Goal: Obtain resource: Download file/media

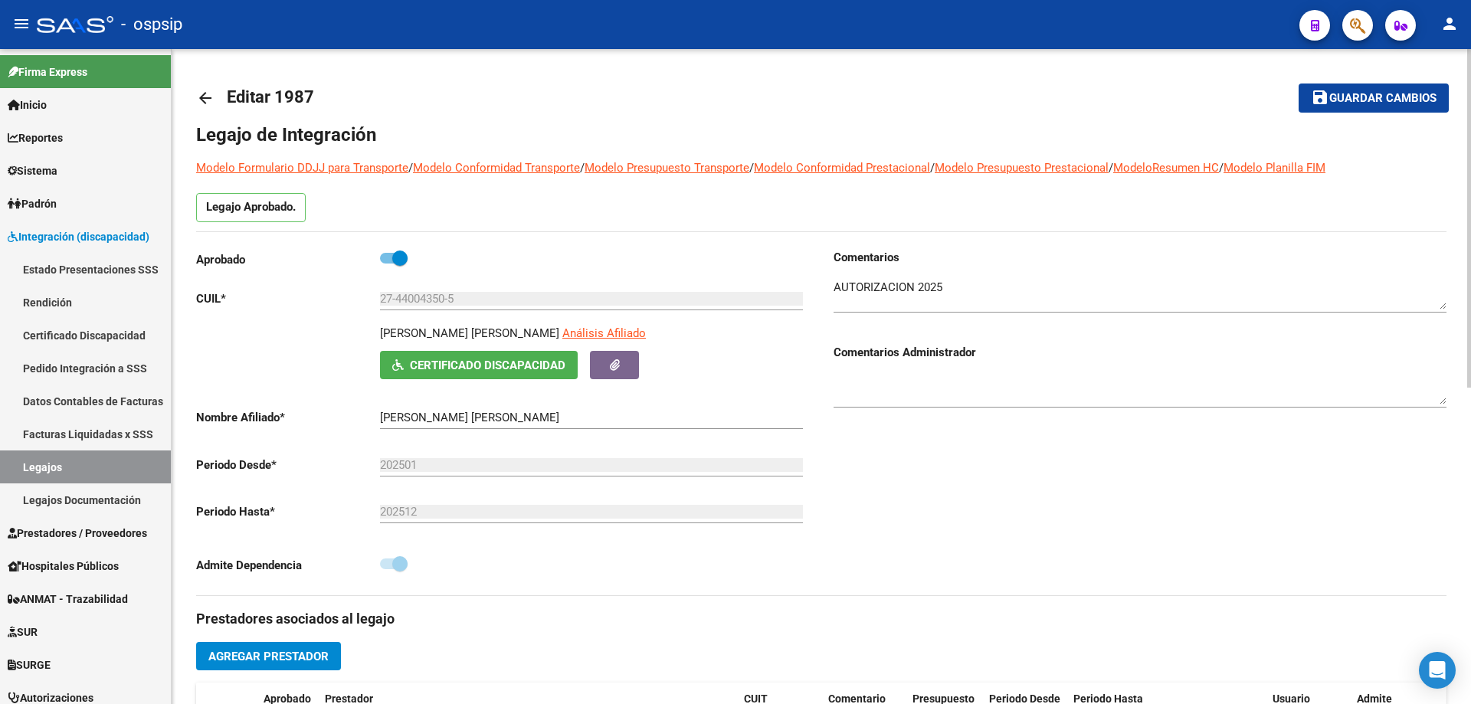
click at [209, 99] on mat-icon "arrow_back" at bounding box center [205, 98] width 18 height 18
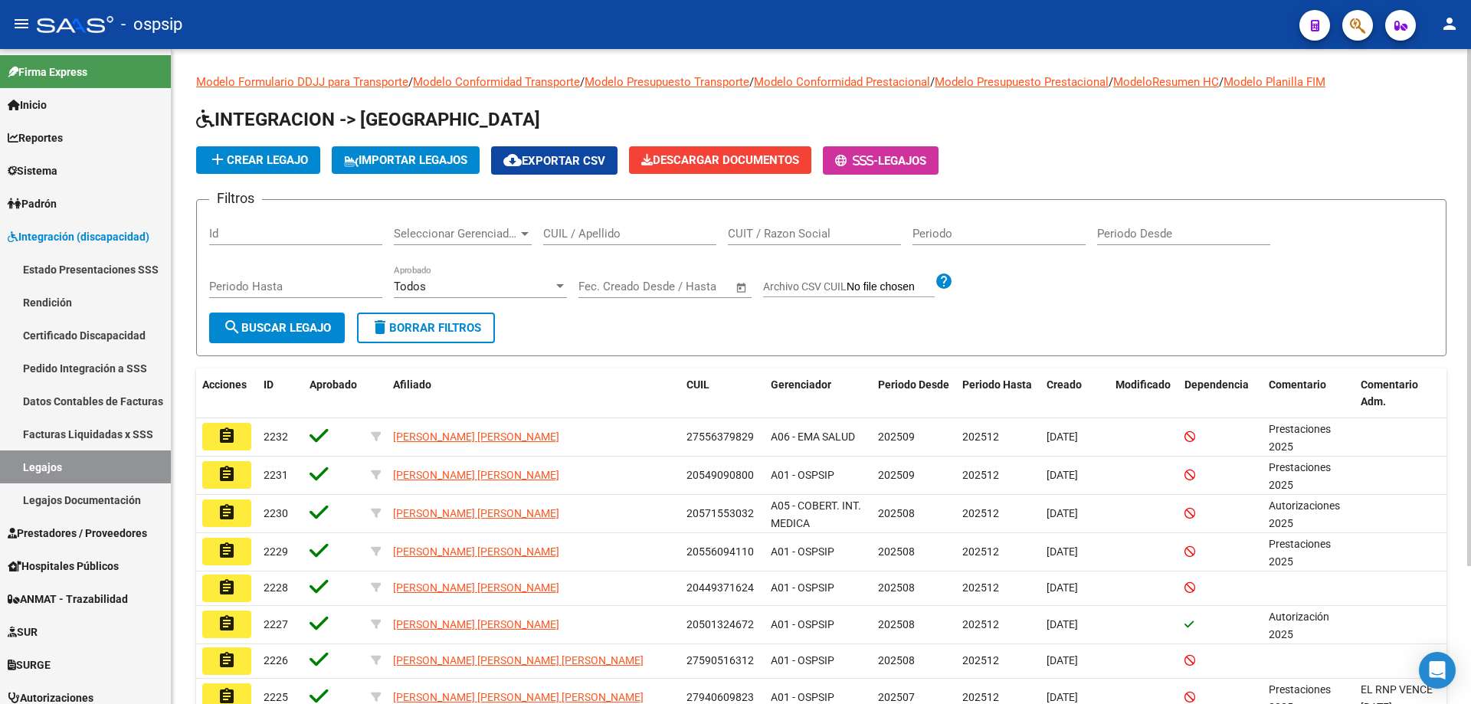
click at [586, 238] on input "CUIL / Apellido" at bounding box center [629, 234] width 173 height 14
paste input "20521605902"
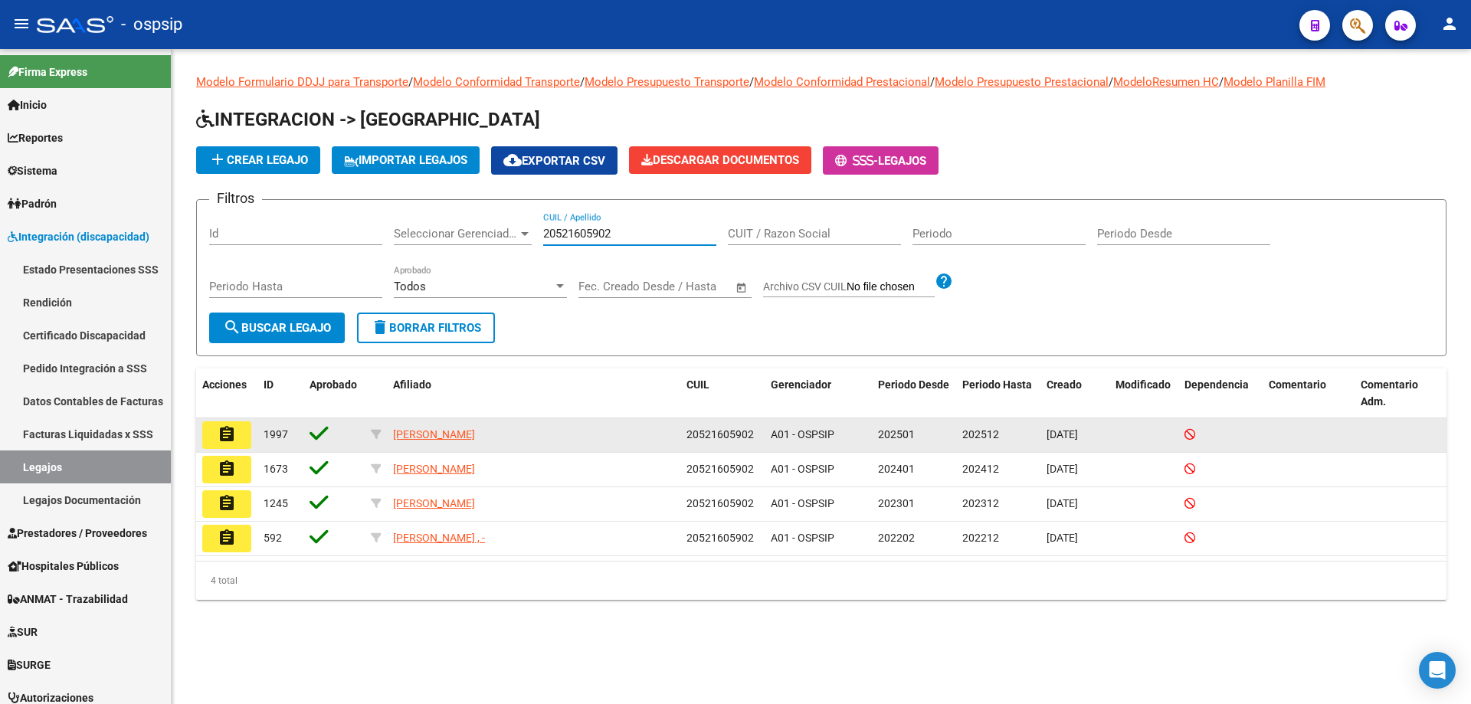
type input "20521605902"
click at [224, 430] on mat-icon "assignment" at bounding box center [227, 434] width 18 height 18
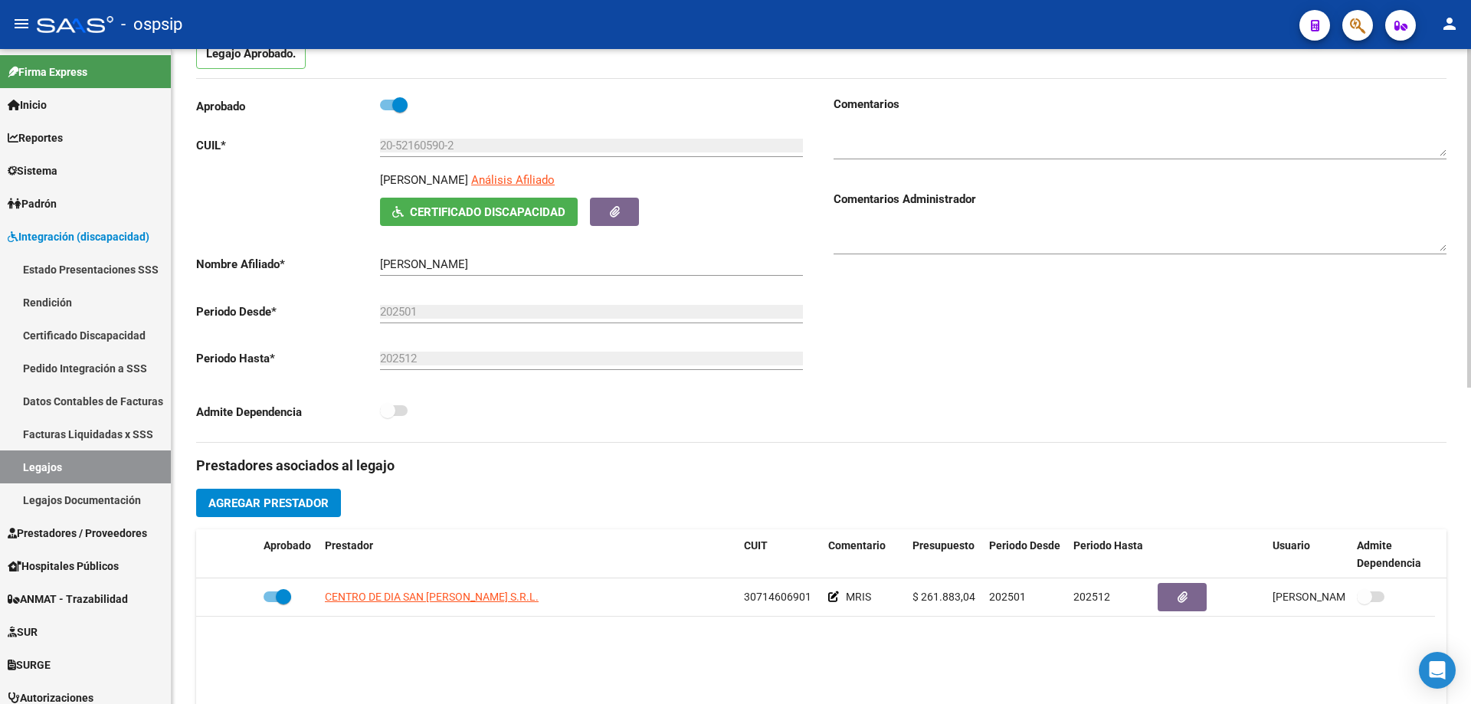
scroll to position [307, 0]
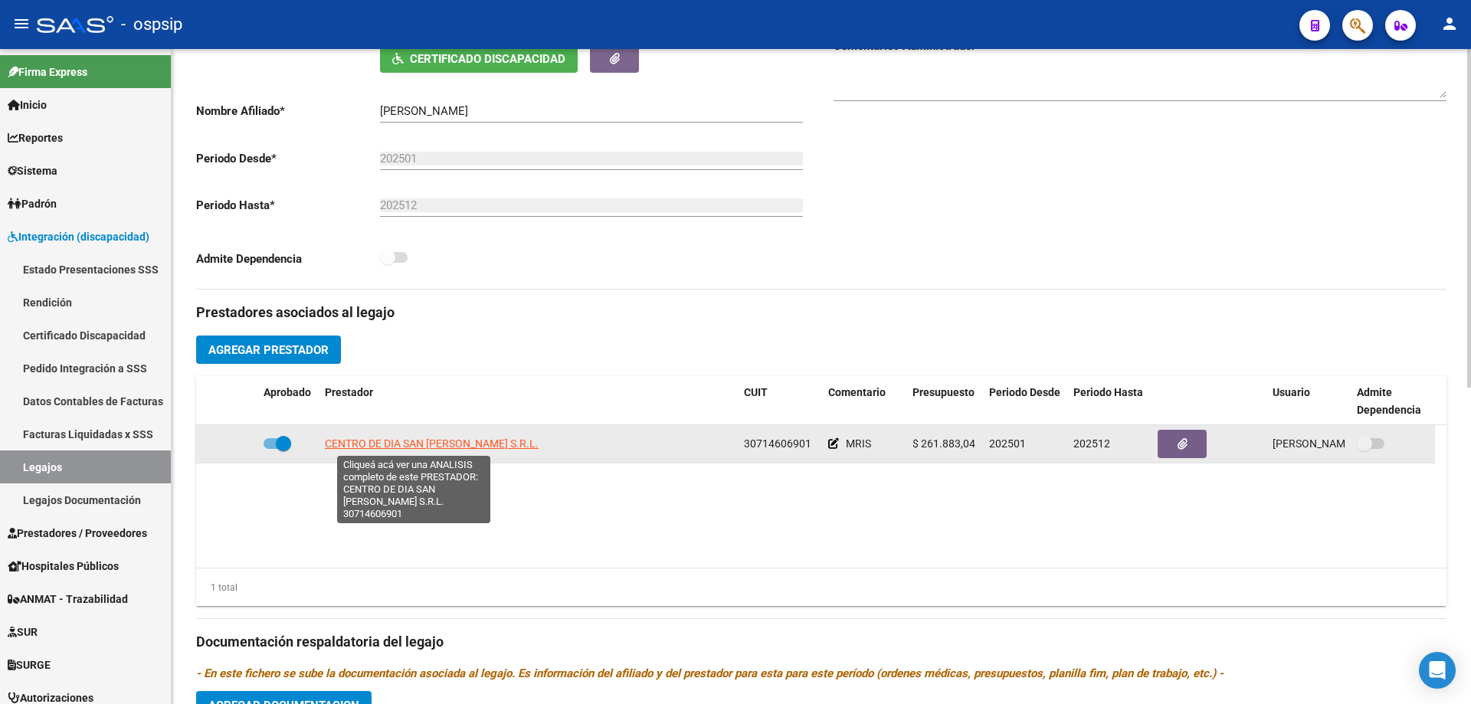
click at [453, 438] on span "CENTRO DE DIA SAN AGUSTIN S.R.L." at bounding box center [432, 444] width 214 height 12
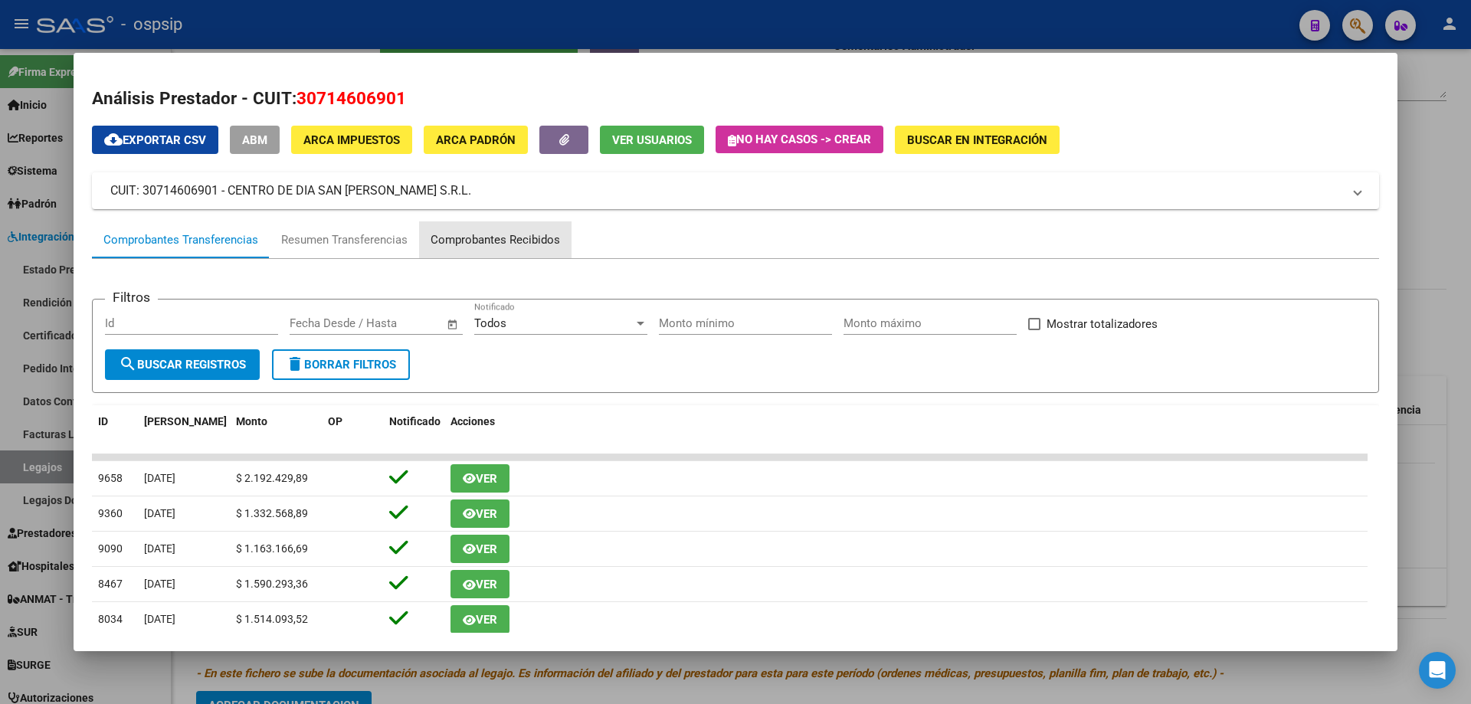
click at [513, 238] on div "Comprobantes Recibidos" at bounding box center [495, 240] width 129 height 18
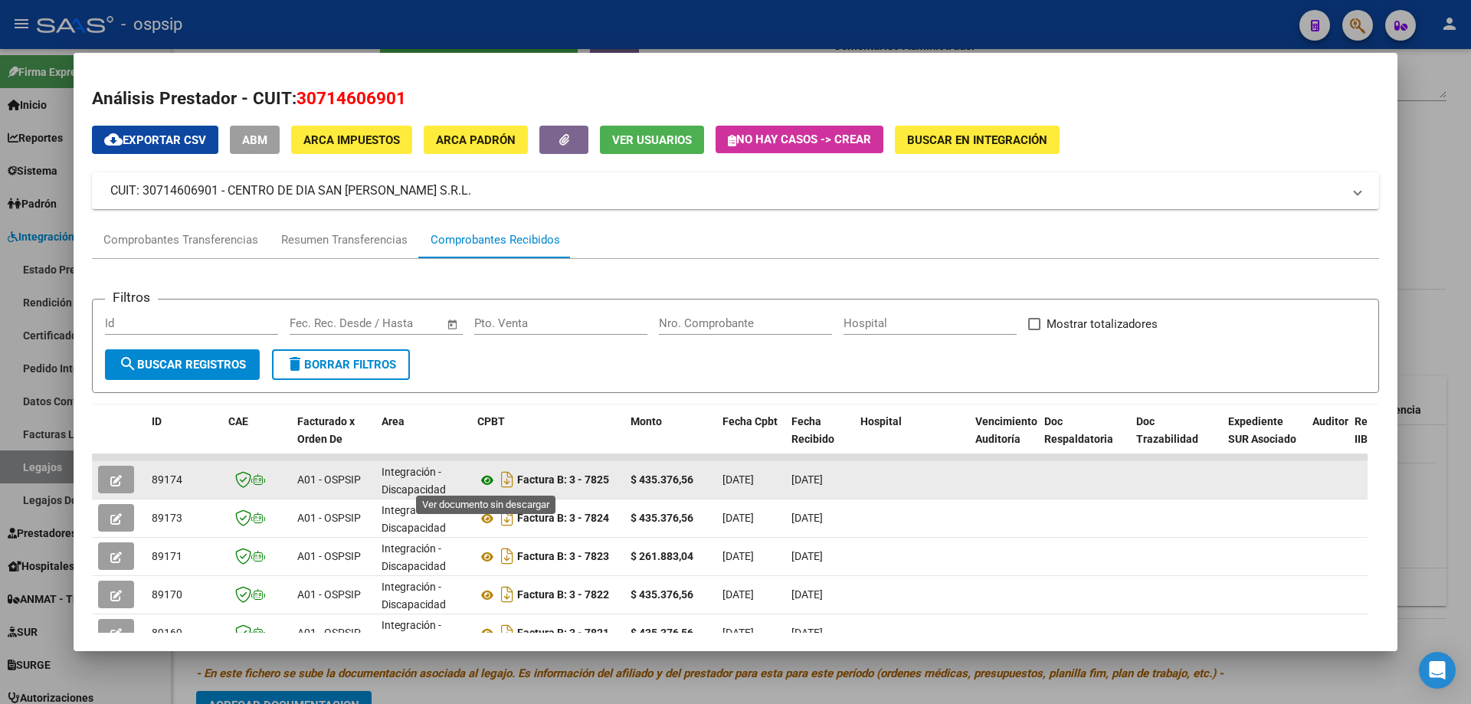
click at [484, 480] on icon at bounding box center [487, 480] width 20 height 18
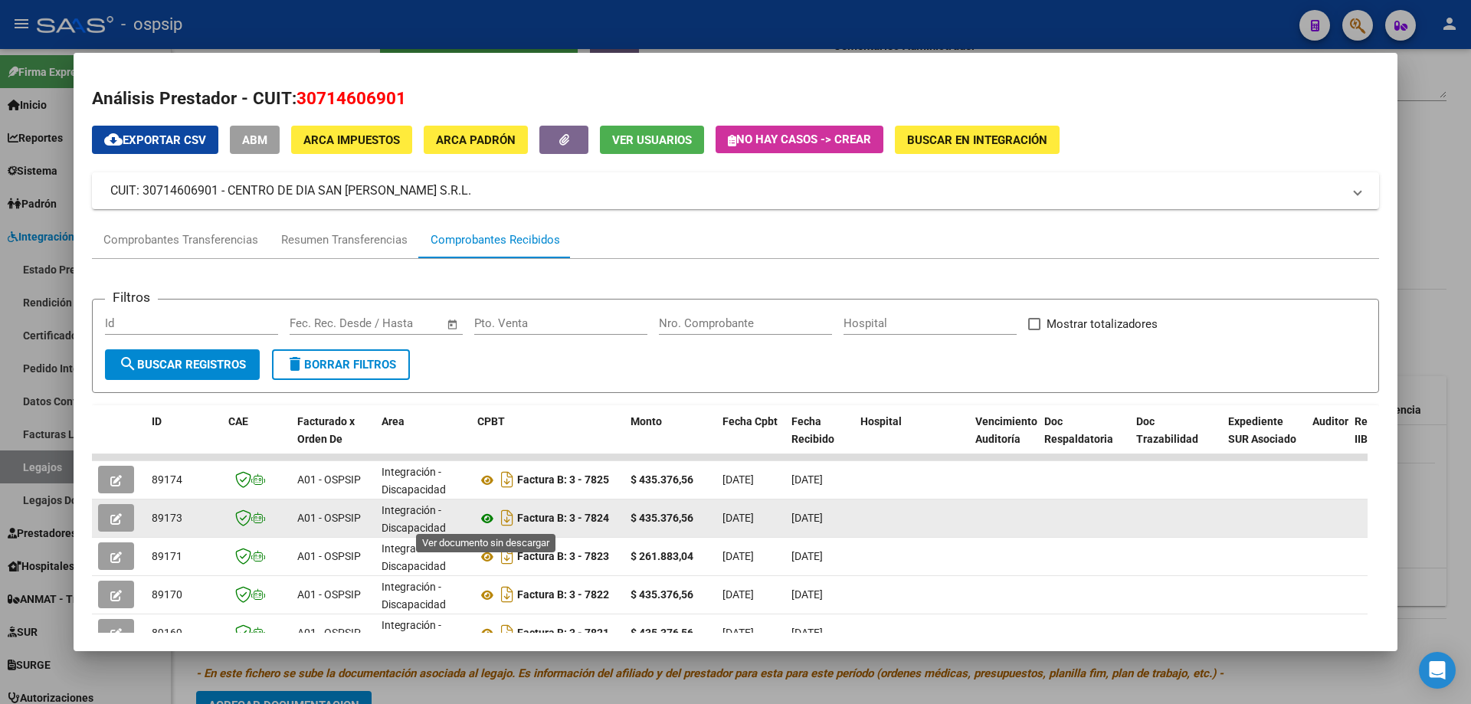
click at [485, 515] on icon at bounding box center [487, 519] width 20 height 18
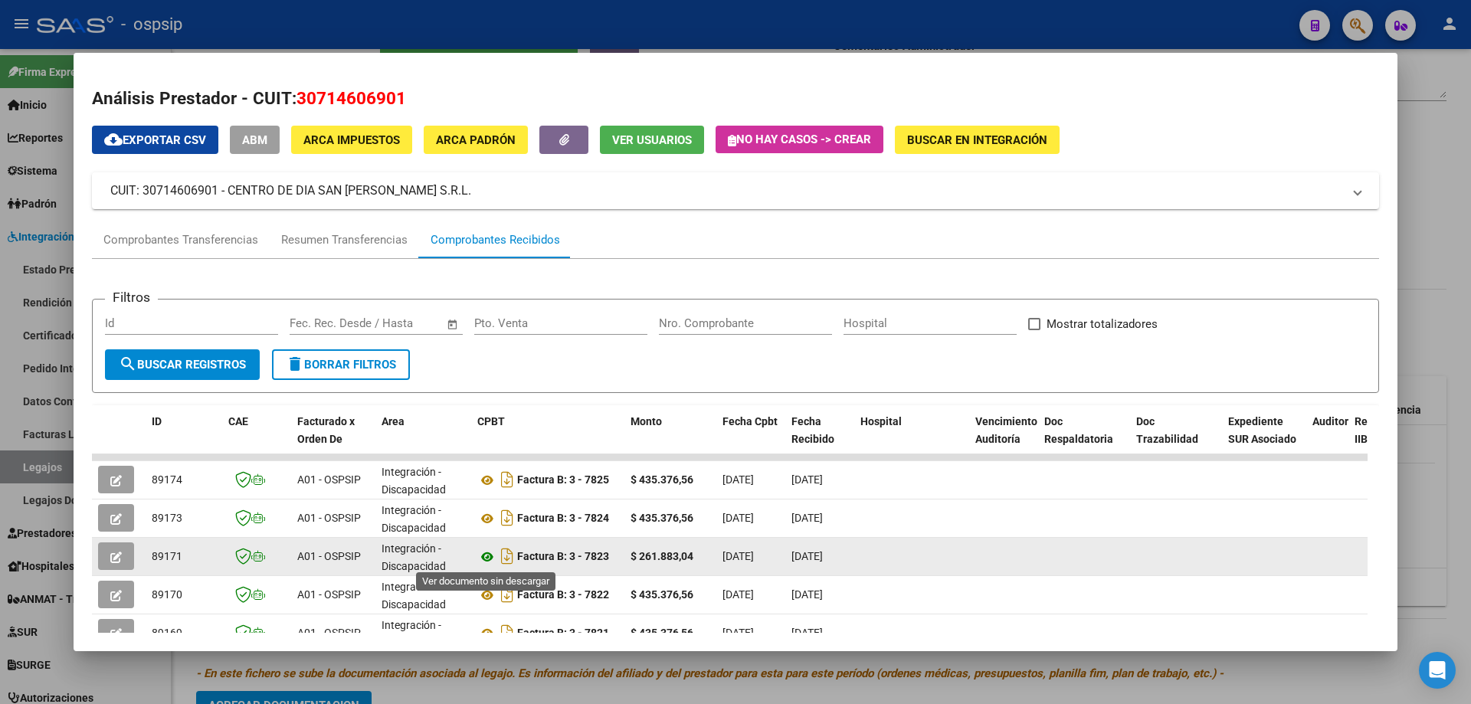
click at [489, 553] on icon at bounding box center [487, 557] width 20 height 18
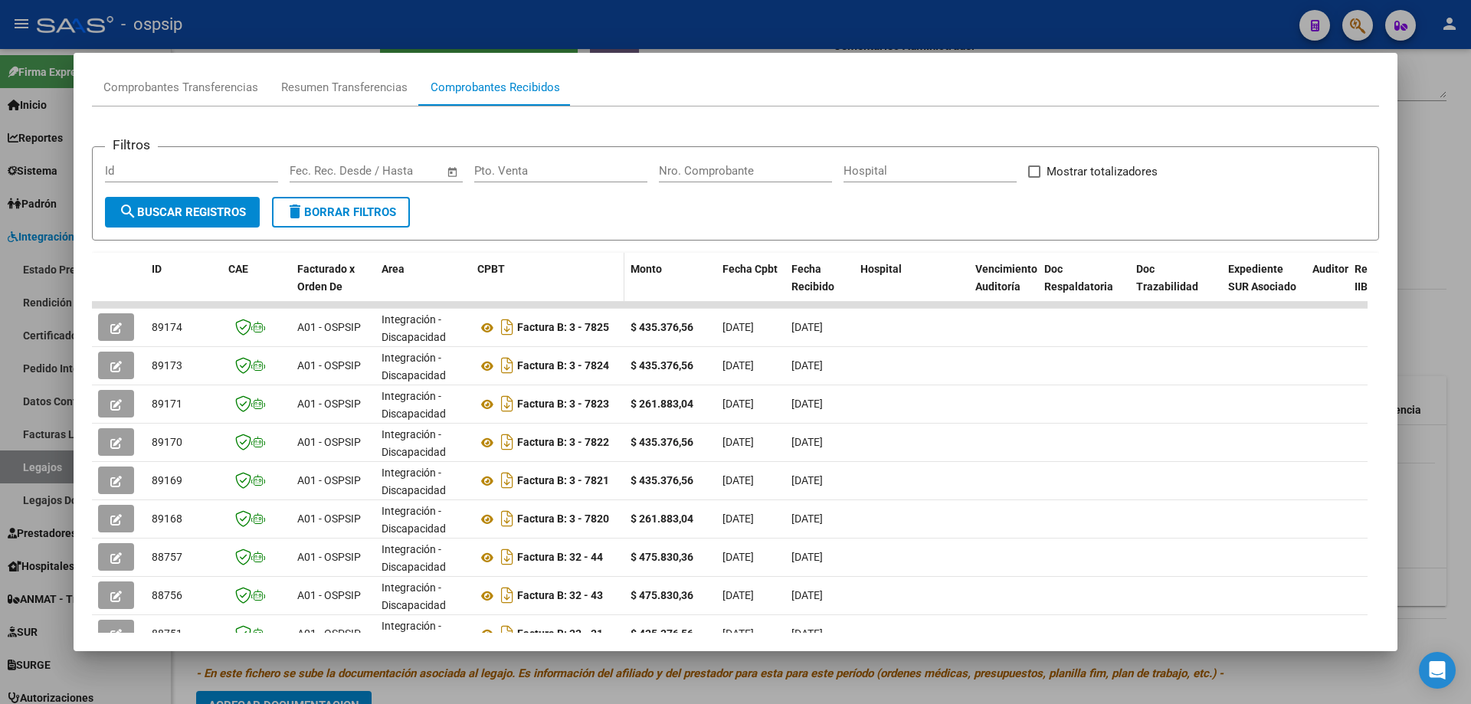
scroll to position [153, 0]
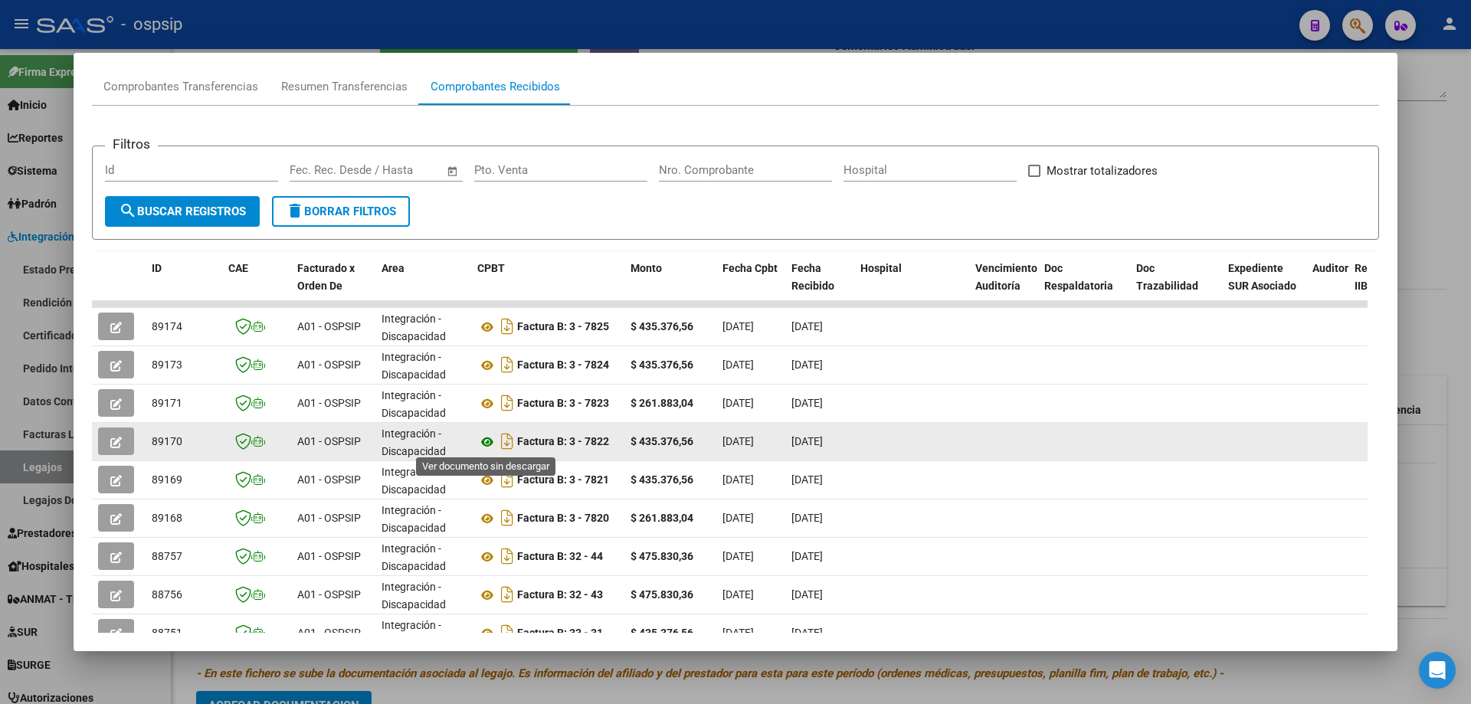
click at [485, 444] on icon at bounding box center [487, 442] width 20 height 18
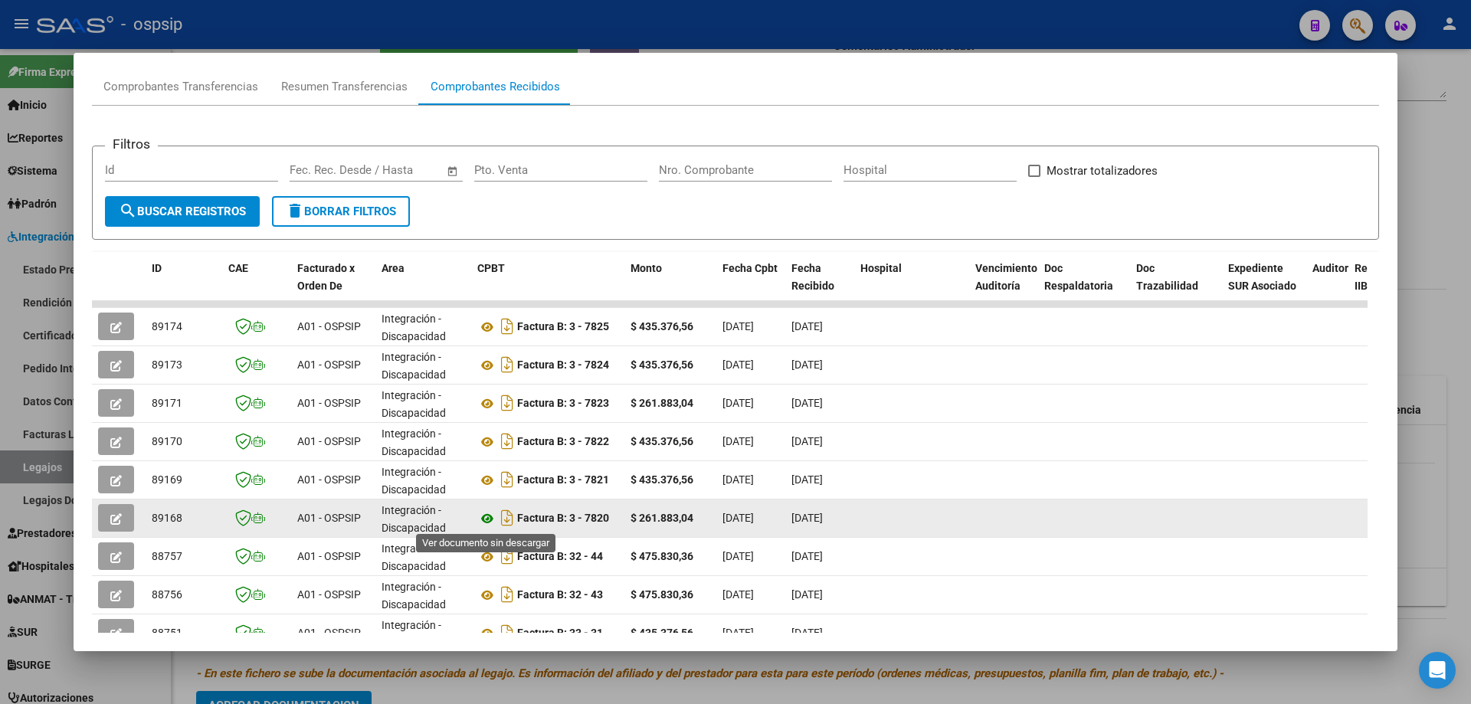
click at [487, 518] on icon at bounding box center [487, 519] width 20 height 18
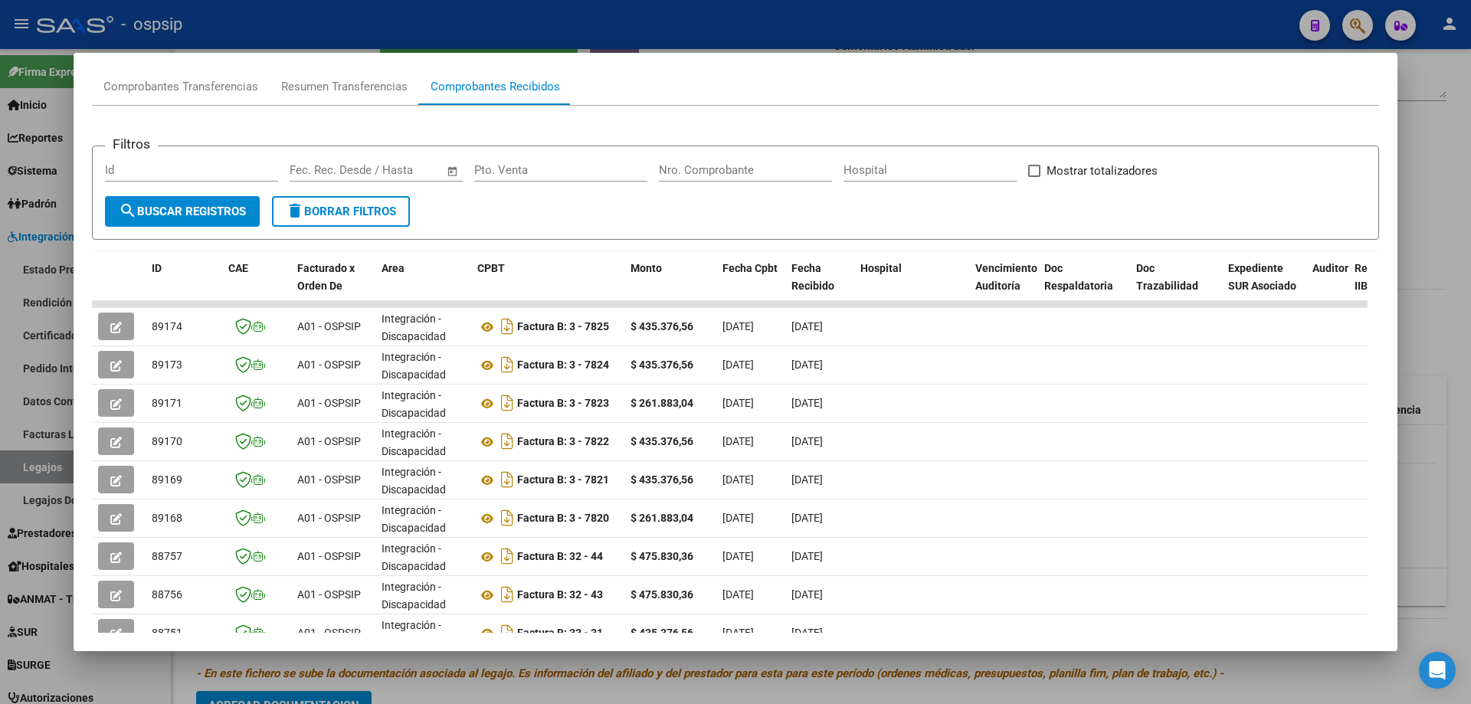
click at [1470, 103] on div at bounding box center [735, 352] width 1471 height 704
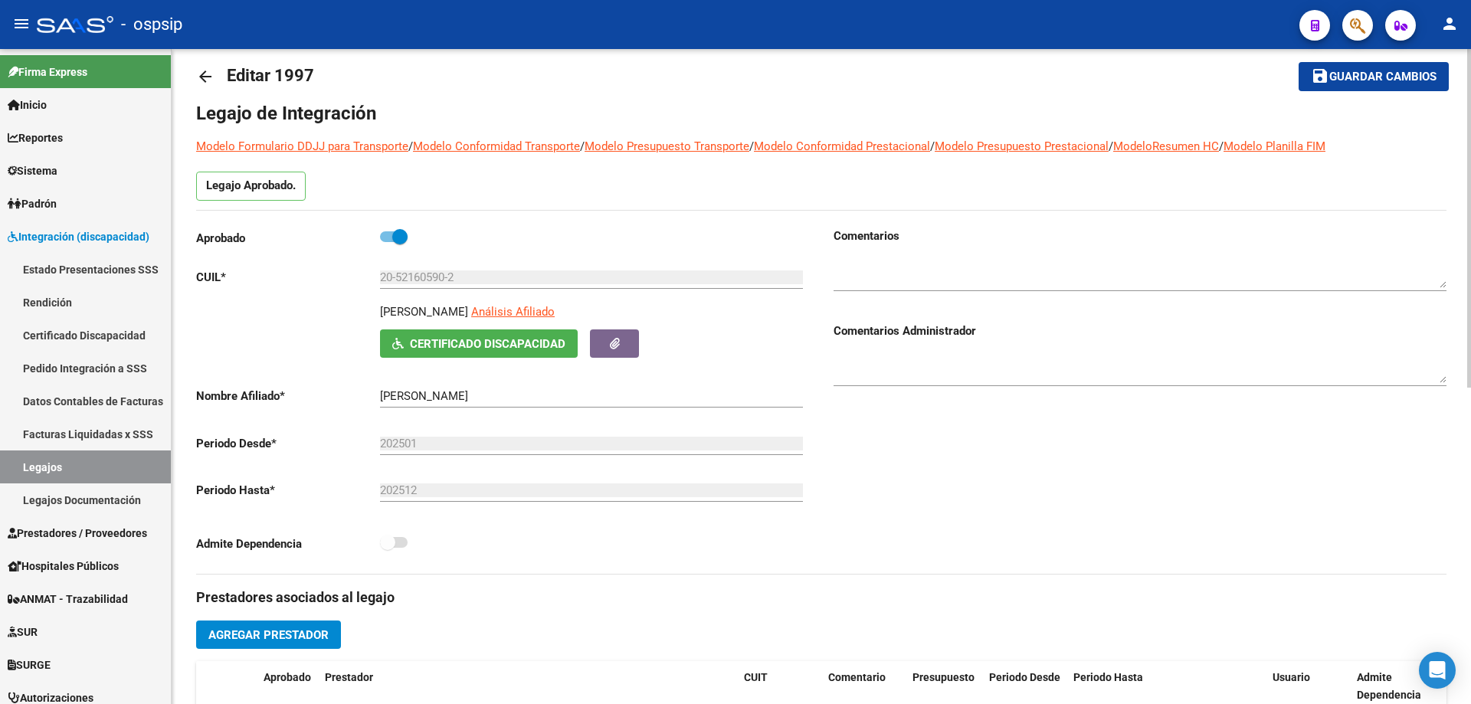
scroll to position [0, 0]
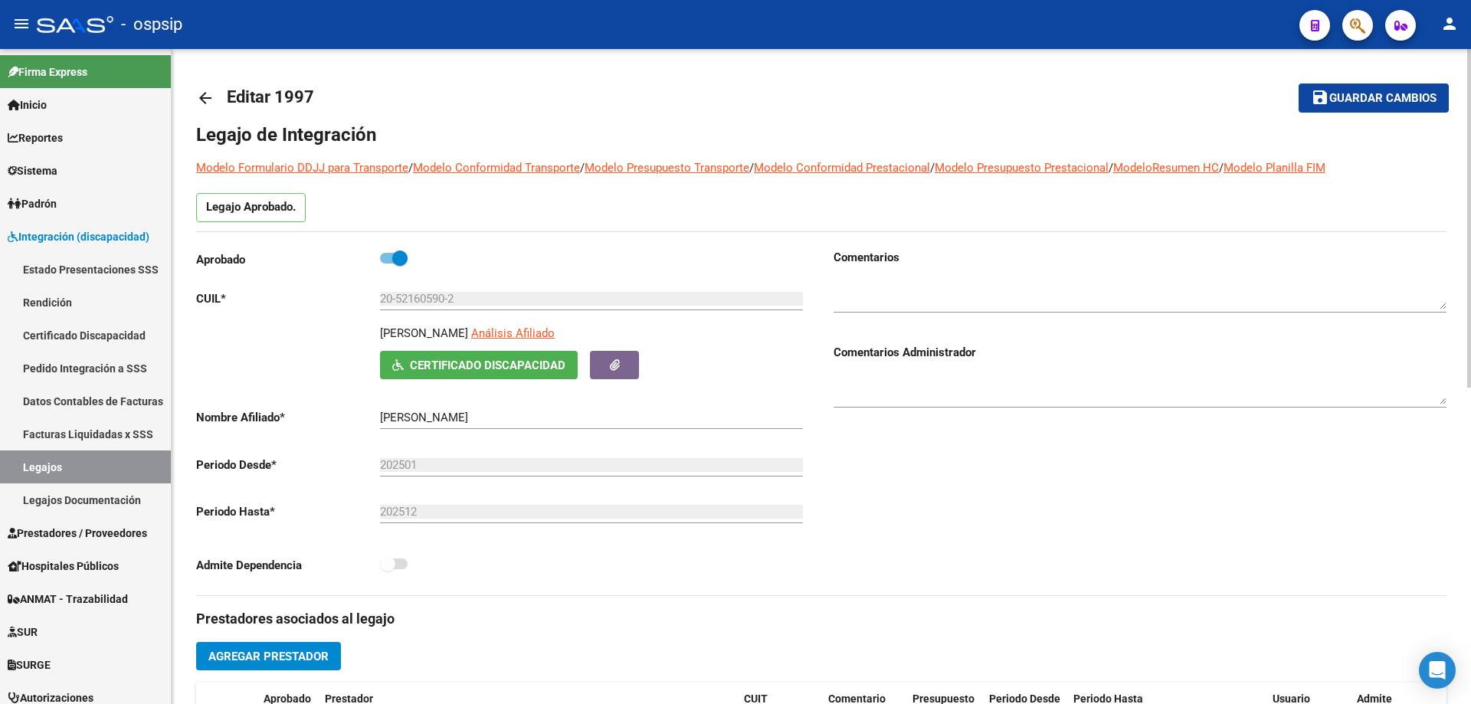
click at [199, 100] on mat-icon "arrow_back" at bounding box center [205, 98] width 18 height 18
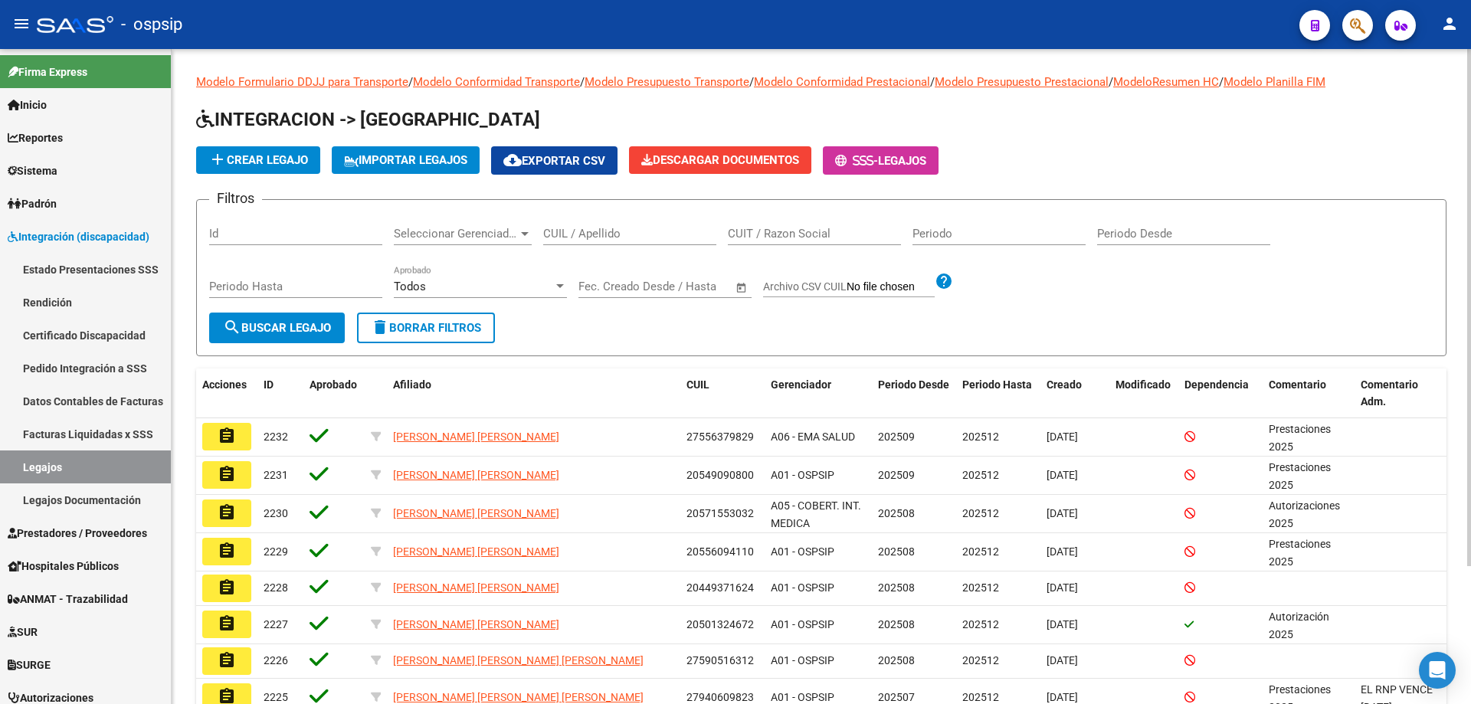
click at [566, 236] on input "CUIL / Apellido" at bounding box center [629, 234] width 173 height 14
paste input "27547923591"
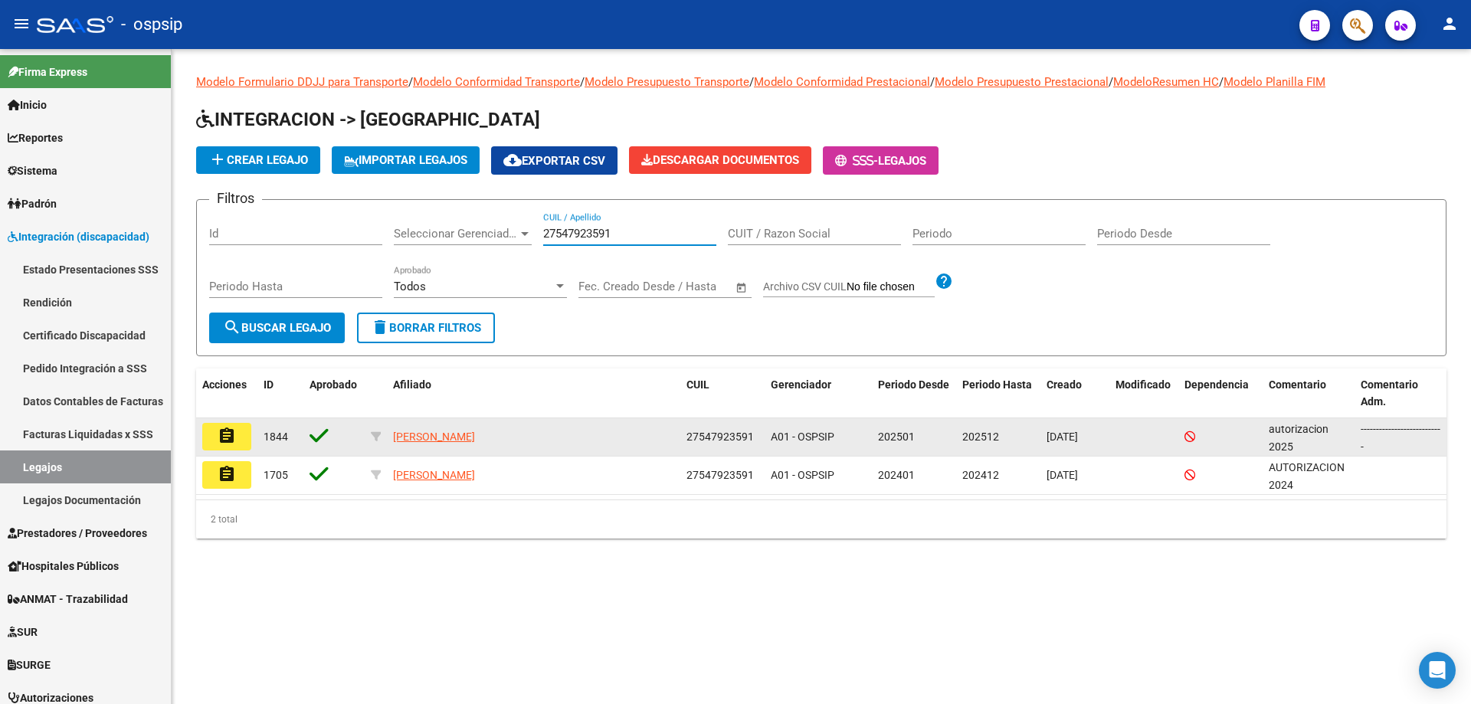
type input "27547923591"
click at [222, 435] on mat-icon "assignment" at bounding box center [227, 436] width 18 height 18
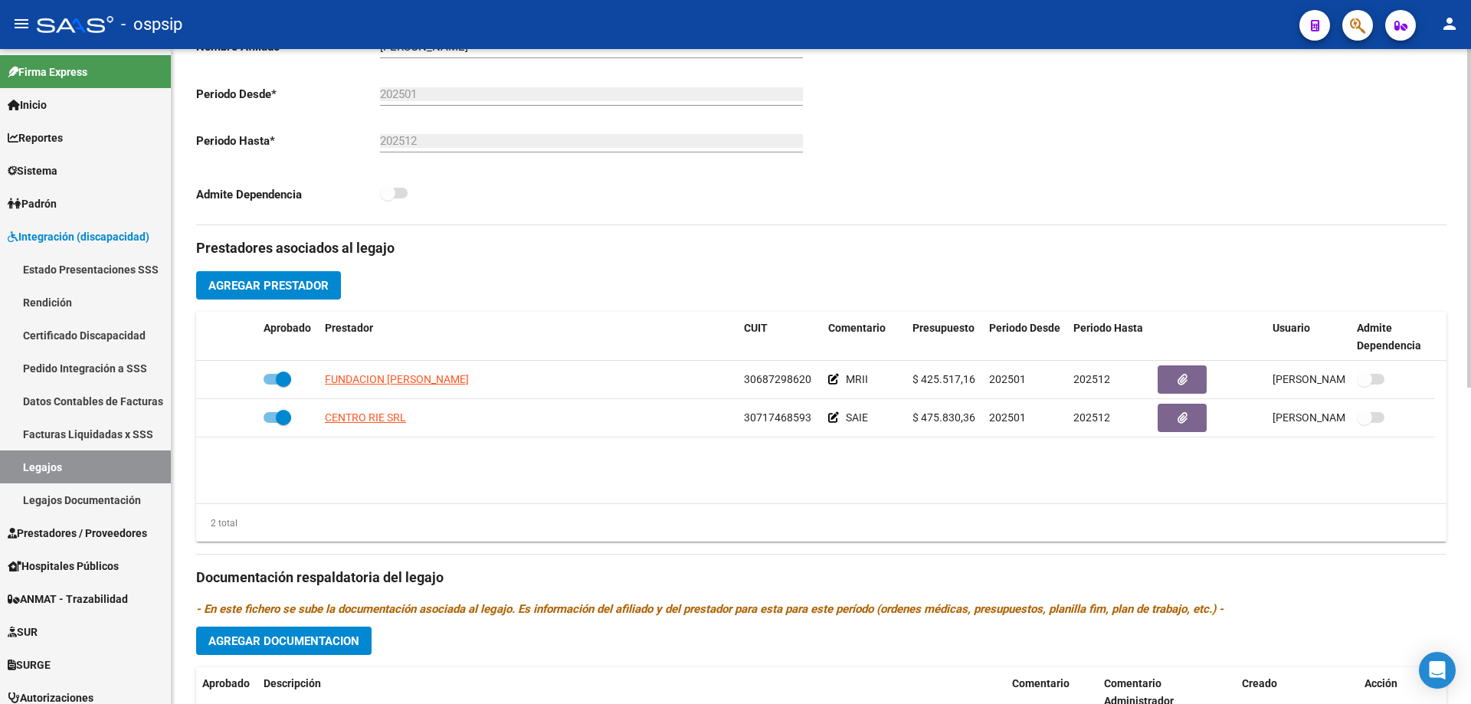
scroll to position [383, 0]
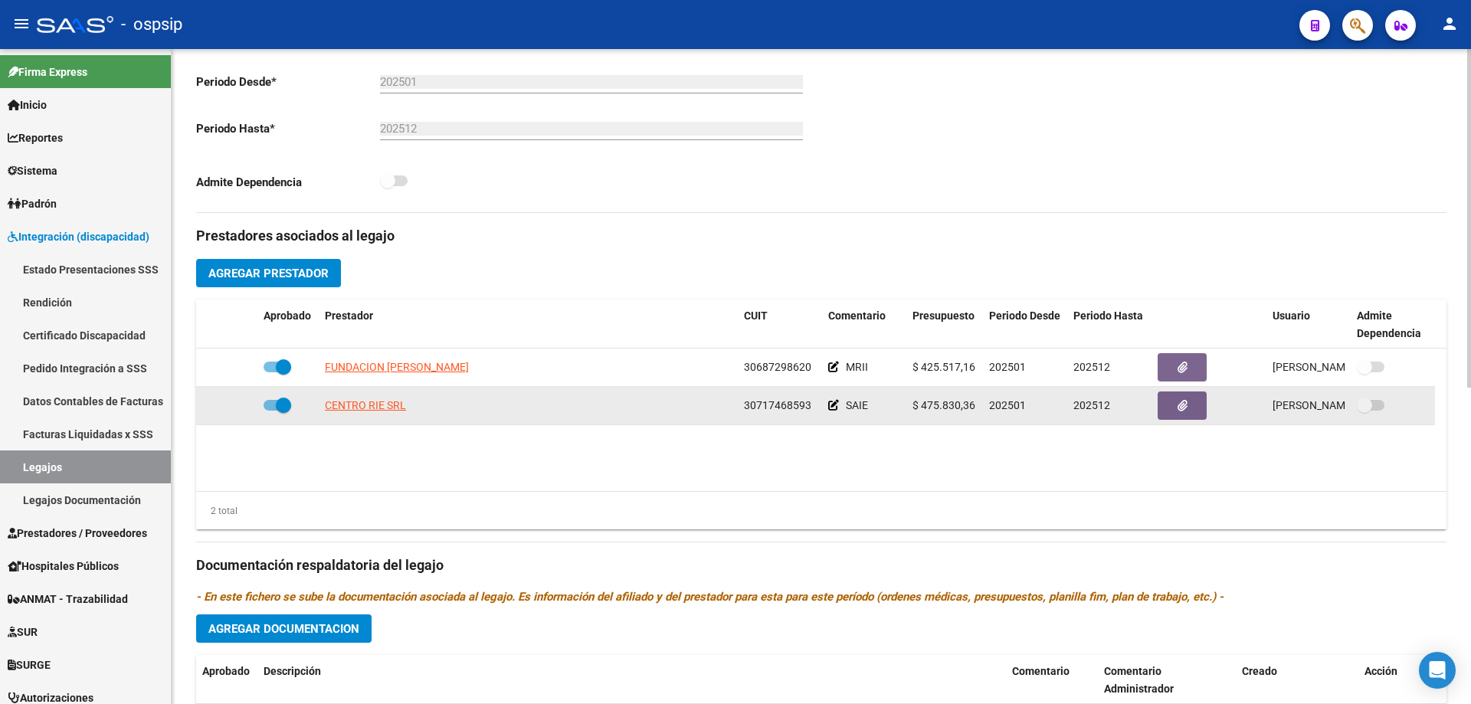
click at [376, 398] on app-link-go-to "CENTRO RIE SRL" at bounding box center [365, 406] width 81 height 18
click at [385, 399] on span "CENTRO RIE SRL" at bounding box center [365, 405] width 81 height 12
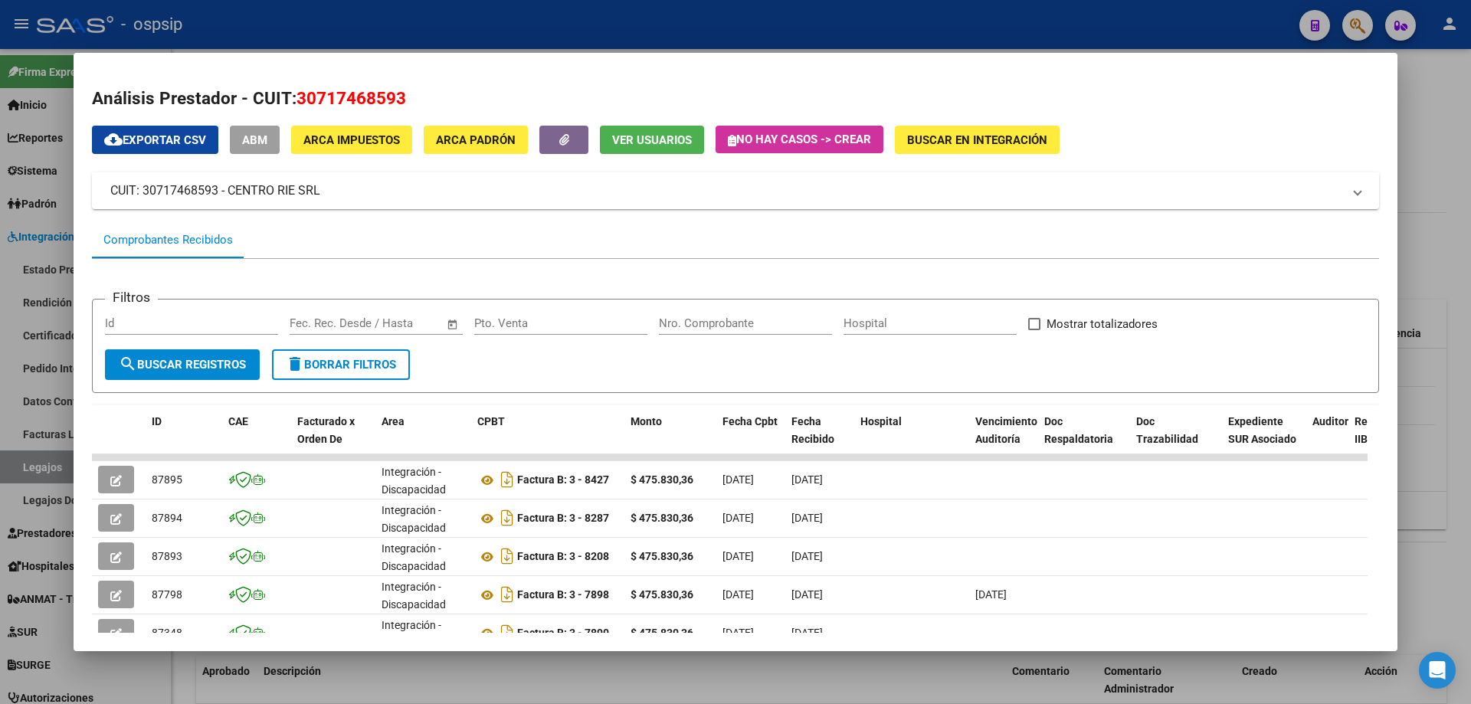
click at [1401, 407] on div at bounding box center [735, 352] width 1471 height 704
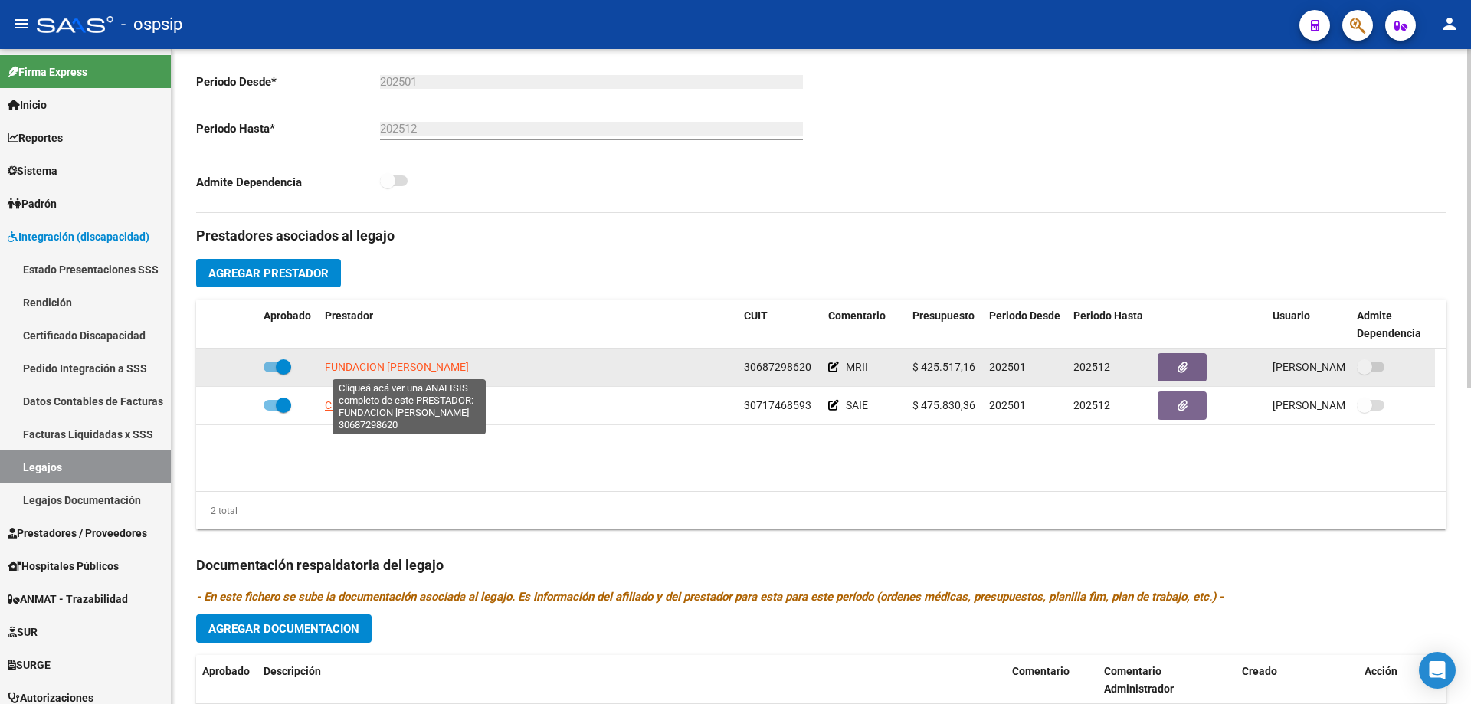
click at [415, 368] on span "FUNDACION CLAUDINA THEVENET" at bounding box center [397, 367] width 144 height 12
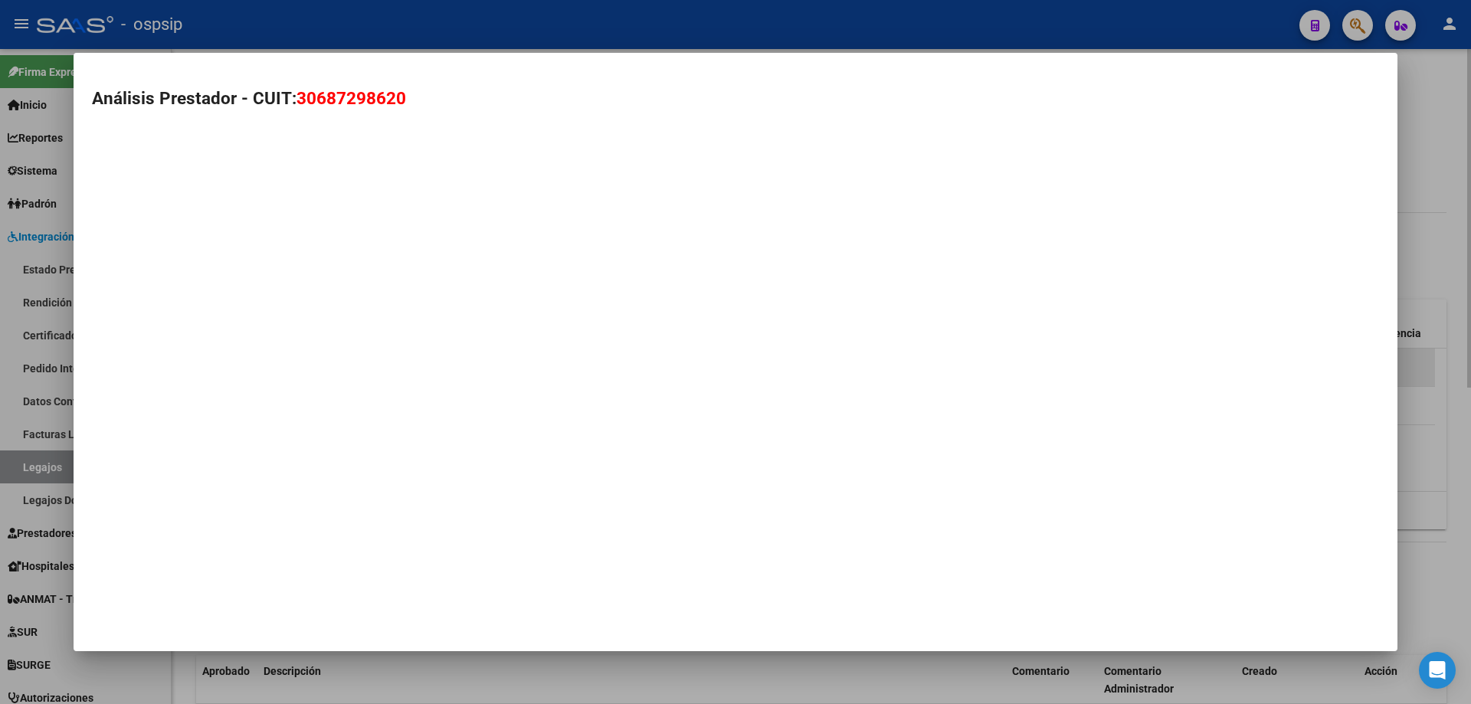
type textarea "30687298620"
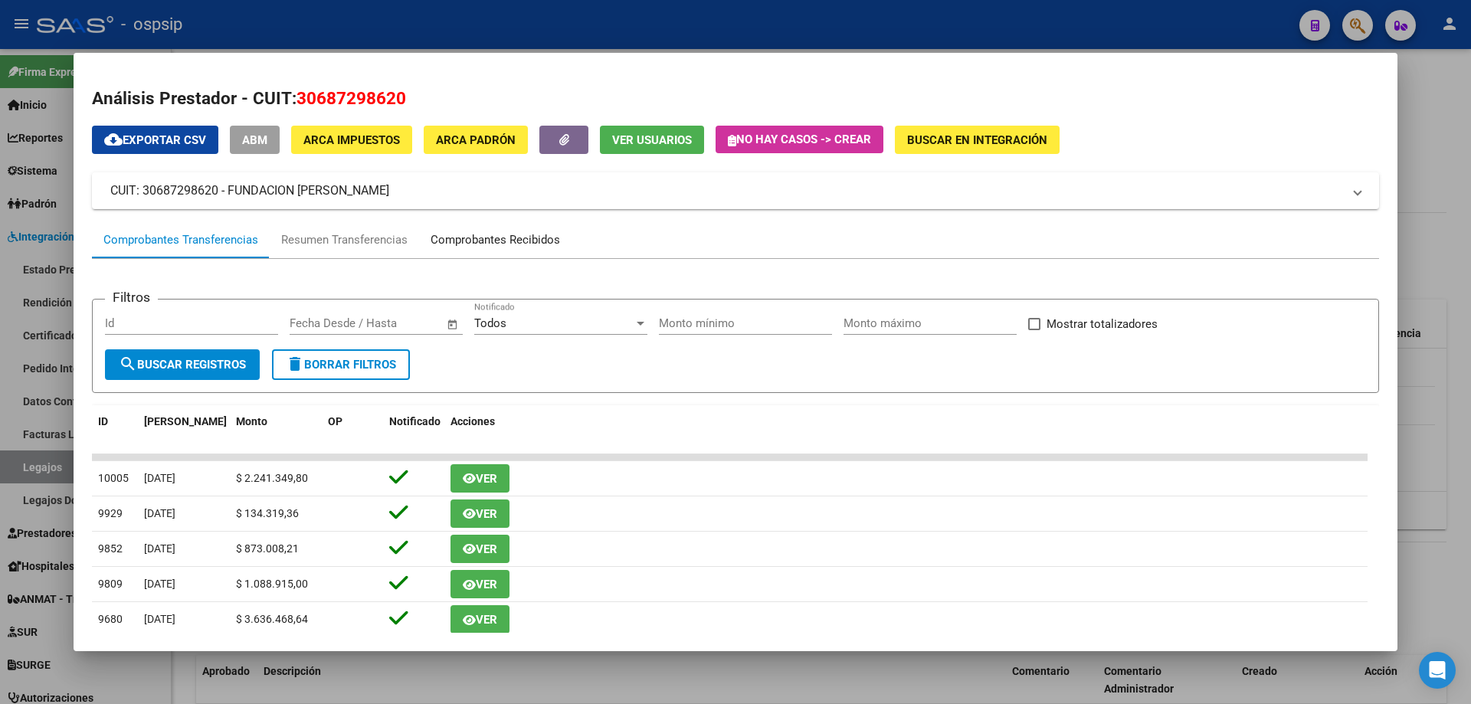
click at [493, 242] on div "Comprobantes Recibidos" at bounding box center [495, 240] width 129 height 18
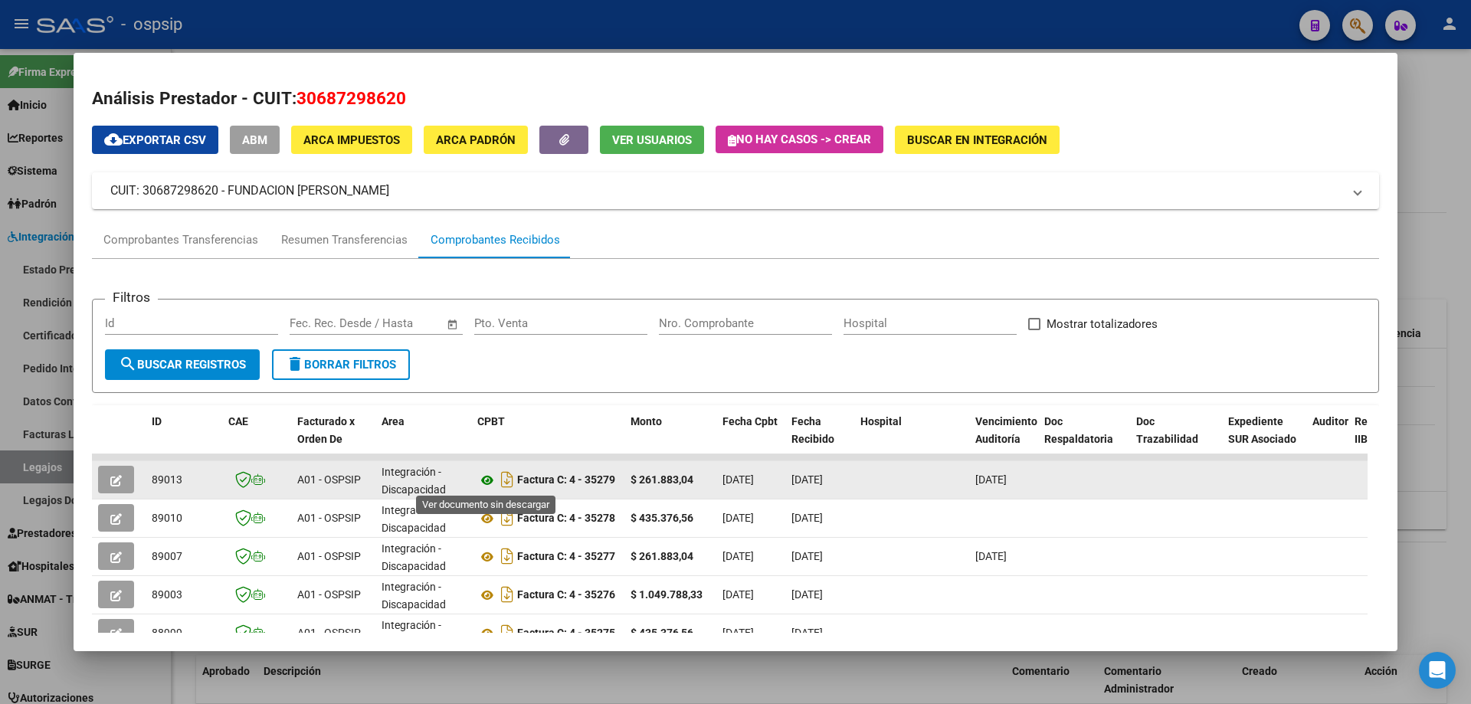
click at [489, 476] on icon at bounding box center [487, 480] width 20 height 18
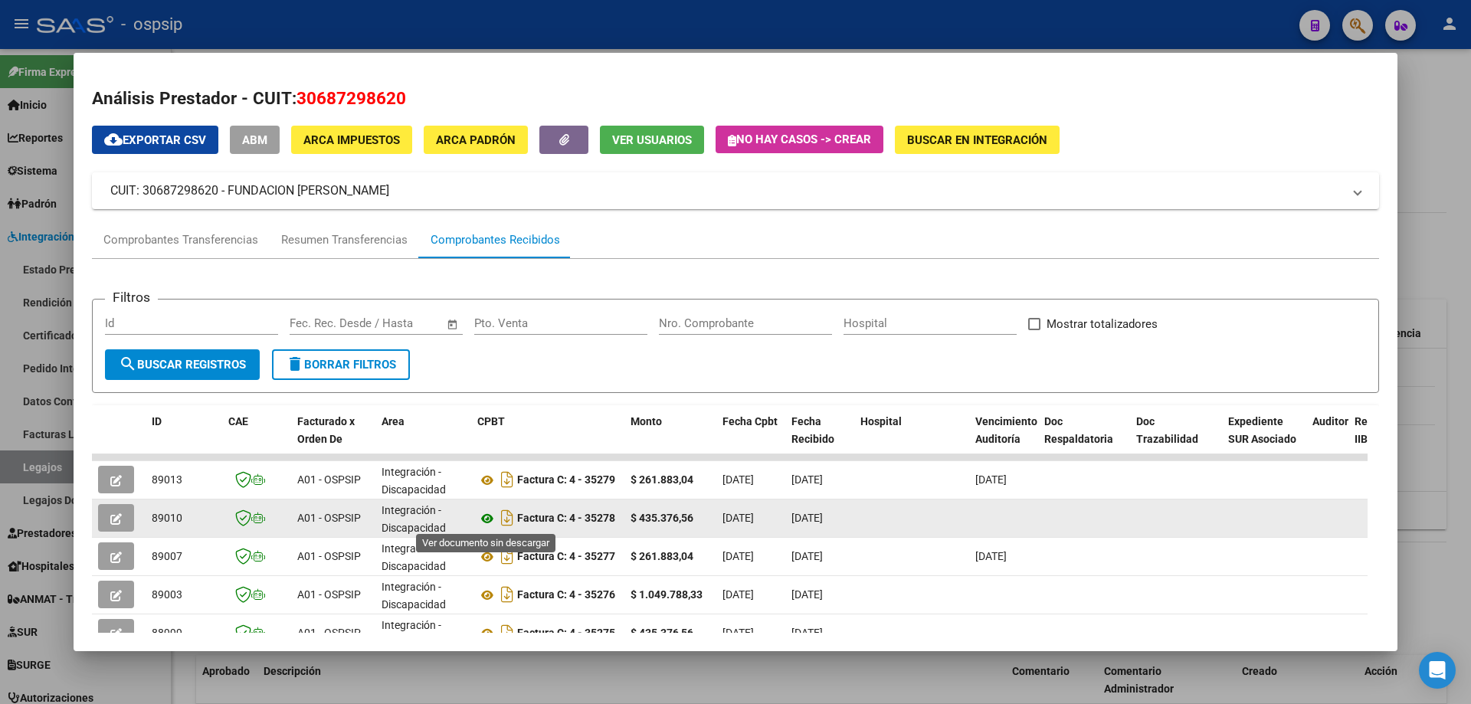
click at [492, 515] on icon at bounding box center [487, 519] width 20 height 18
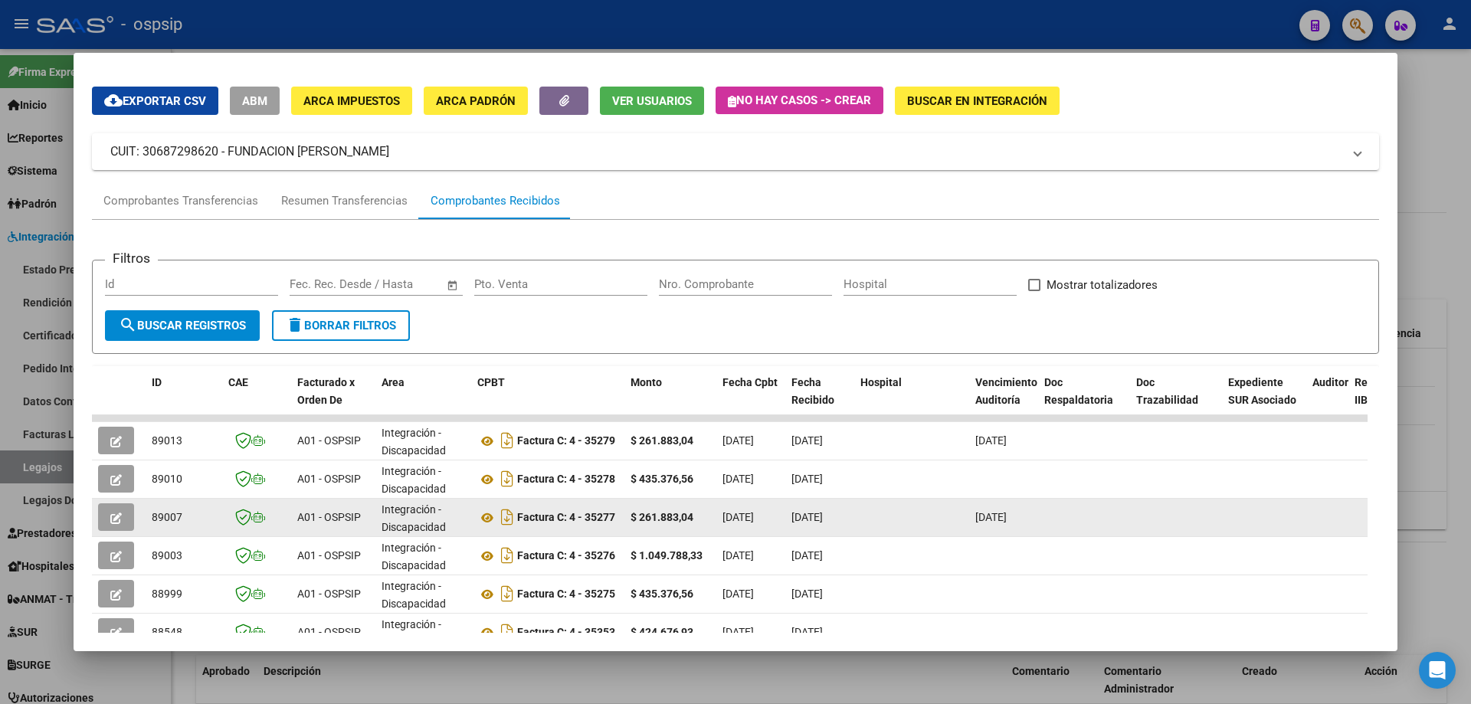
scroll to position [77, 0]
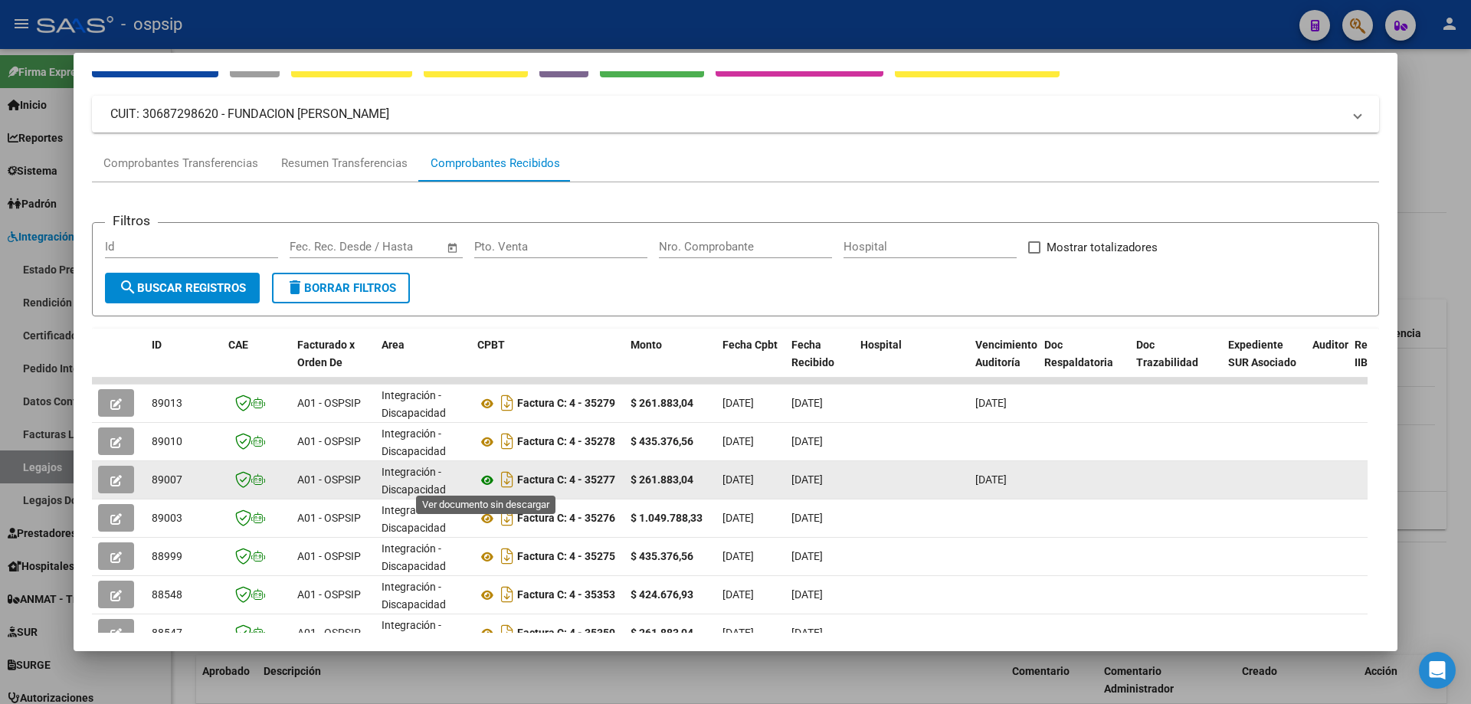
click at [485, 482] on icon at bounding box center [487, 480] width 20 height 18
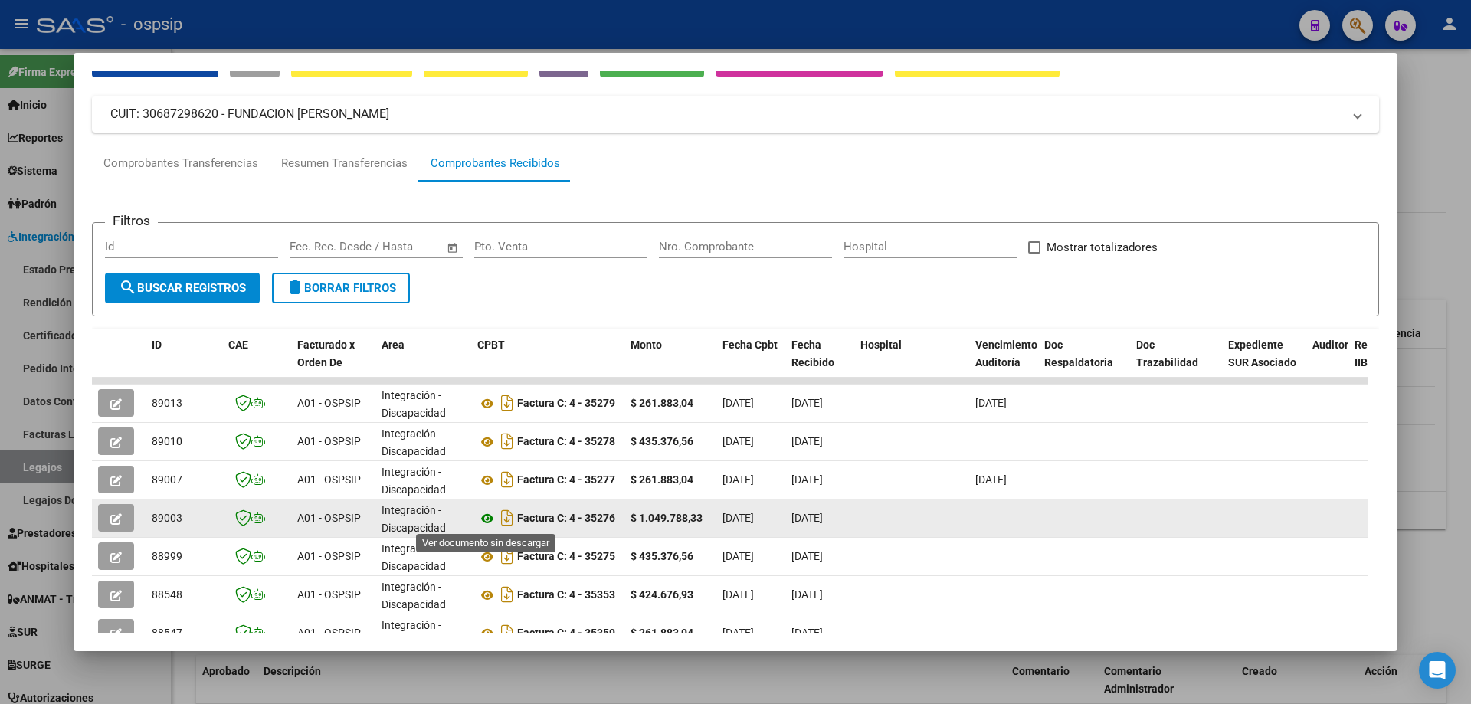
click at [491, 517] on icon at bounding box center [487, 519] width 20 height 18
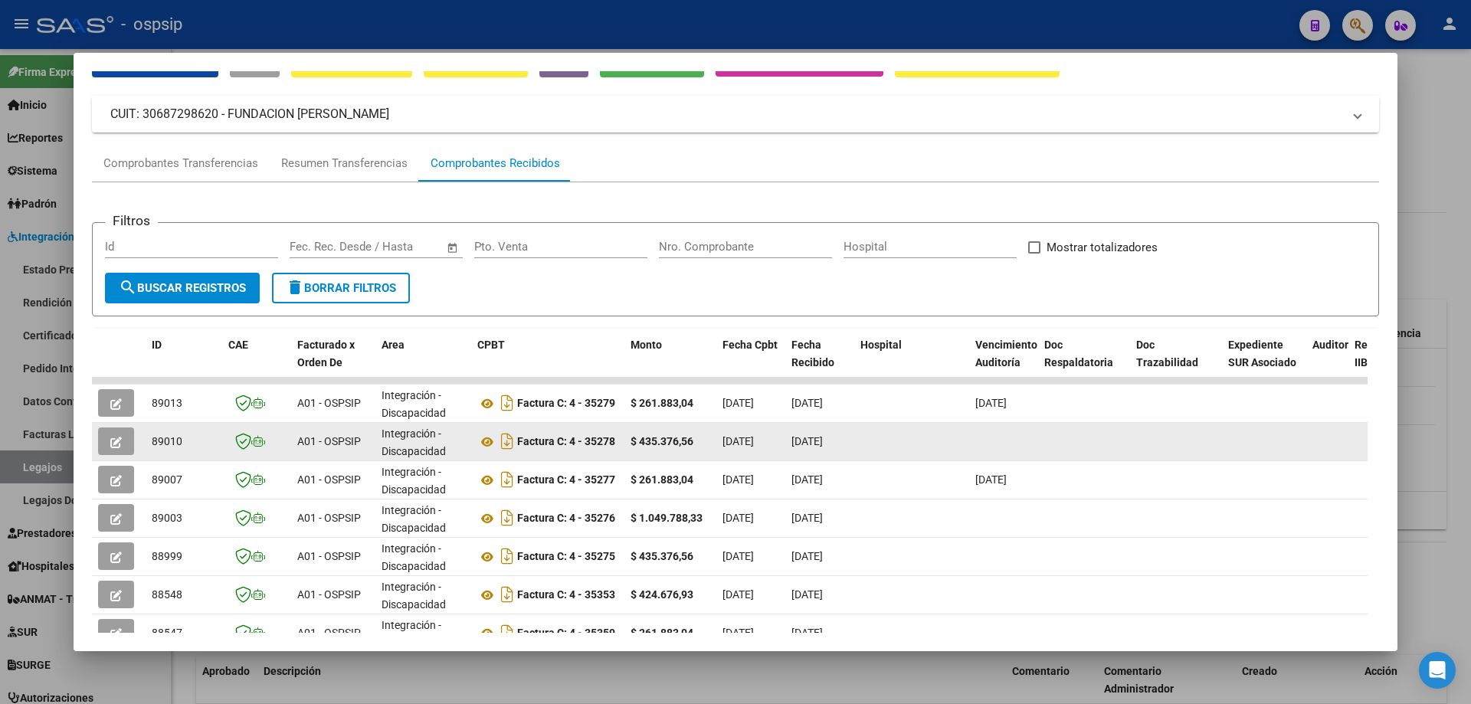
scroll to position [153, 0]
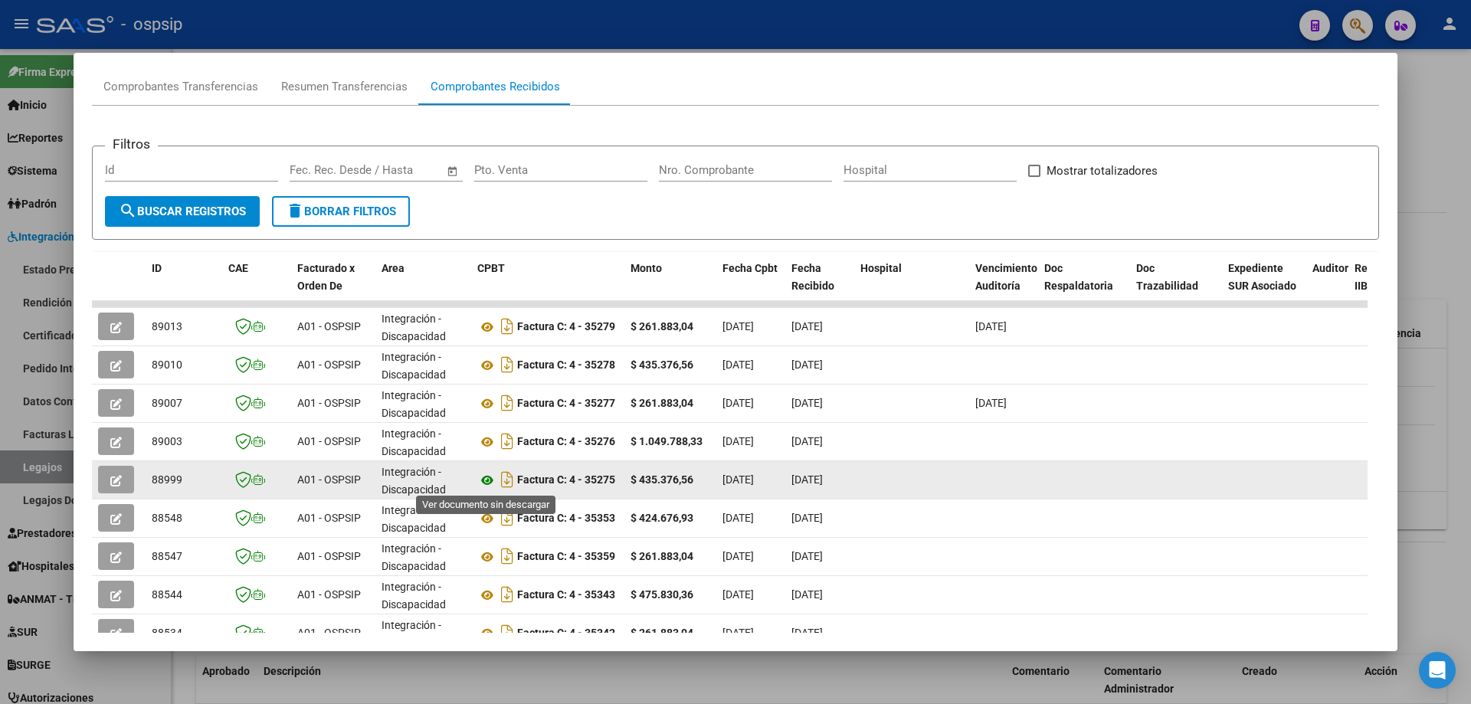
click at [483, 484] on icon at bounding box center [487, 480] width 20 height 18
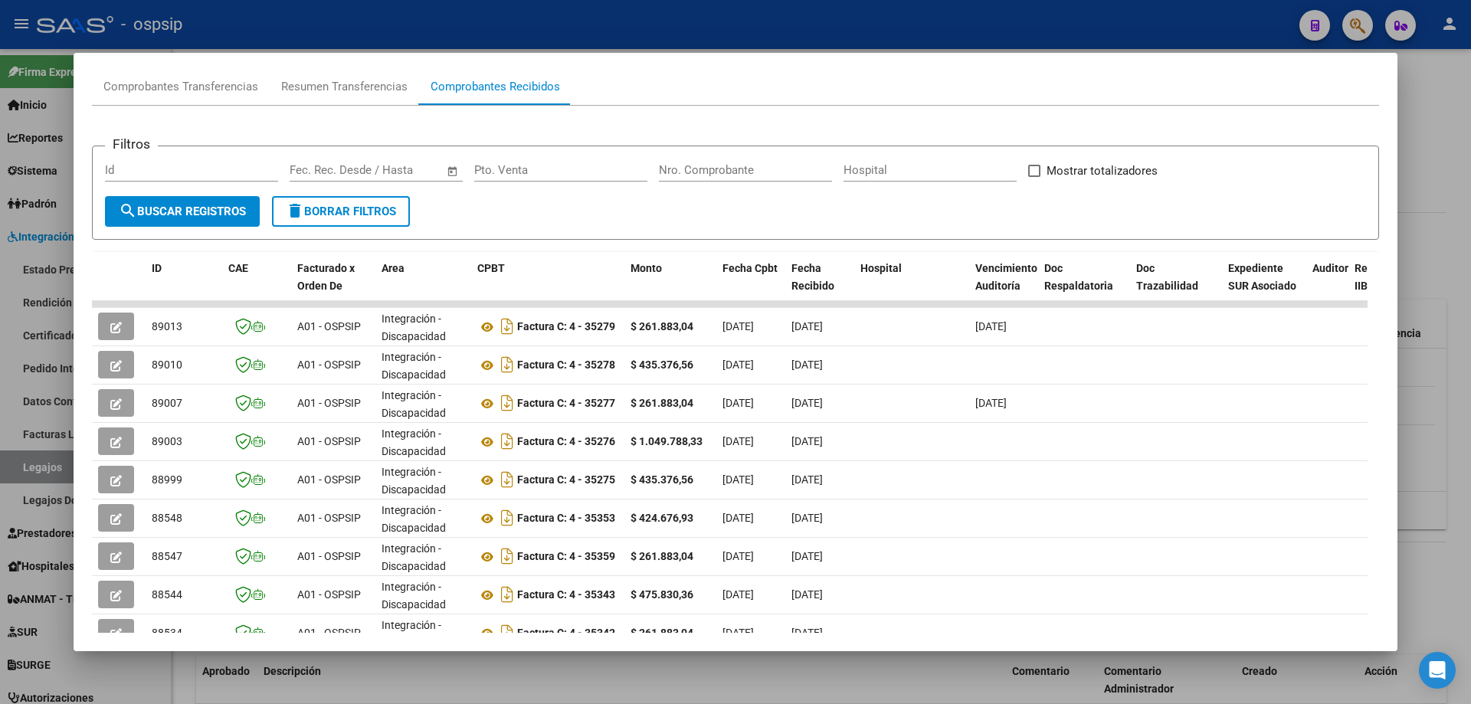
click at [1440, 269] on div at bounding box center [735, 352] width 1471 height 704
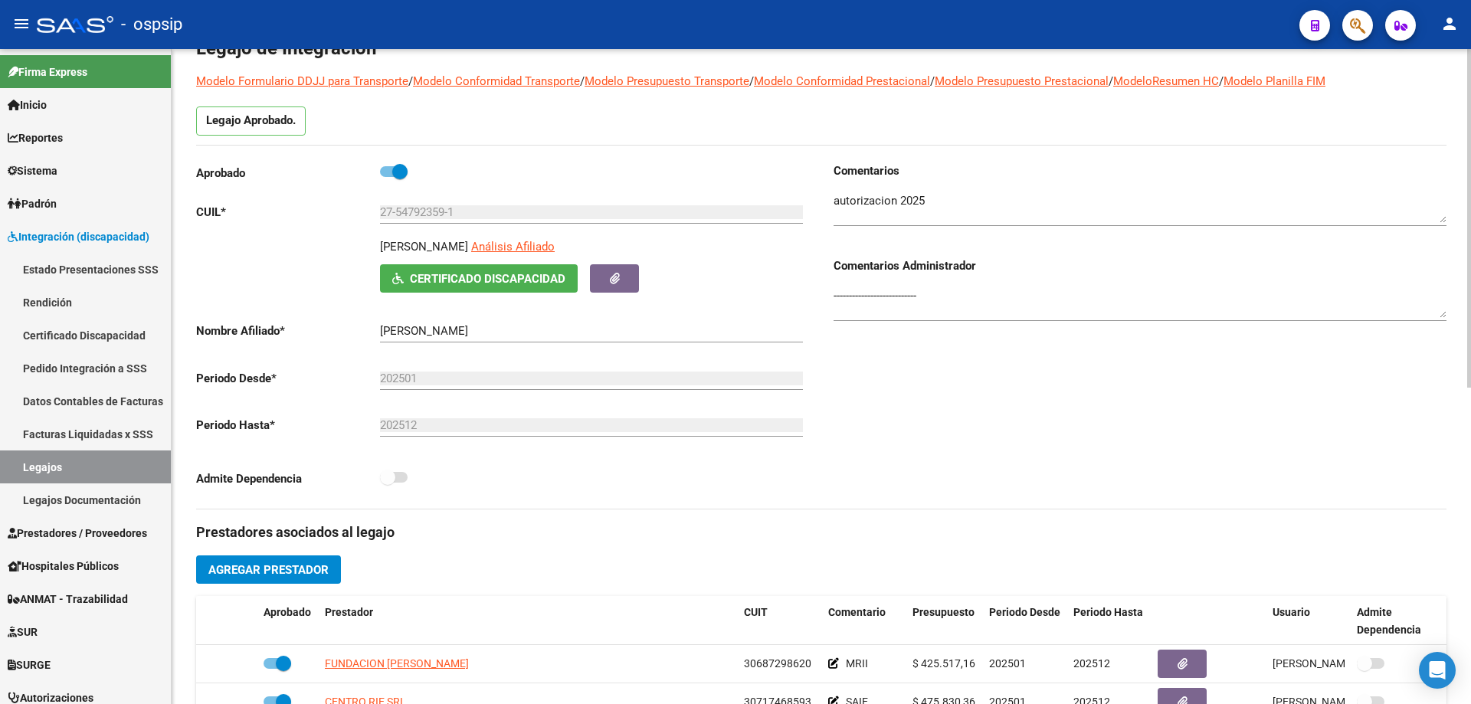
scroll to position [0, 0]
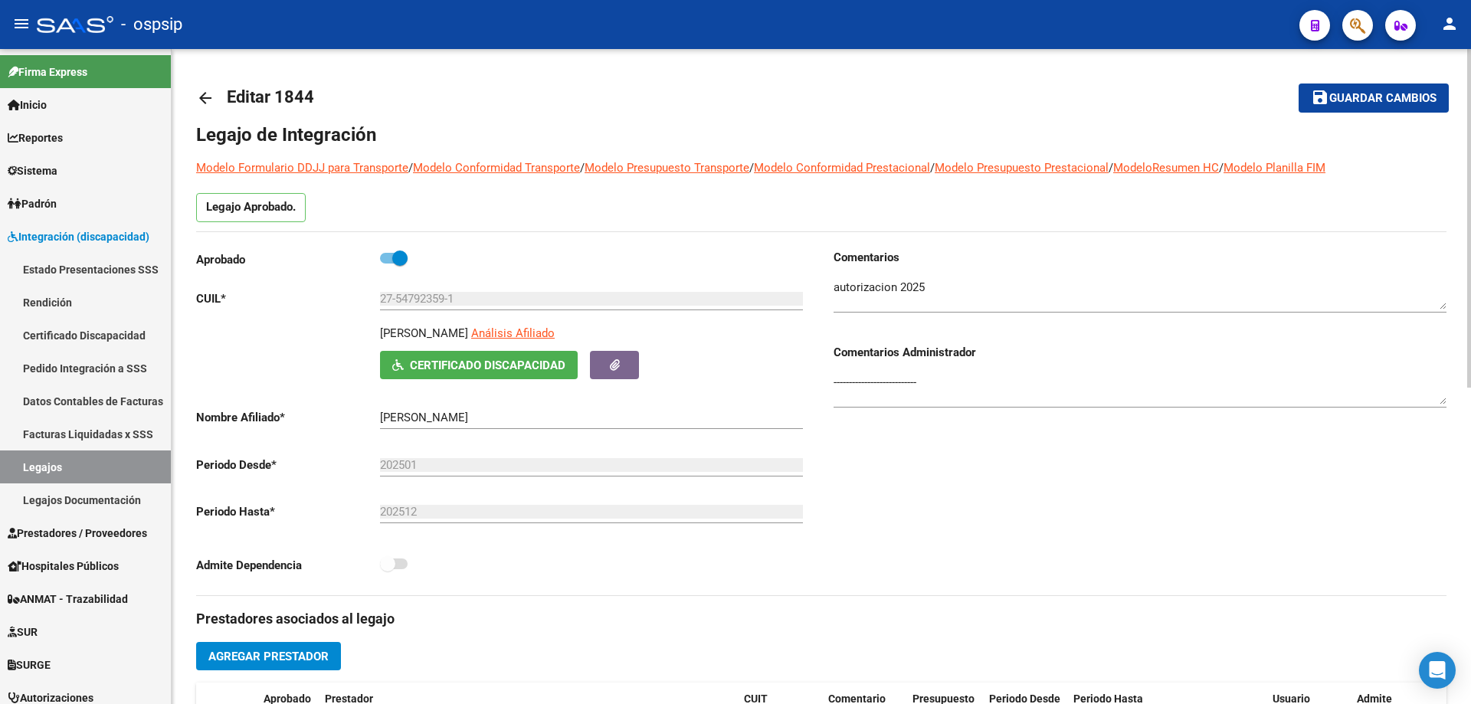
click at [197, 94] on mat-icon "arrow_back" at bounding box center [205, 98] width 18 height 18
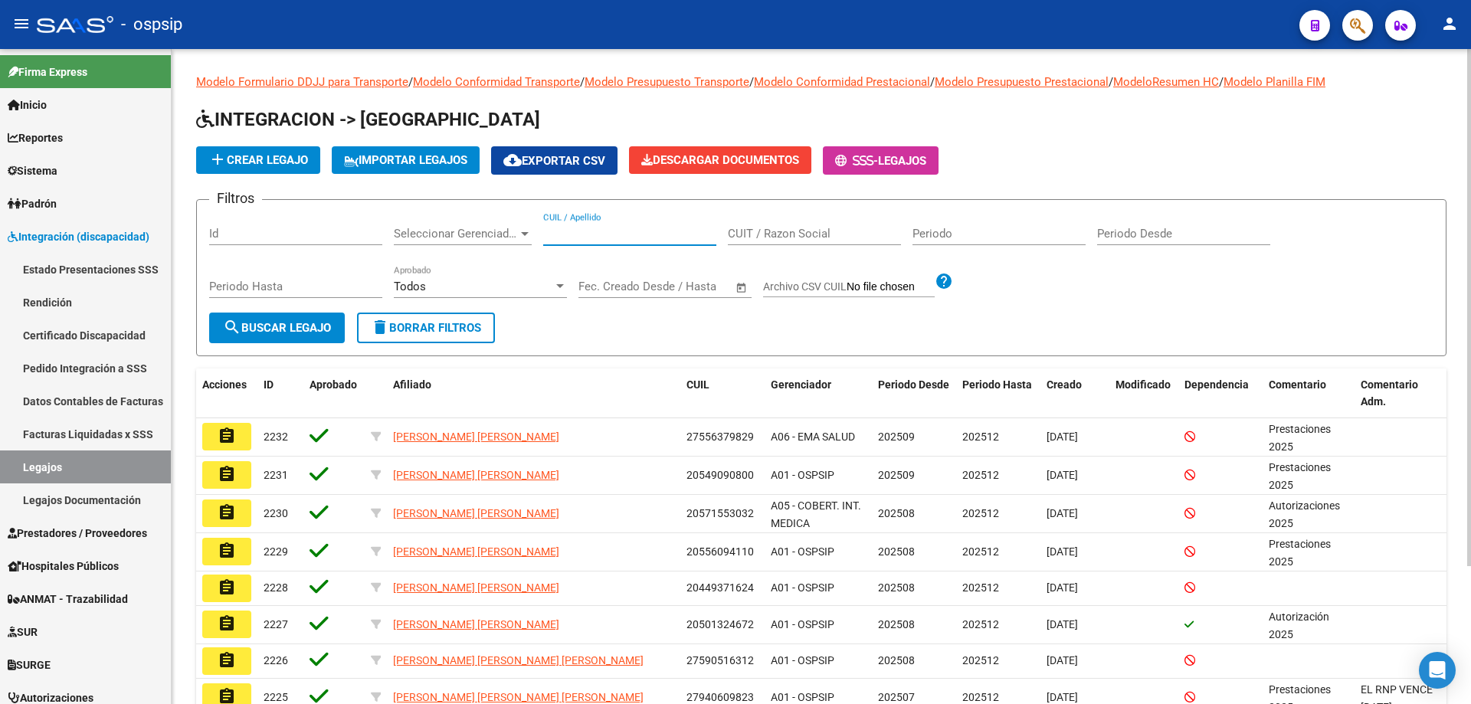
click at [554, 231] on input "CUIL / Apellido" at bounding box center [629, 234] width 173 height 14
paste input "23456151604"
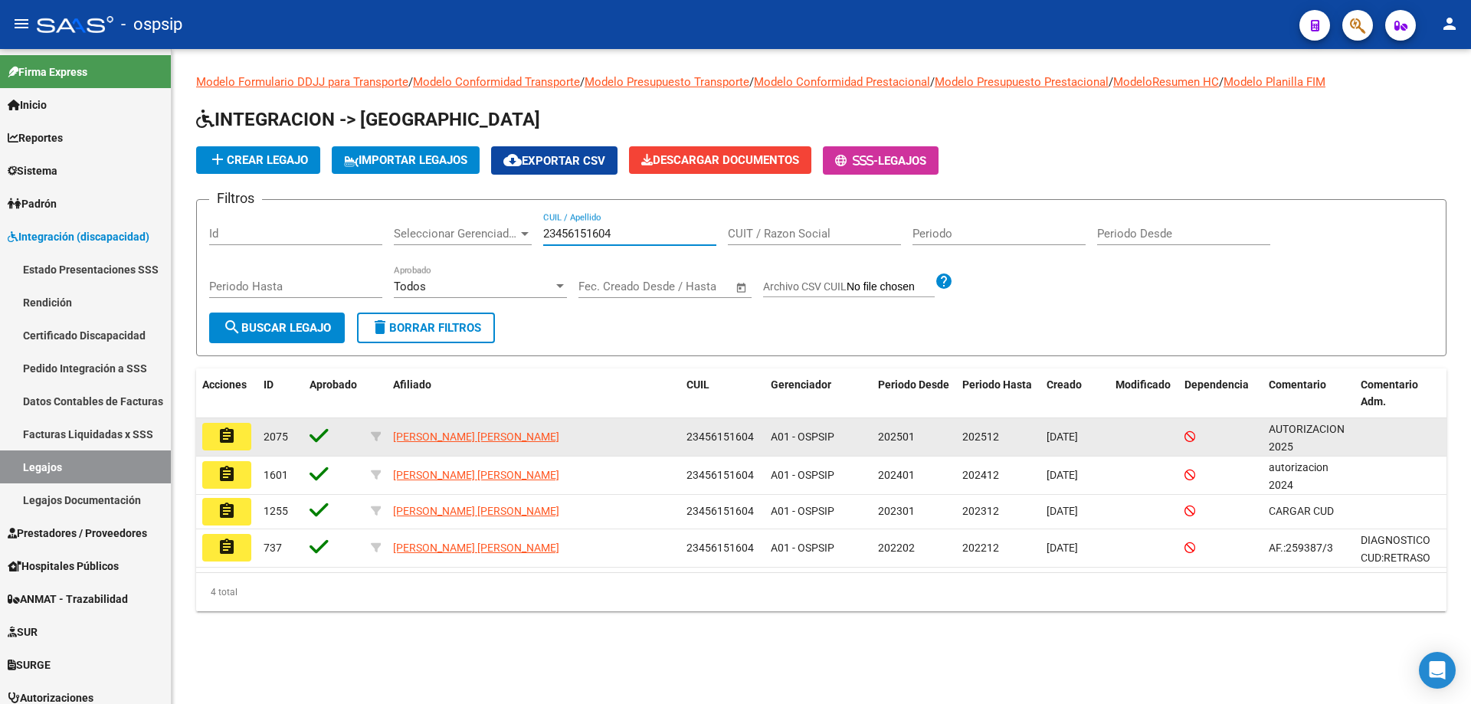
type input "23456151604"
click at [217, 433] on button "assignment" at bounding box center [226, 437] width 49 height 28
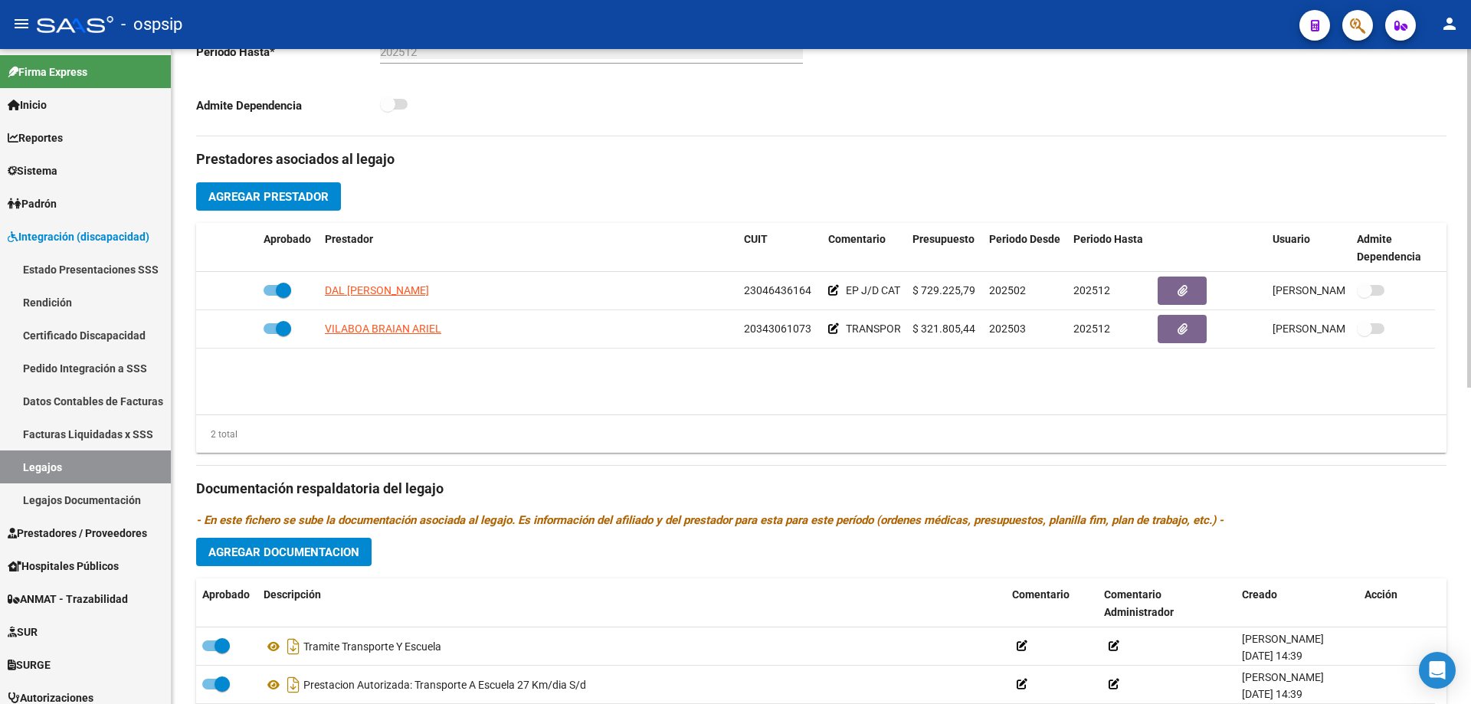
scroll to position [613, 0]
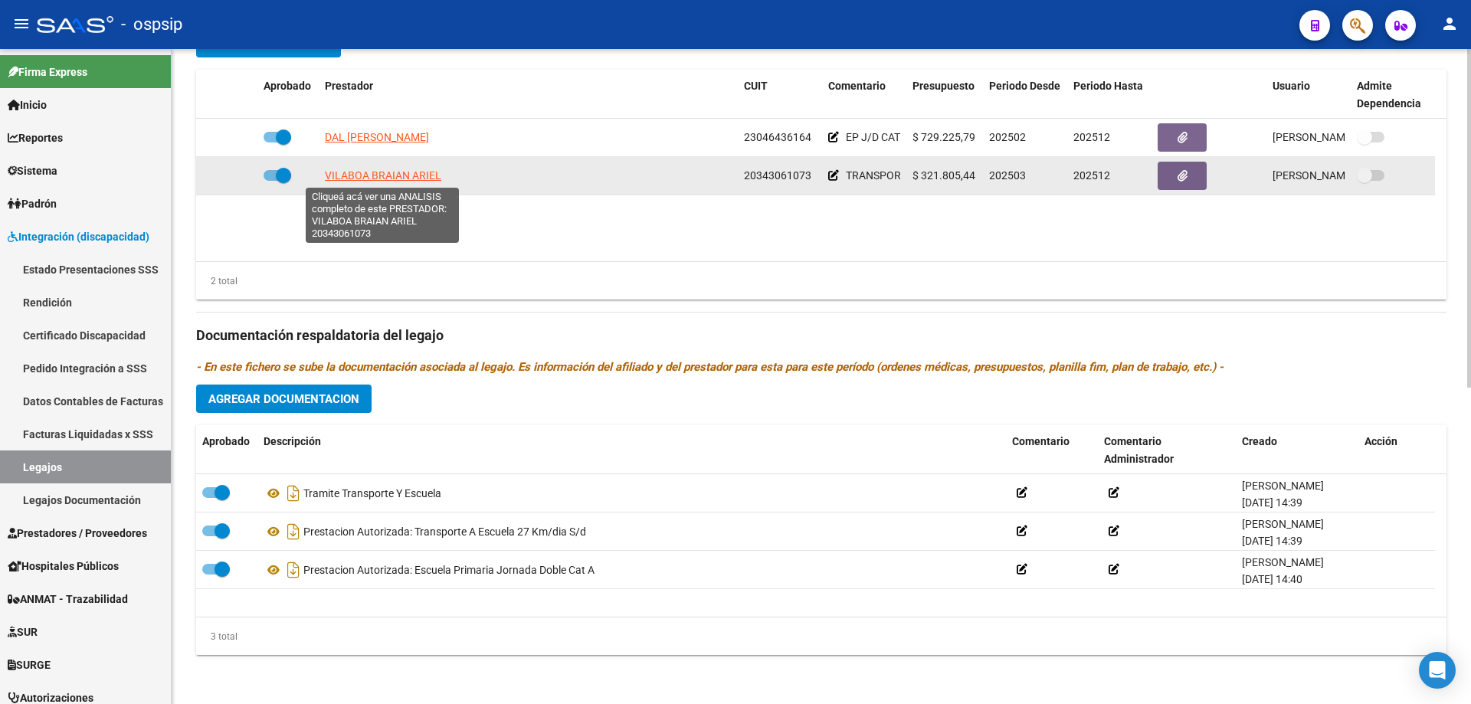
click at [383, 172] on span "VILABOA BRAIAN ARIEL" at bounding box center [383, 175] width 116 height 12
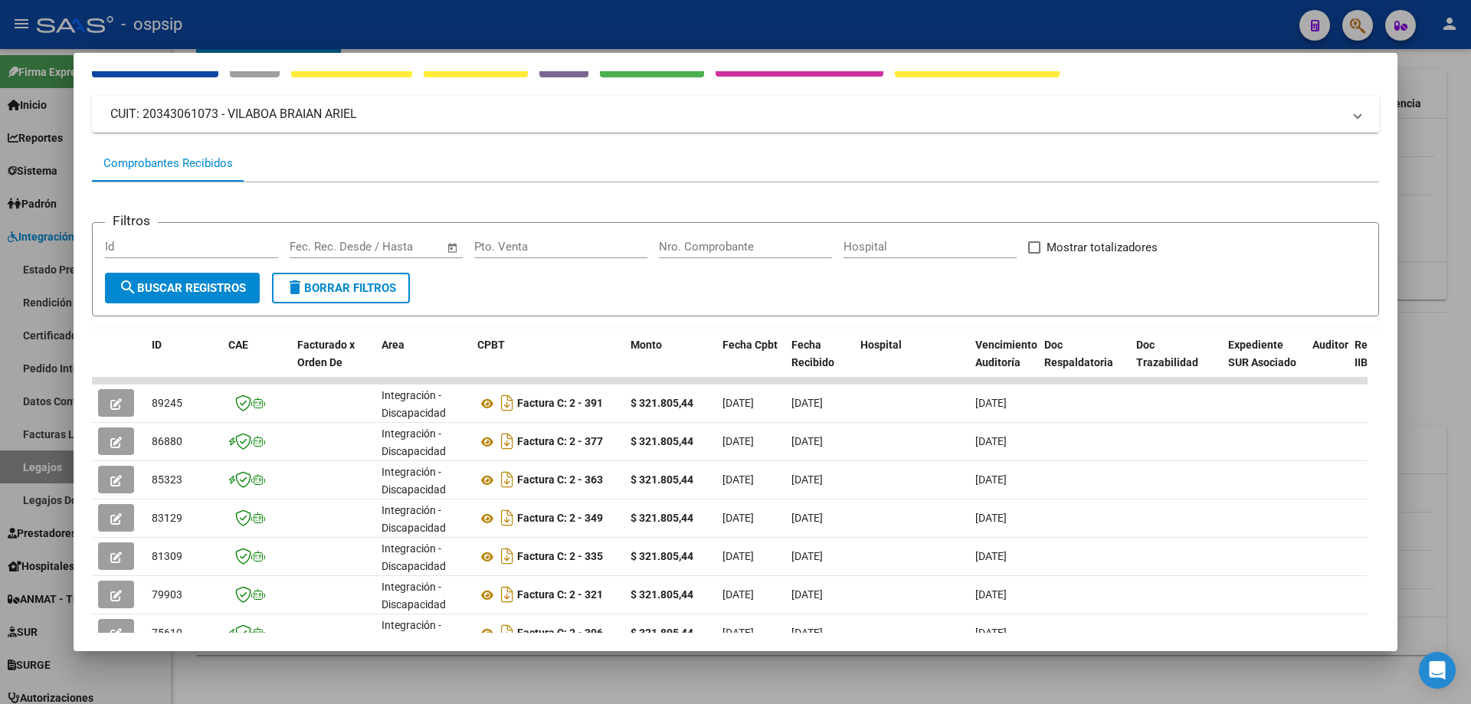
scroll to position [153, 0]
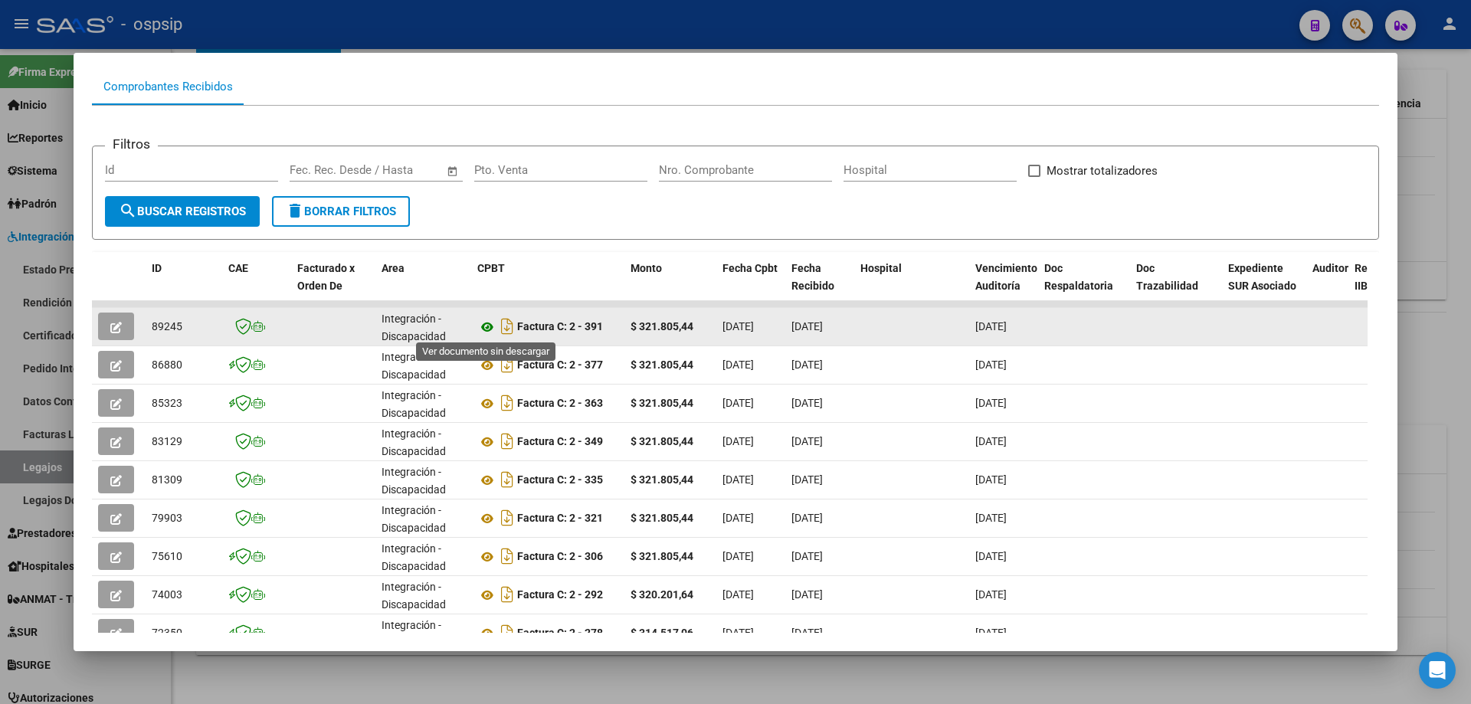
click at [490, 321] on icon at bounding box center [487, 327] width 20 height 18
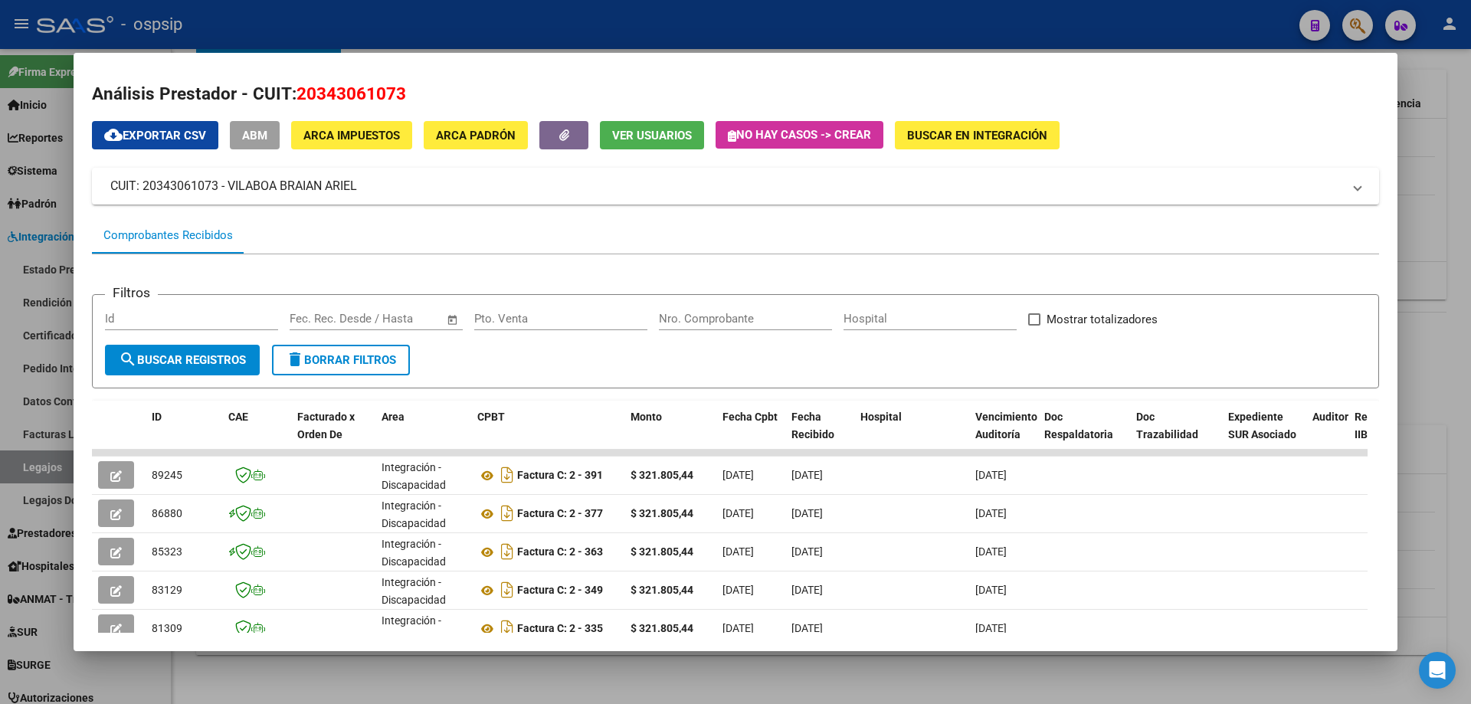
scroll to position [0, 0]
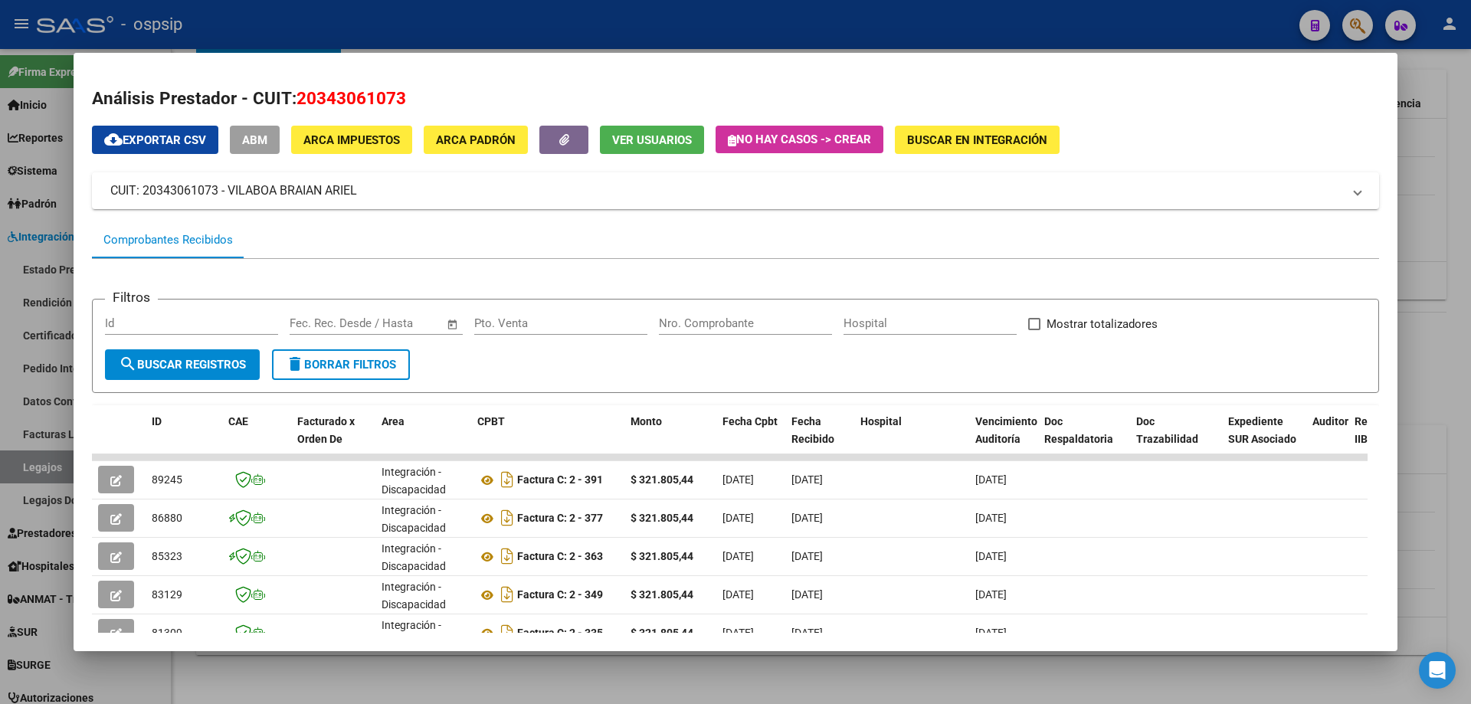
click at [1445, 204] on div at bounding box center [735, 352] width 1471 height 704
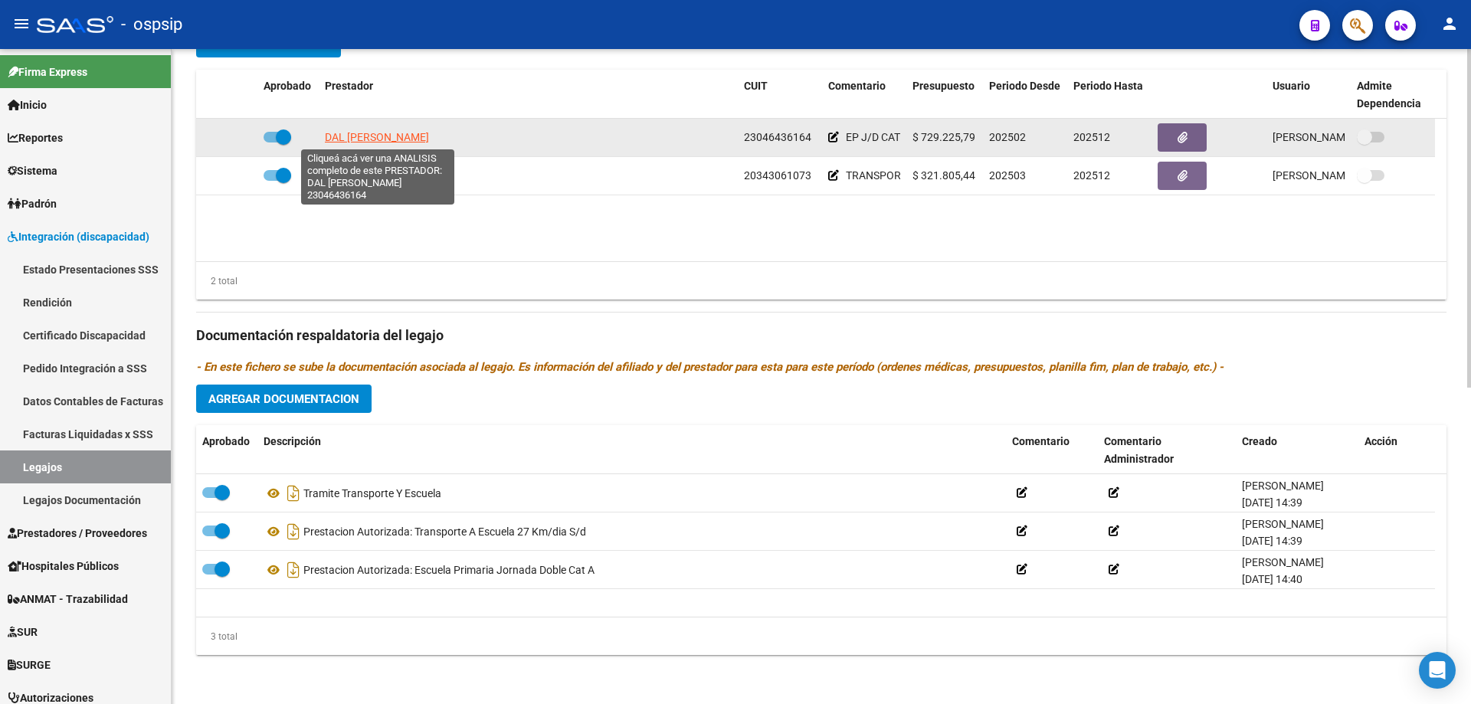
click at [368, 140] on span "DAL MASCHIO ALICIA" at bounding box center [377, 137] width 104 height 12
type textarea "23046436164"
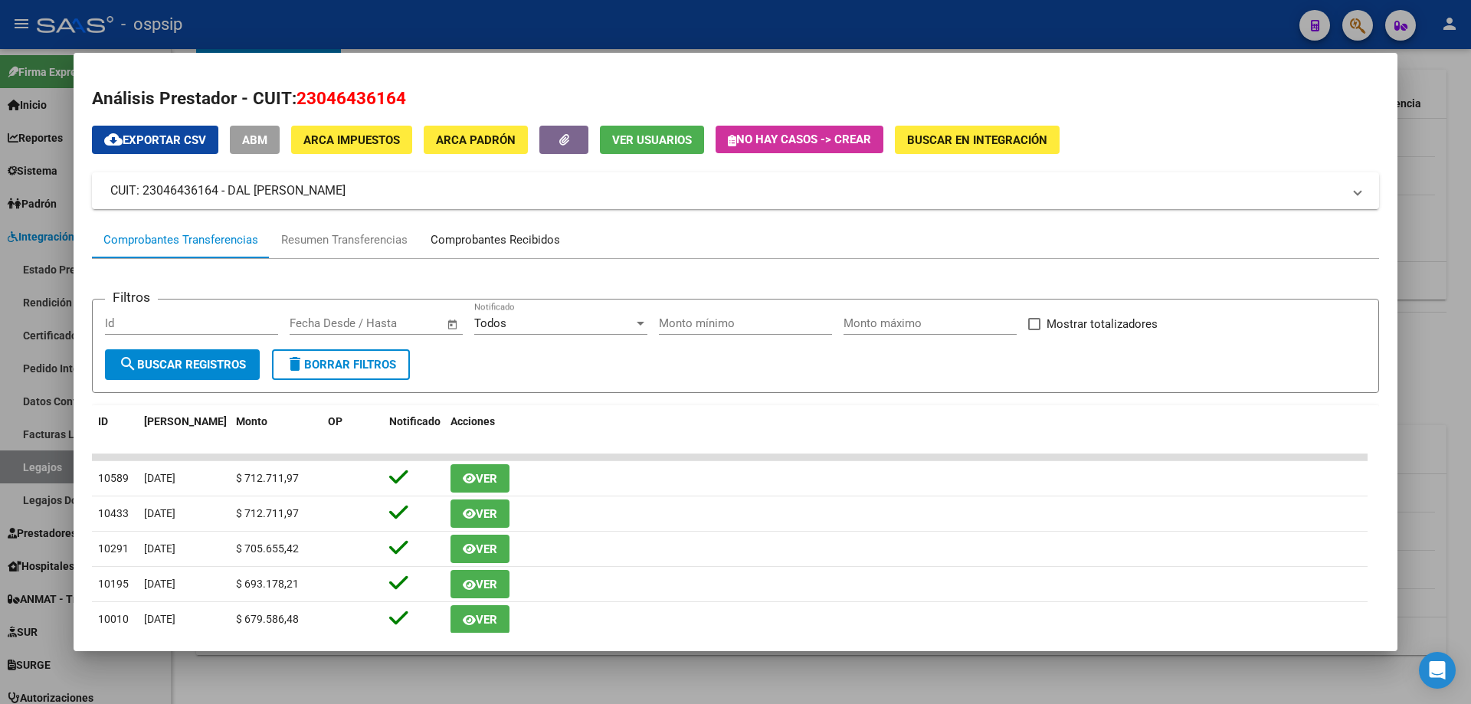
click at [483, 239] on div "Comprobantes Recibidos" at bounding box center [495, 240] width 129 height 18
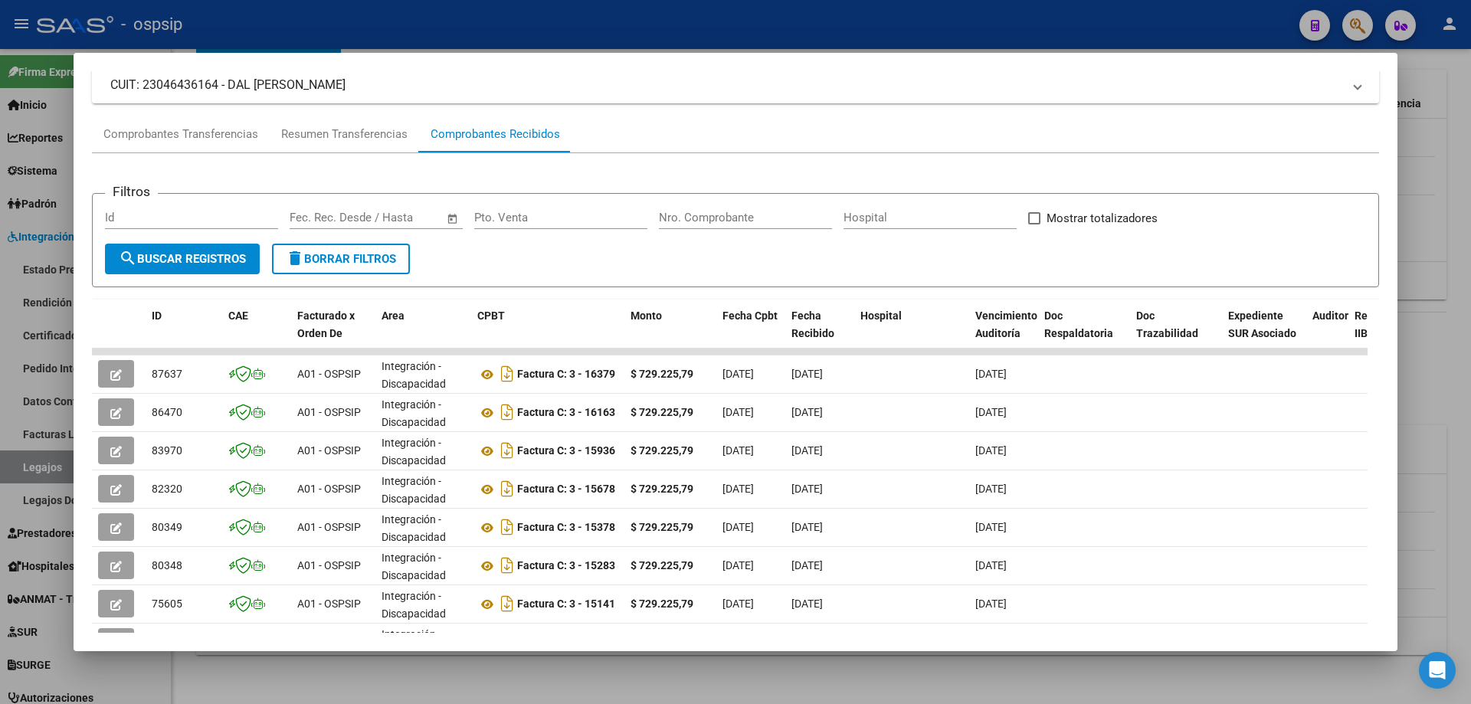
scroll to position [153, 0]
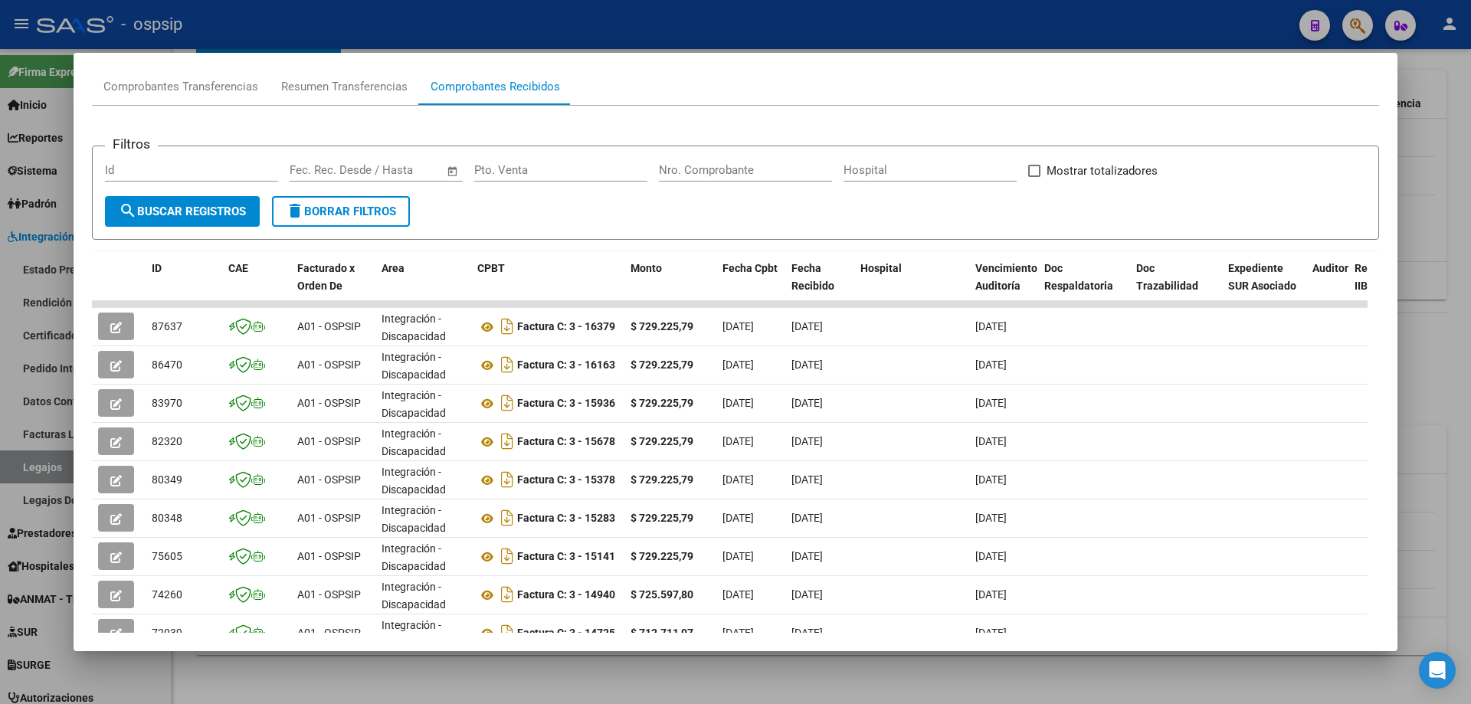
click at [1441, 303] on div at bounding box center [735, 352] width 1471 height 704
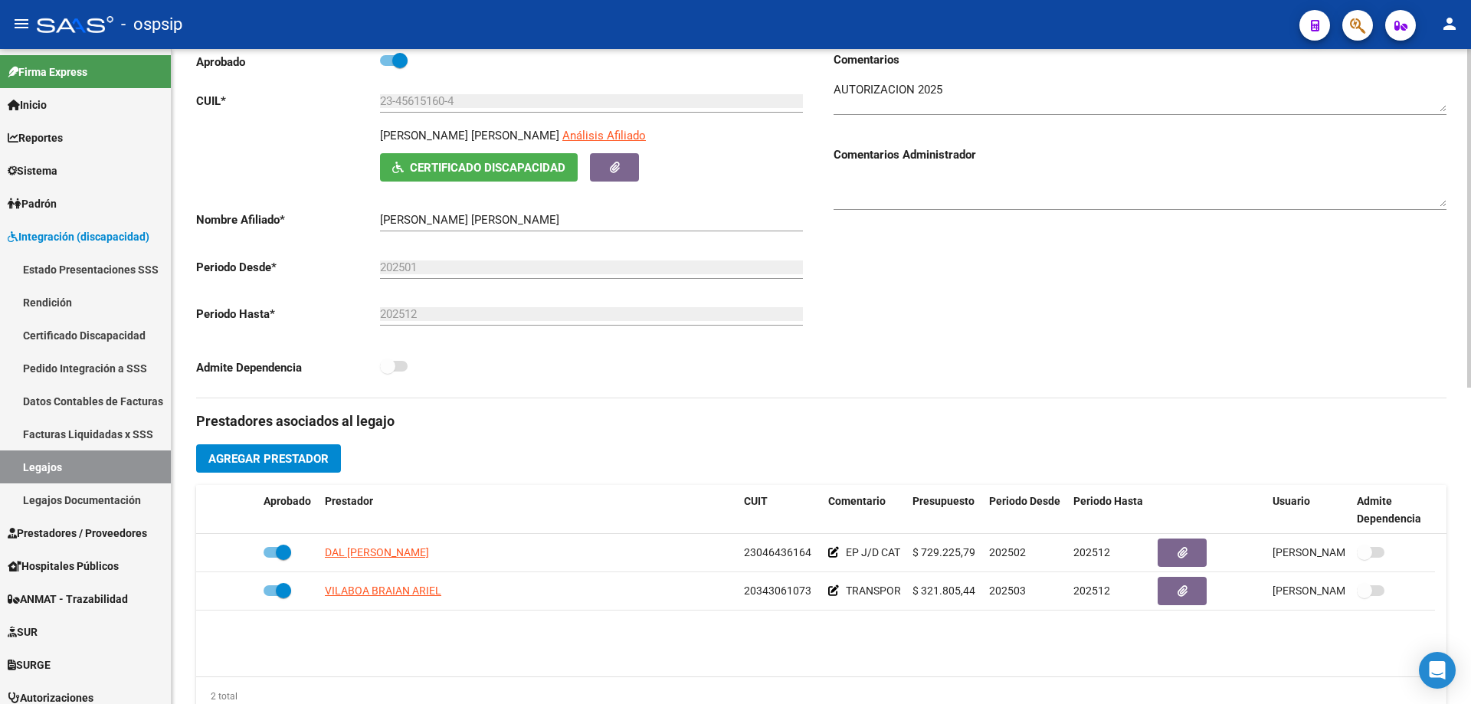
scroll to position [0, 0]
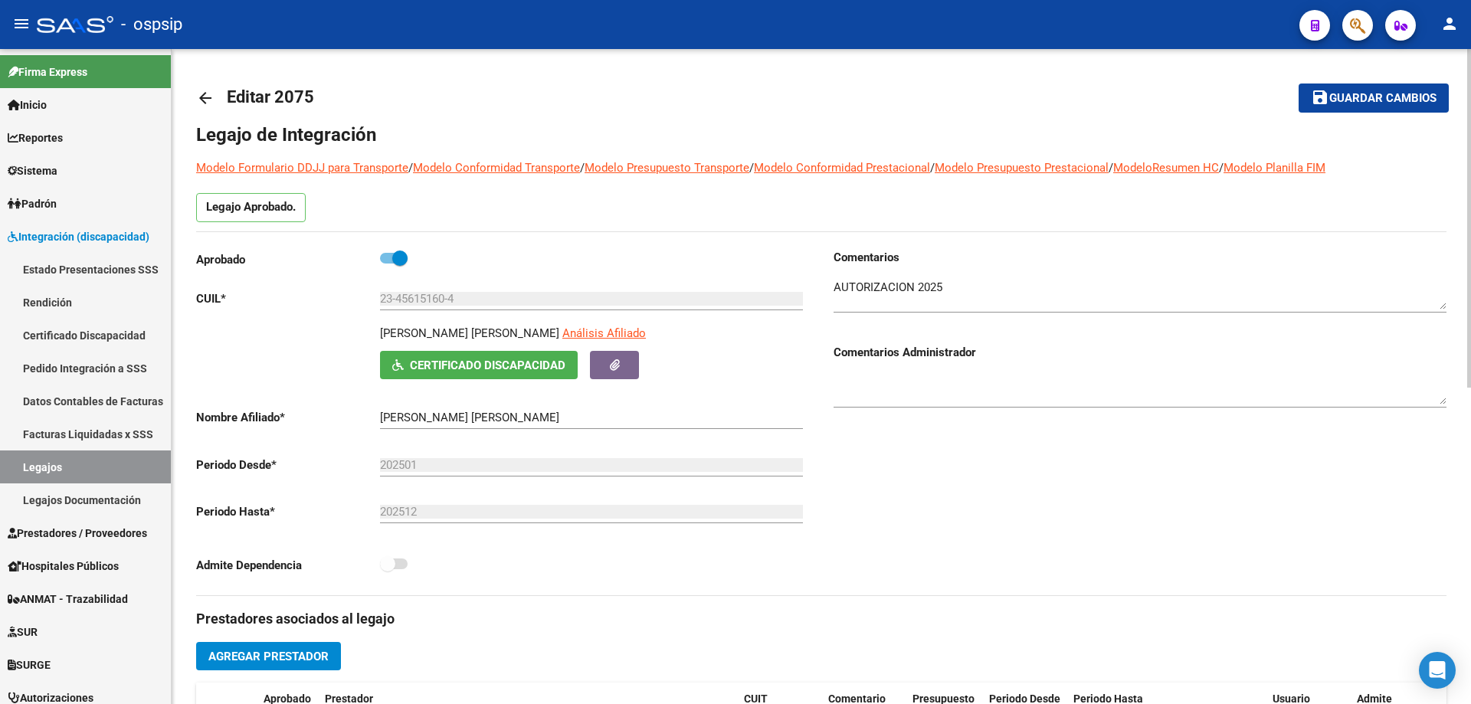
click at [210, 95] on mat-icon "arrow_back" at bounding box center [205, 98] width 18 height 18
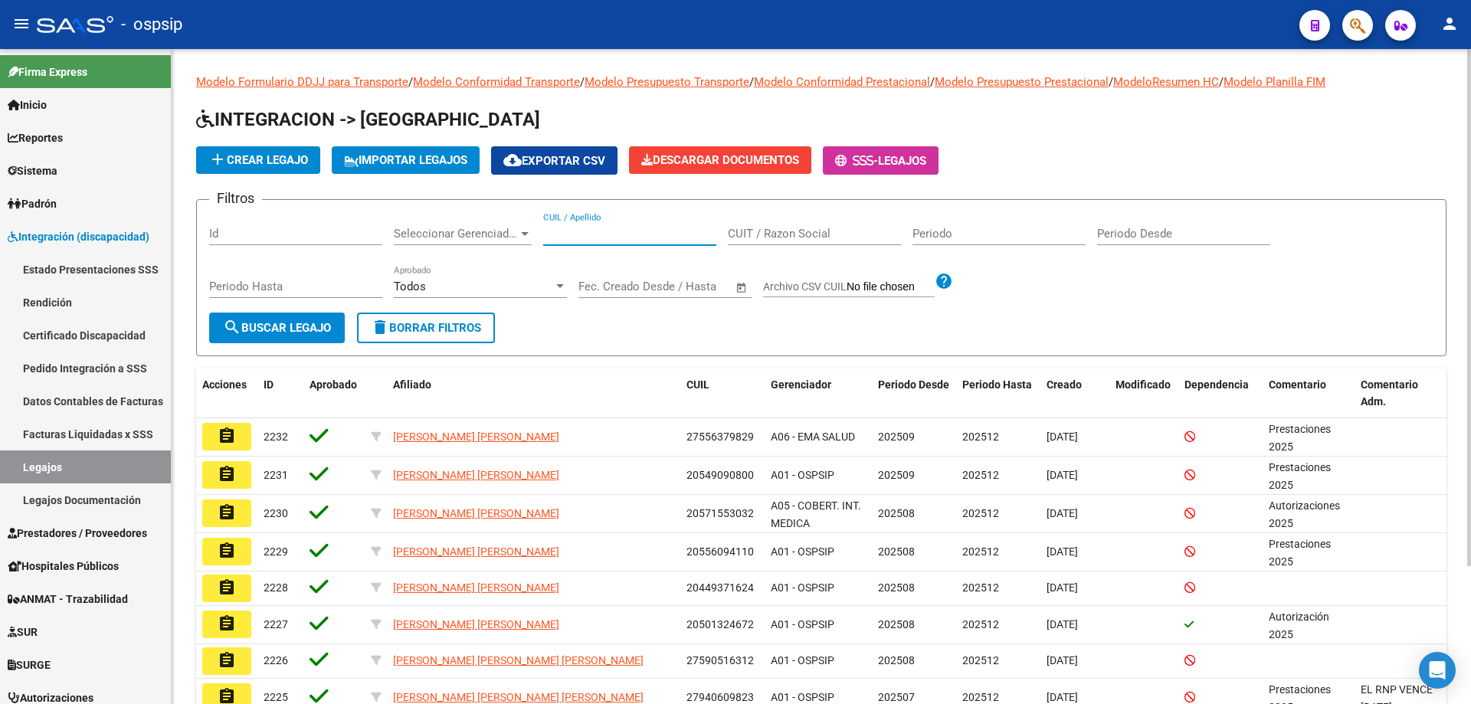
click at [590, 230] on input "CUIL / Apellido" at bounding box center [629, 234] width 173 height 14
paste input "20574817057"
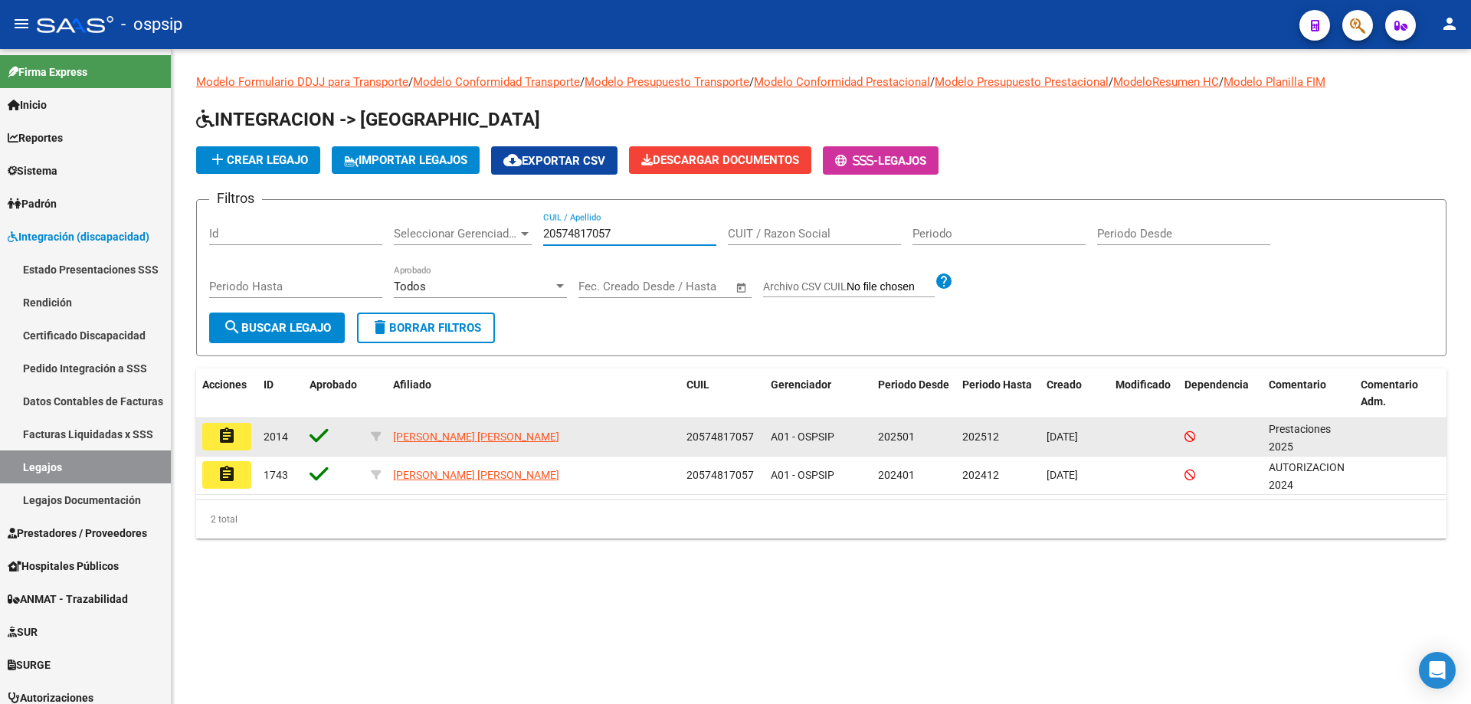
type input "20574817057"
click at [234, 432] on mat-icon "assignment" at bounding box center [227, 436] width 18 height 18
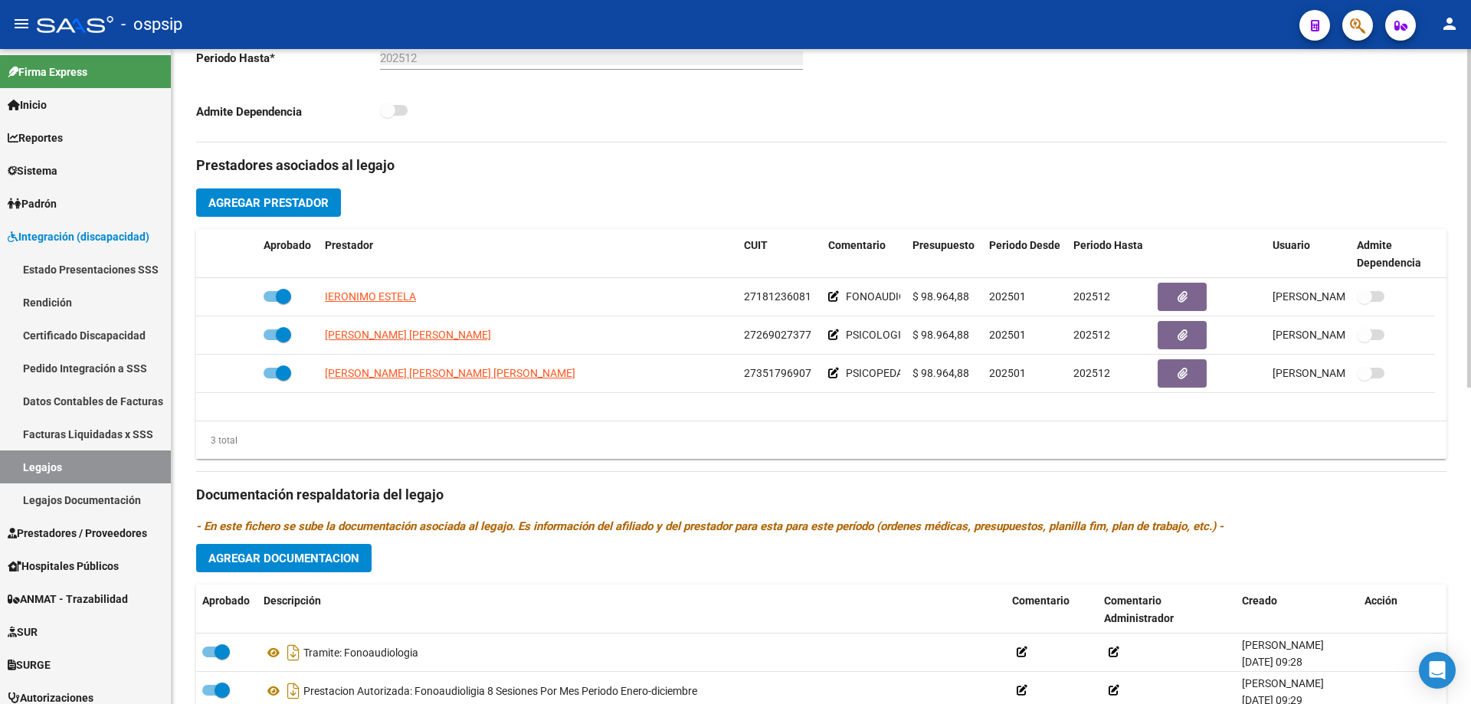
scroll to position [460, 0]
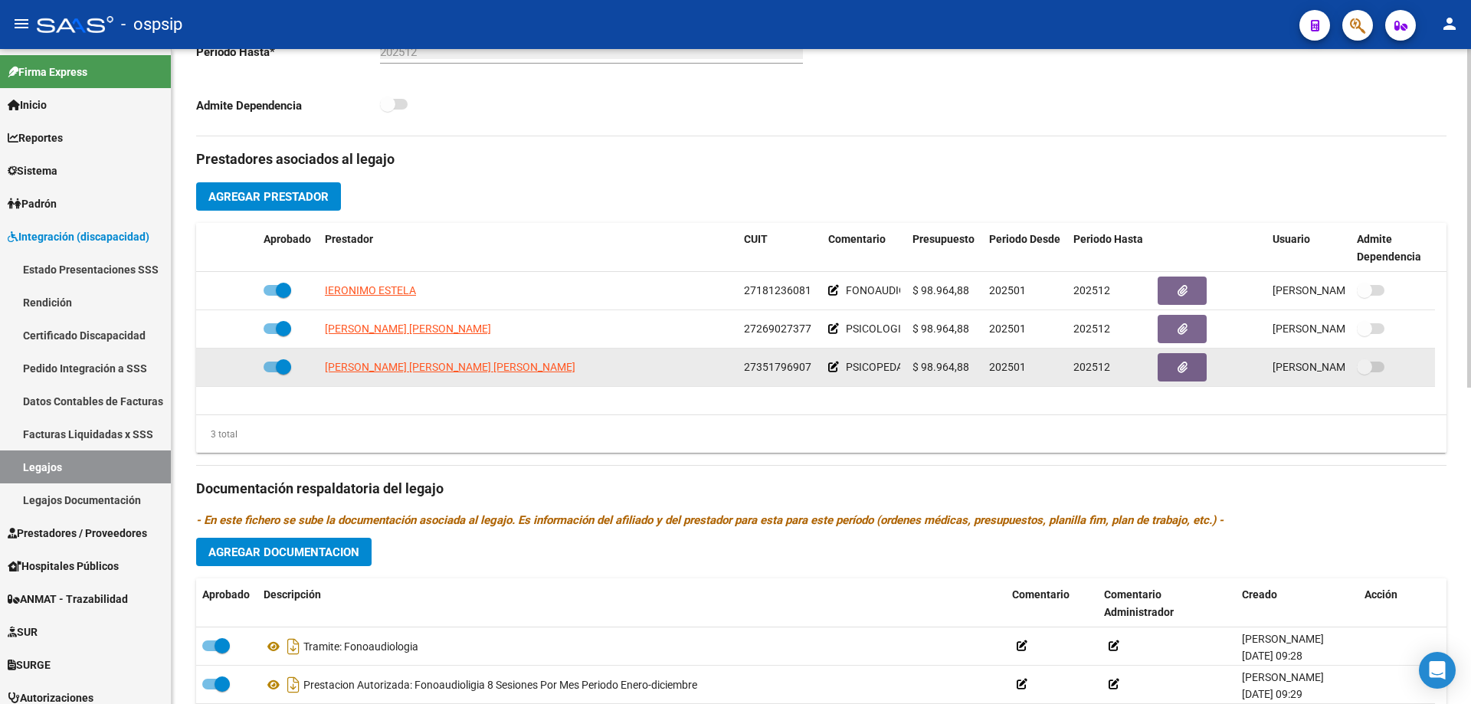
click at [471, 359] on app-link-go-to "SANABRIA ZARATE PRISCILA ELIZABETH" at bounding box center [450, 368] width 251 height 18
click at [471, 366] on span "SANABRIA ZARATE PRISCILA ELIZABETH" at bounding box center [450, 367] width 251 height 12
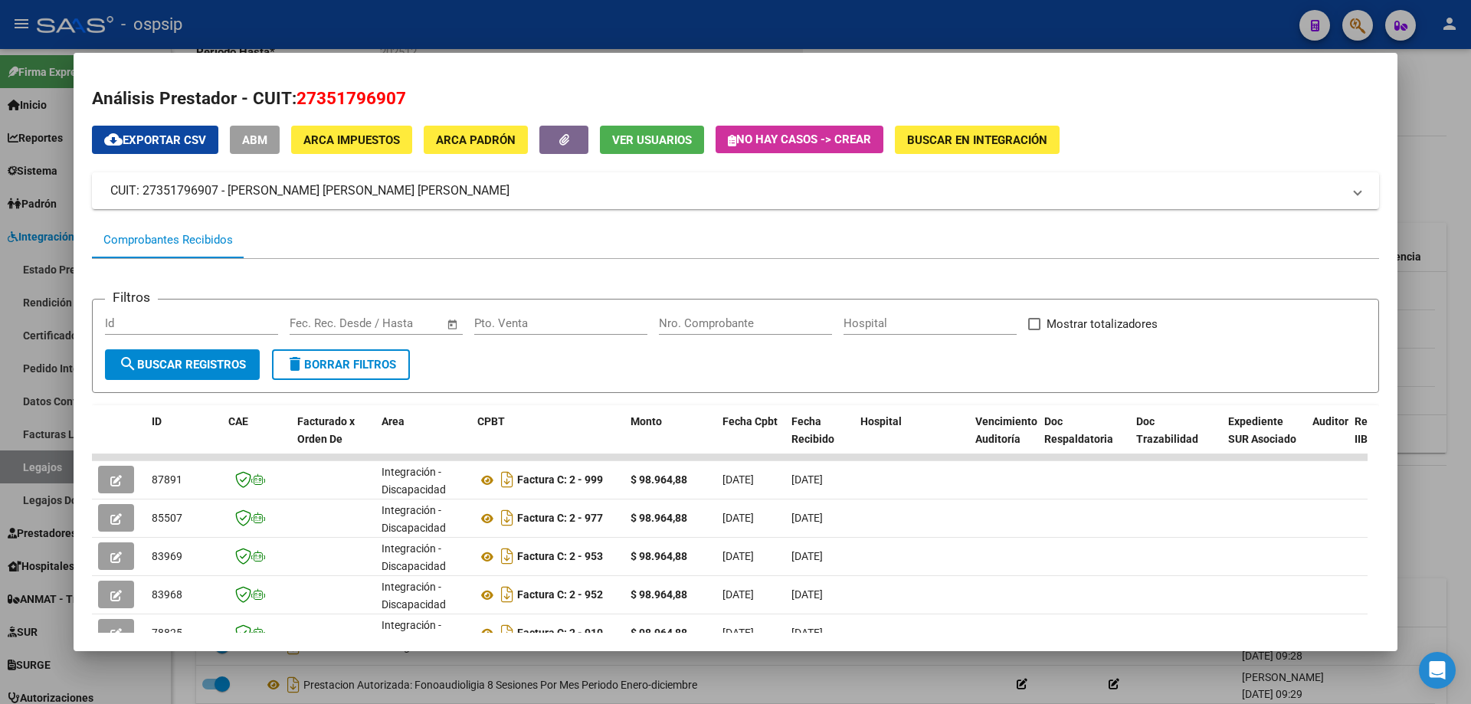
click at [1457, 316] on div at bounding box center [735, 352] width 1471 height 704
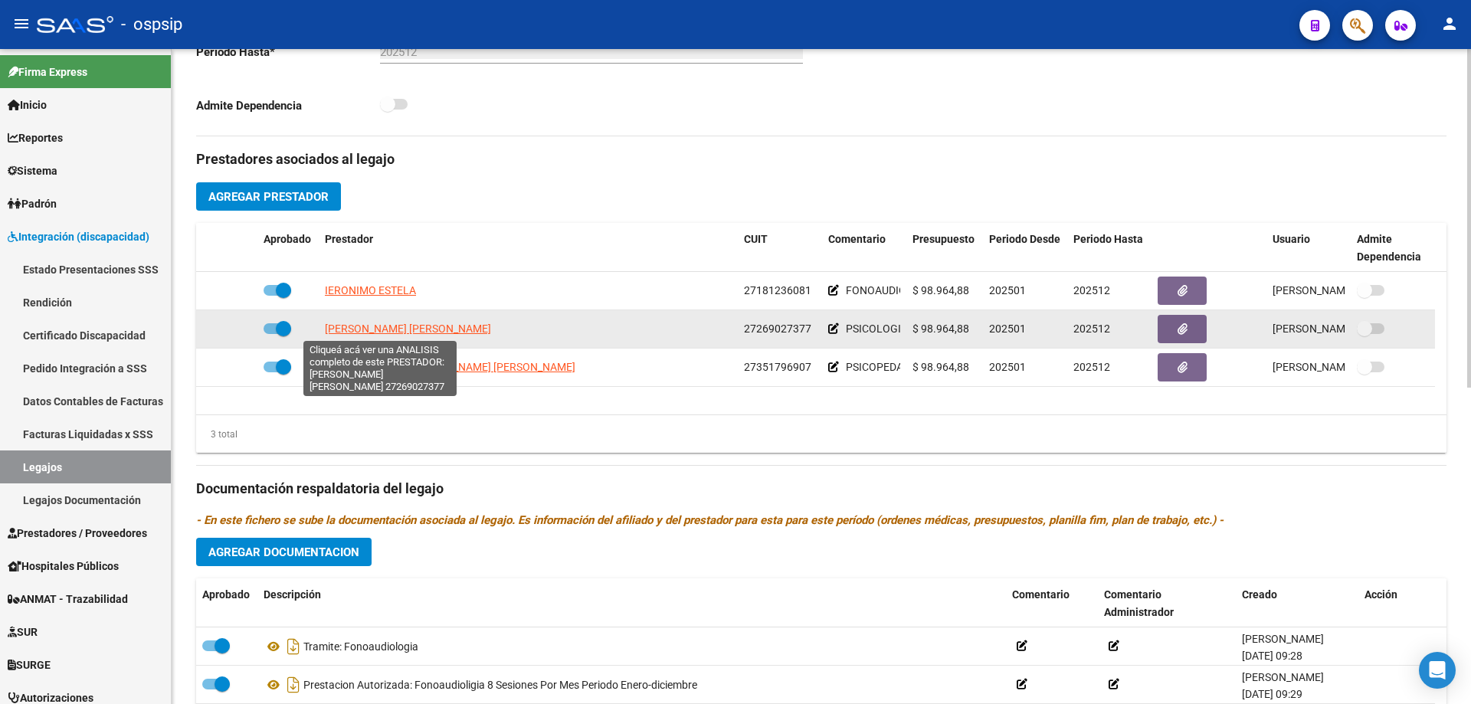
click at [361, 323] on span "REE NATALIA FABIANA" at bounding box center [408, 329] width 166 height 12
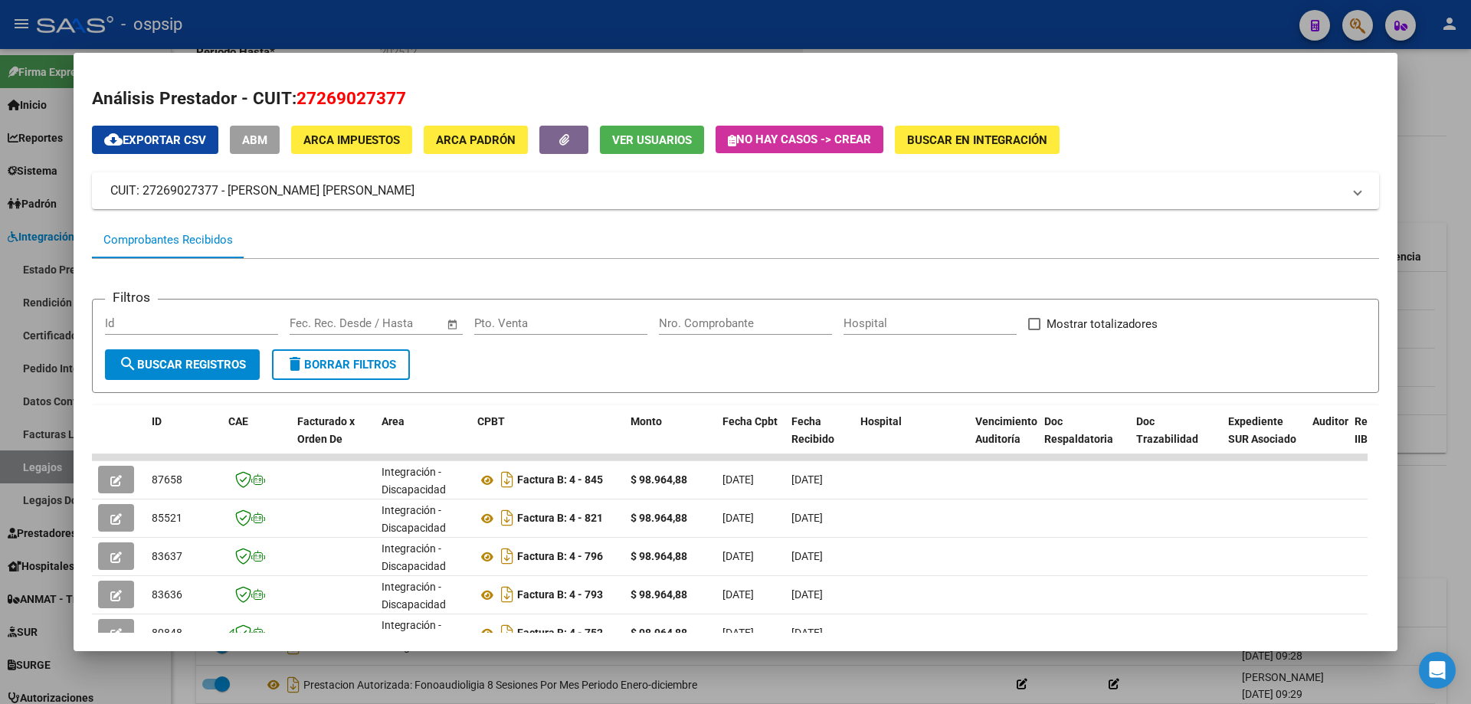
click at [1470, 144] on div at bounding box center [735, 352] width 1471 height 704
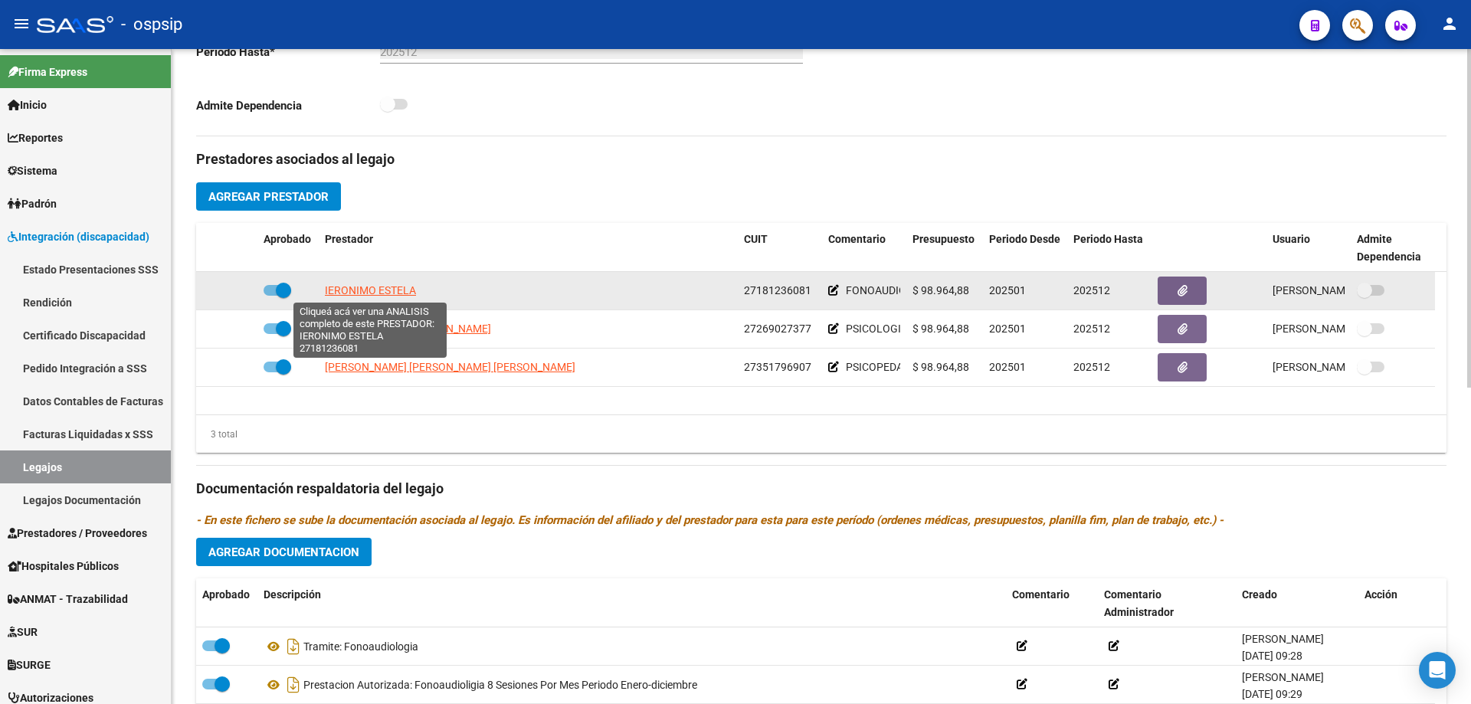
click at [386, 292] on span "IERONIMO ESTELA" at bounding box center [370, 290] width 91 height 12
type textarea "27181236081"
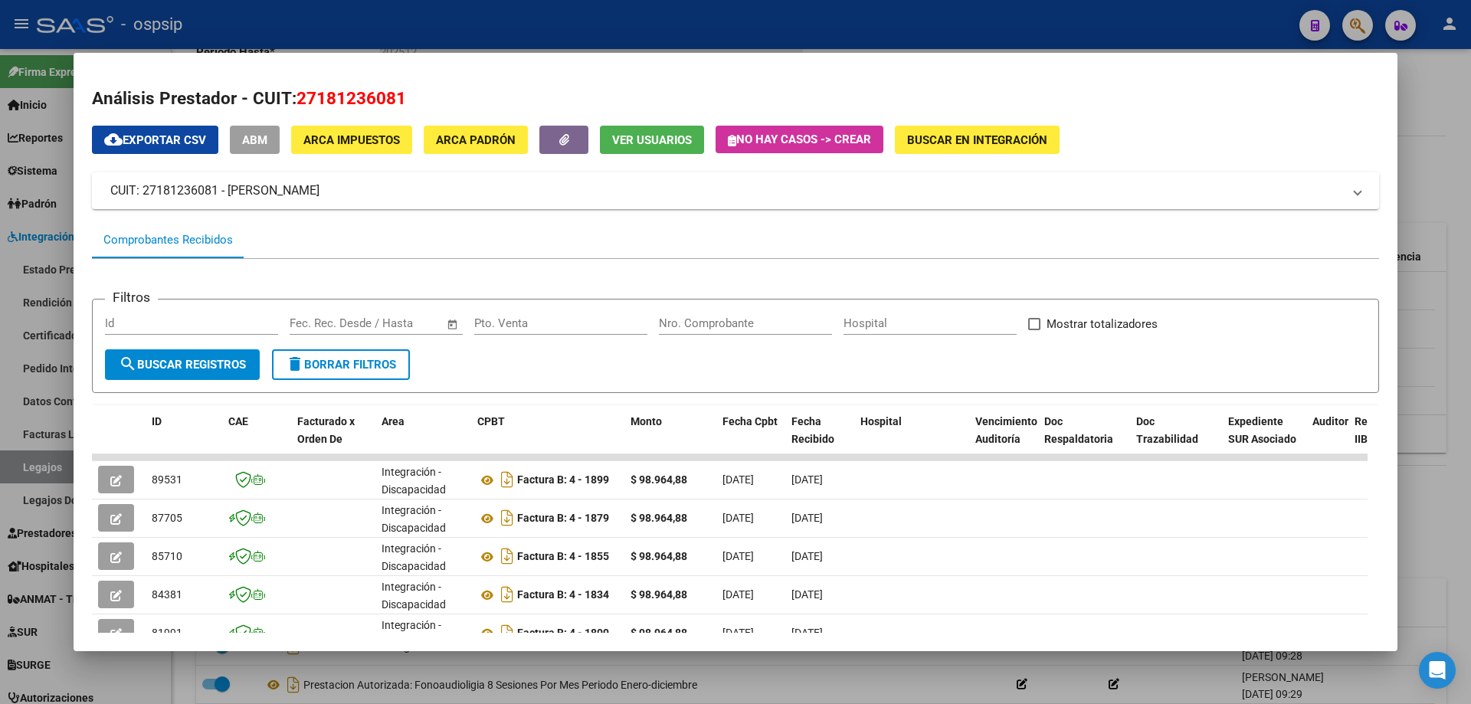
click at [1449, 240] on div at bounding box center [735, 352] width 1471 height 704
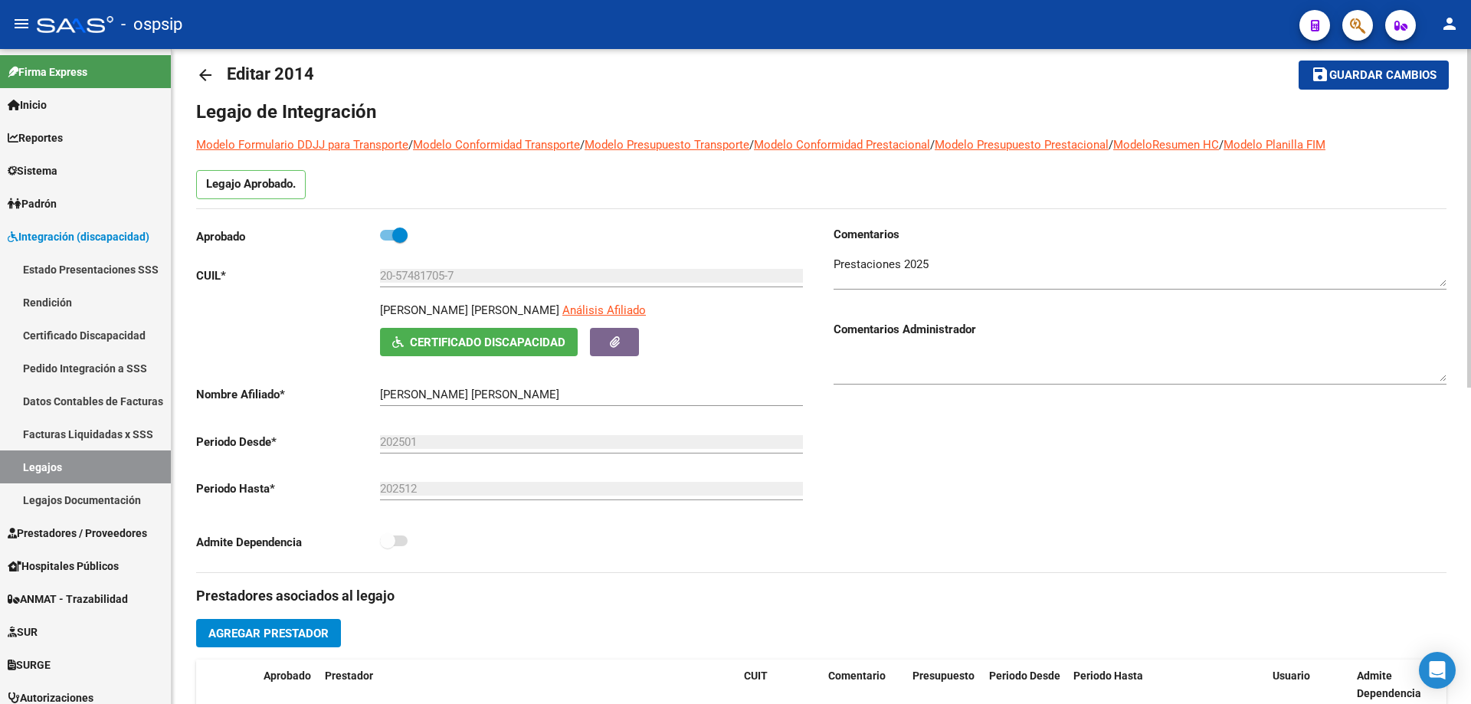
scroll to position [0, 0]
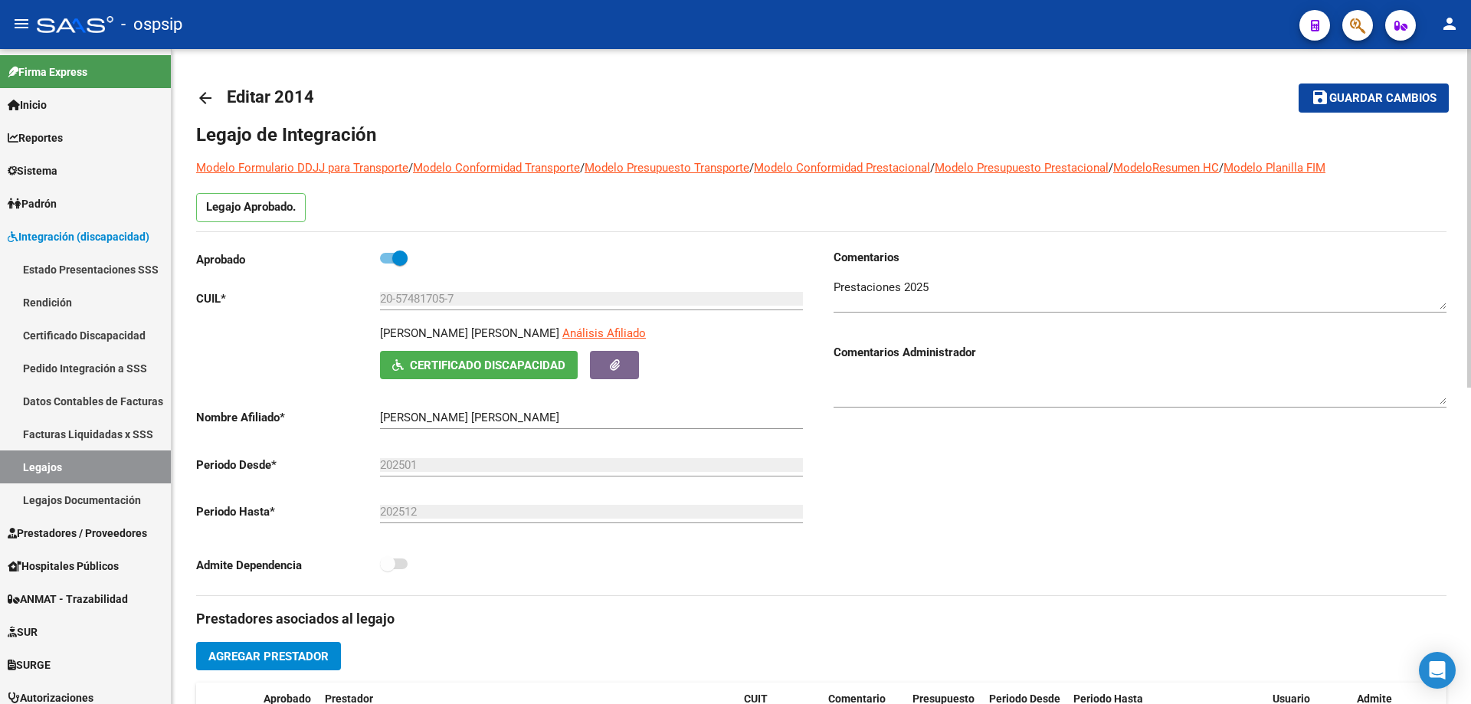
click at [203, 84] on link "arrow_back" at bounding box center [211, 98] width 31 height 36
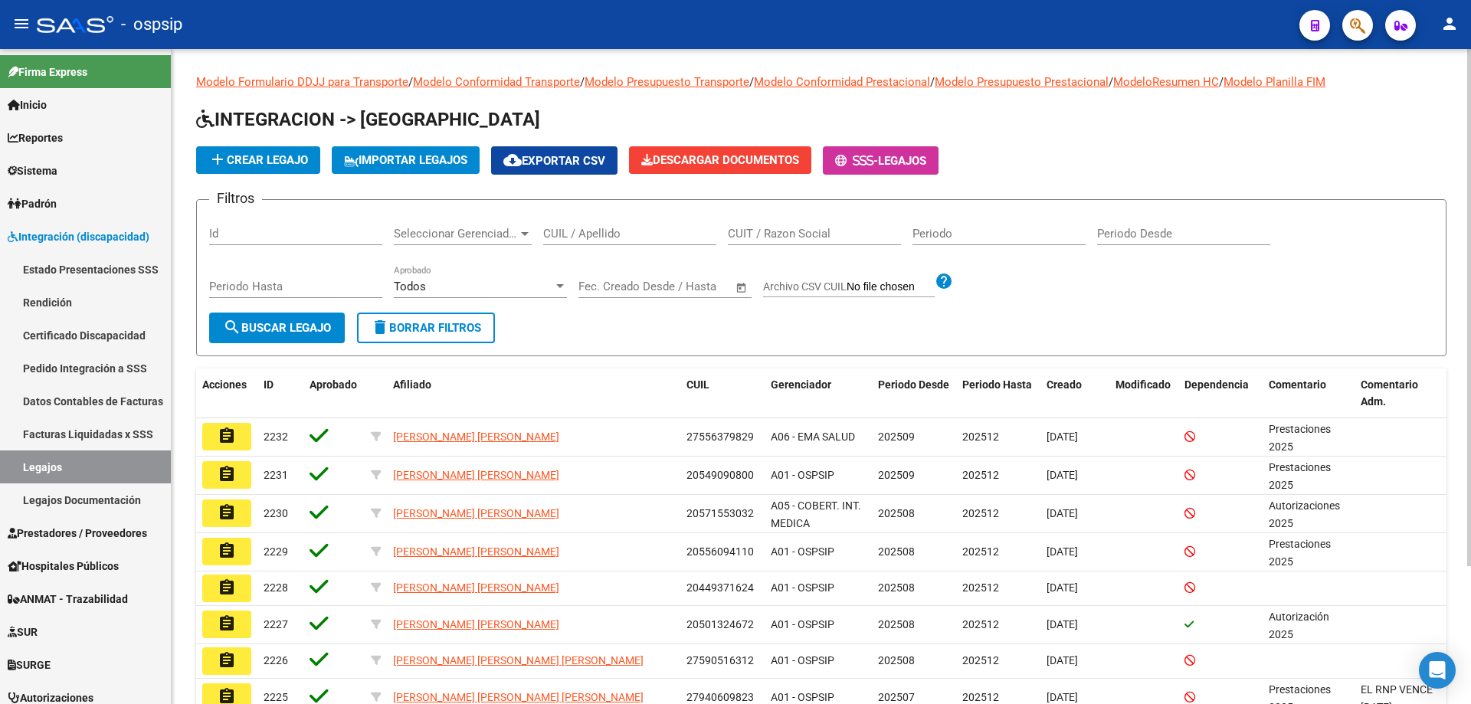
click at [572, 234] on input "CUIL / Apellido" at bounding box center [629, 234] width 173 height 14
paste input "20545143187"
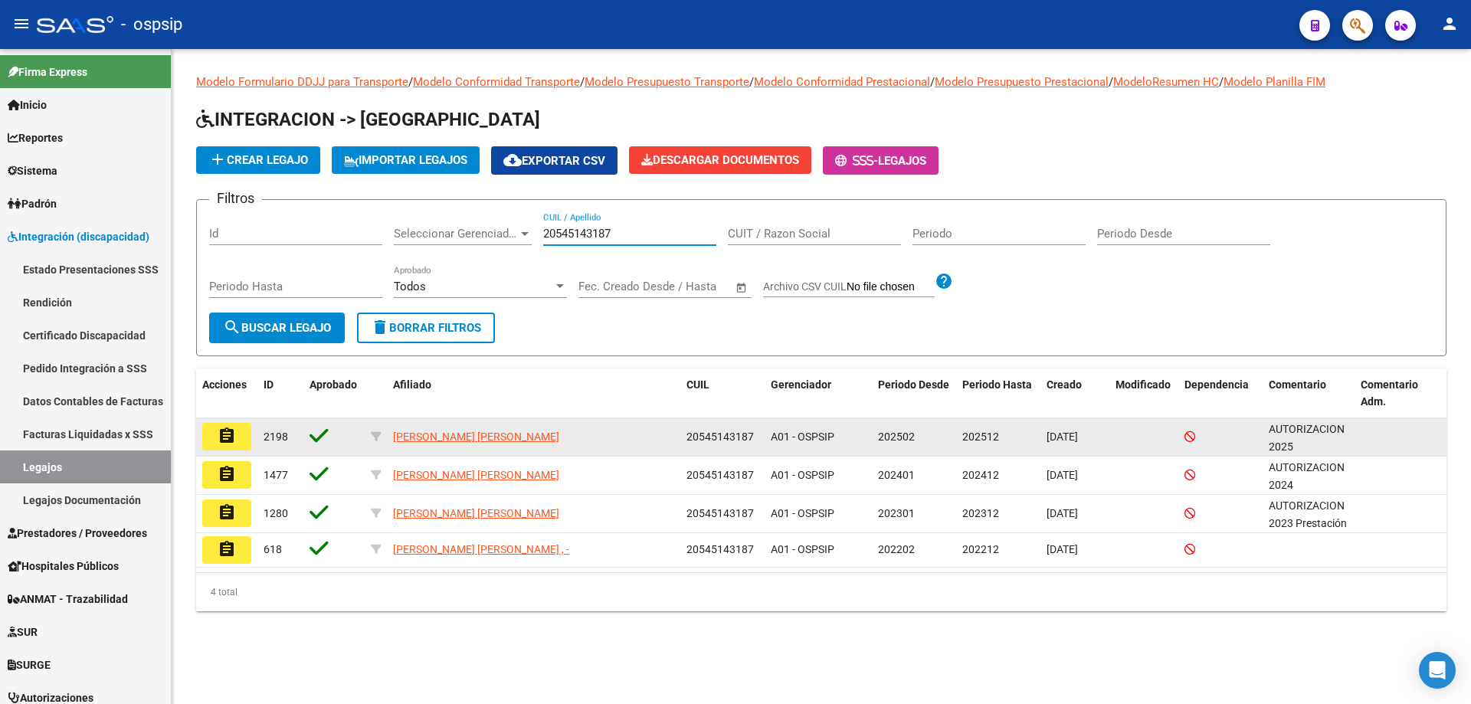
type input "20545143187"
click at [224, 435] on mat-icon "assignment" at bounding box center [227, 436] width 18 height 18
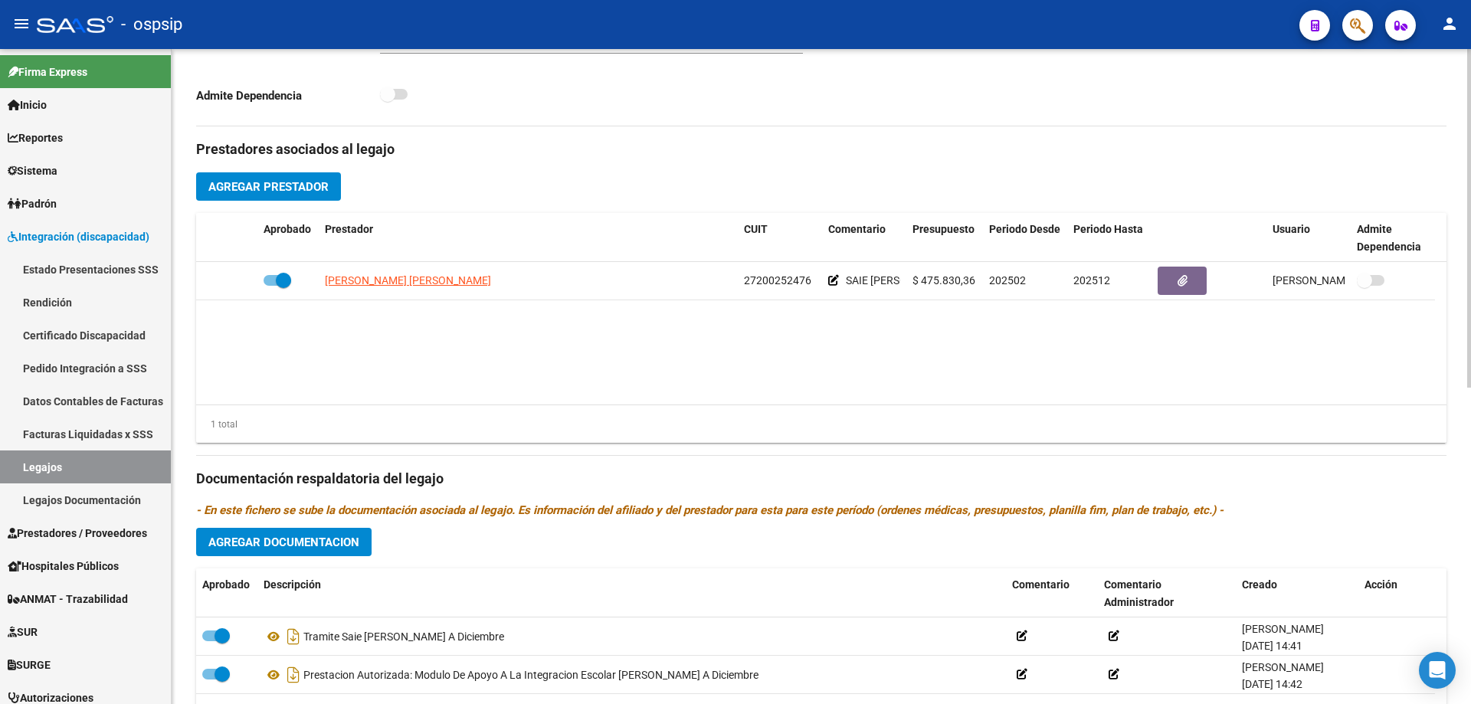
scroll to position [460, 0]
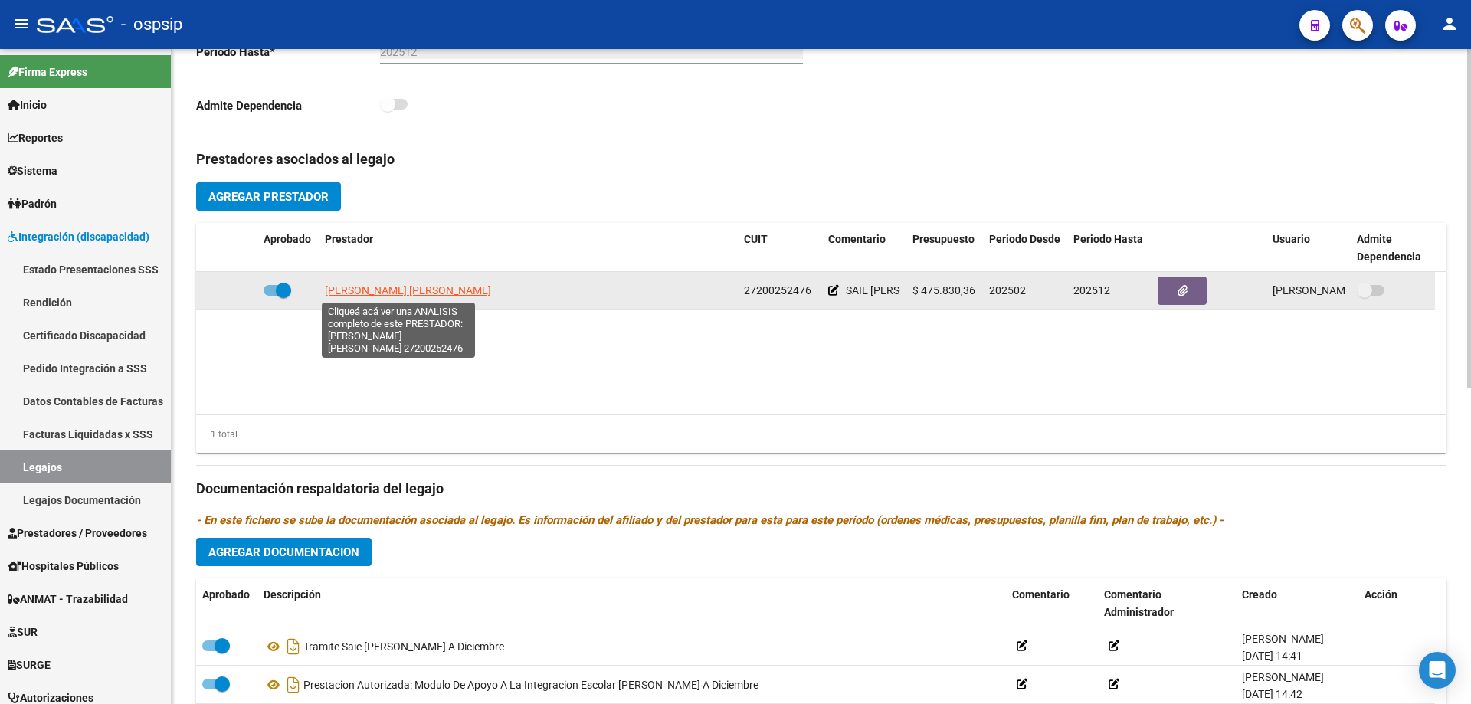
click at [375, 287] on span "MARTINEZ MARIANA BEATRIZ" at bounding box center [408, 290] width 166 height 12
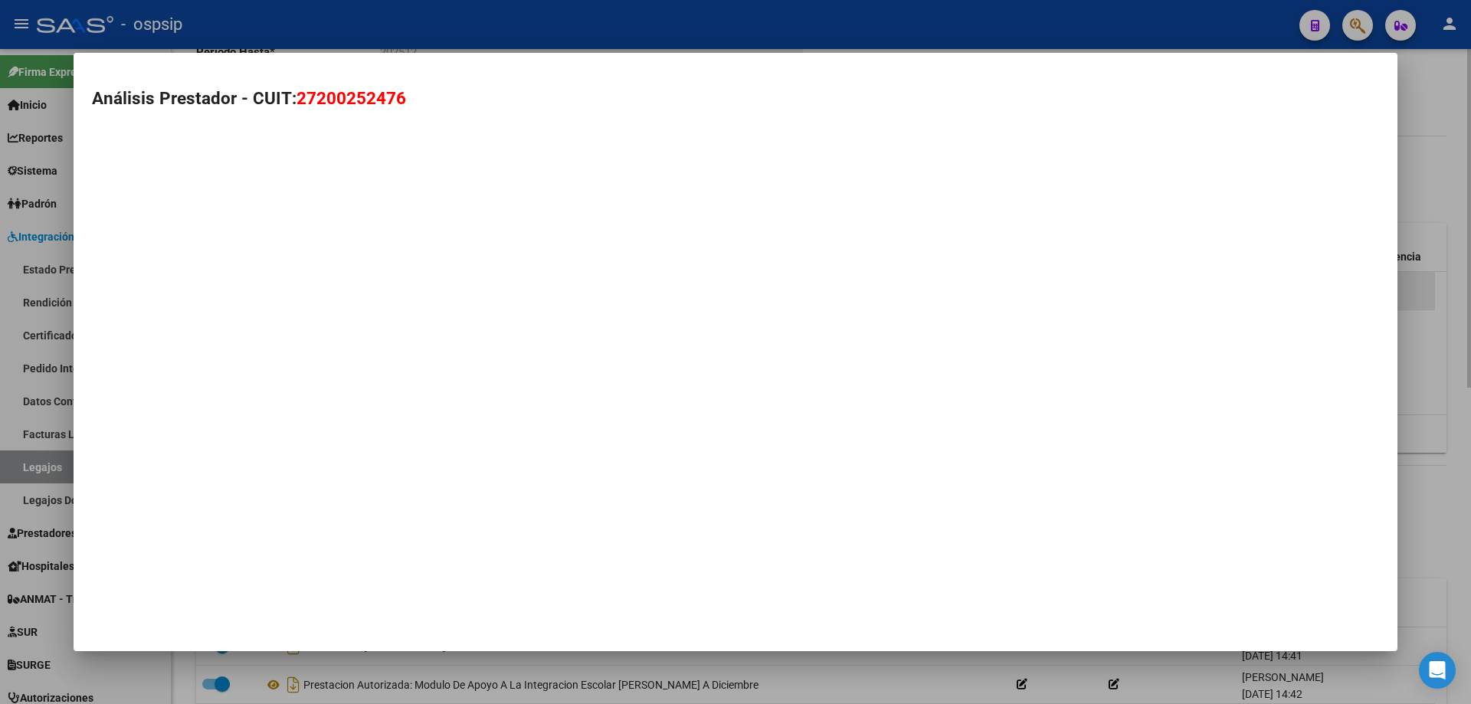
type textarea "27200252476"
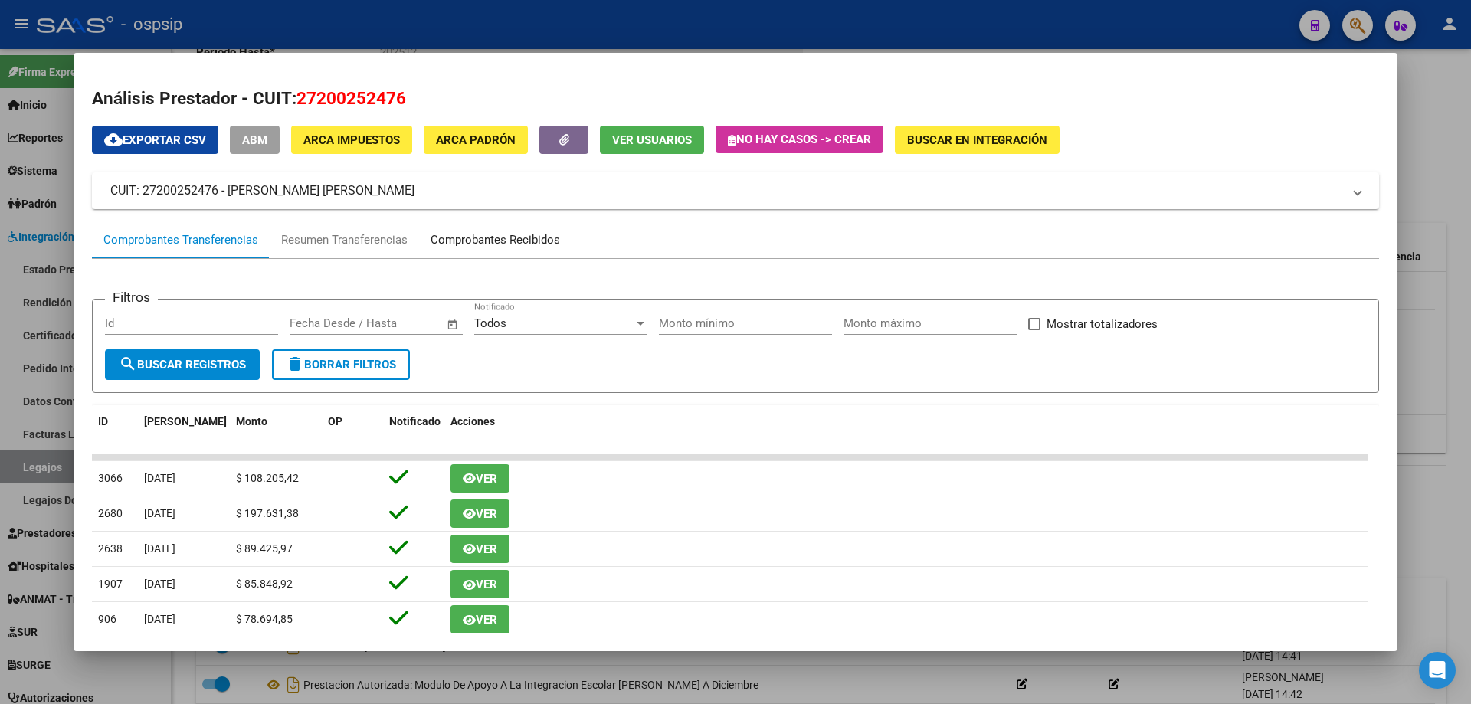
click at [493, 234] on div "Comprobantes Recibidos" at bounding box center [495, 240] width 129 height 18
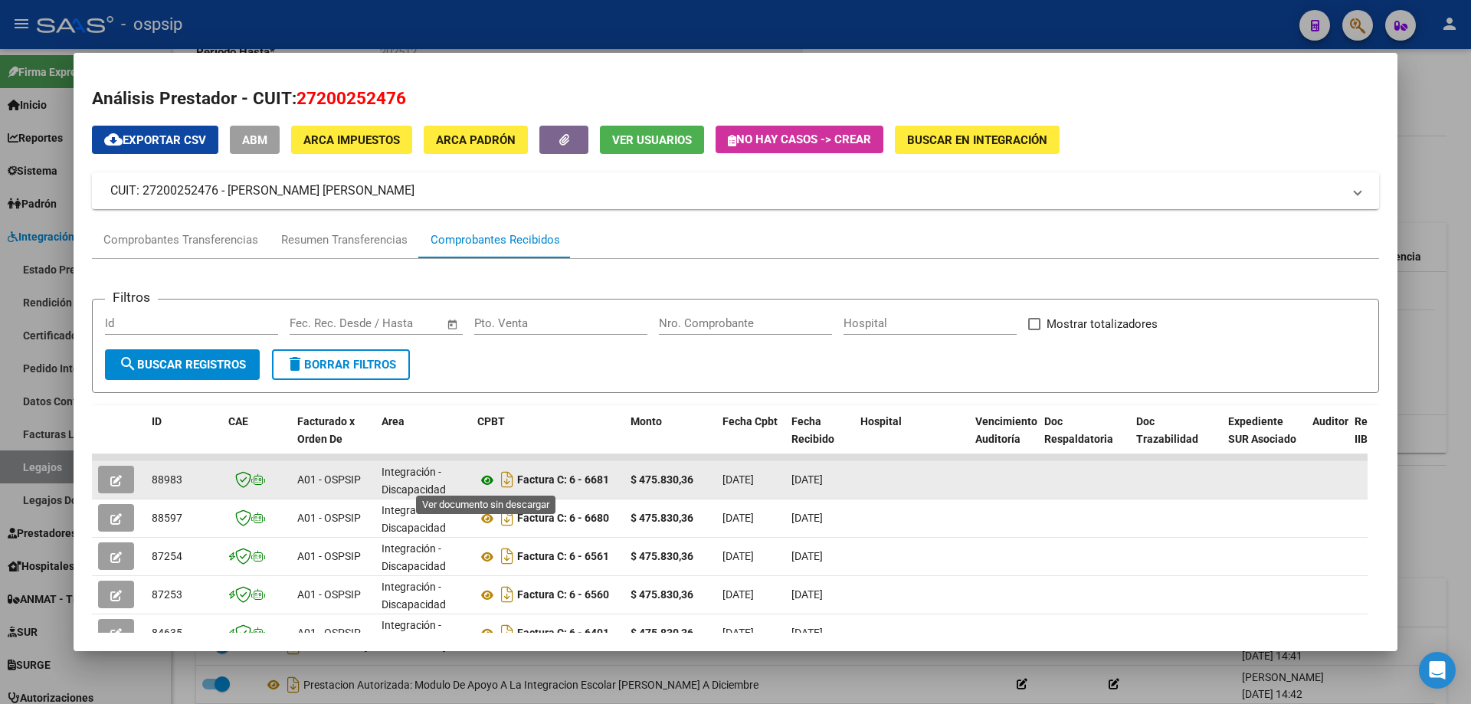
click at [490, 477] on icon at bounding box center [487, 480] width 20 height 18
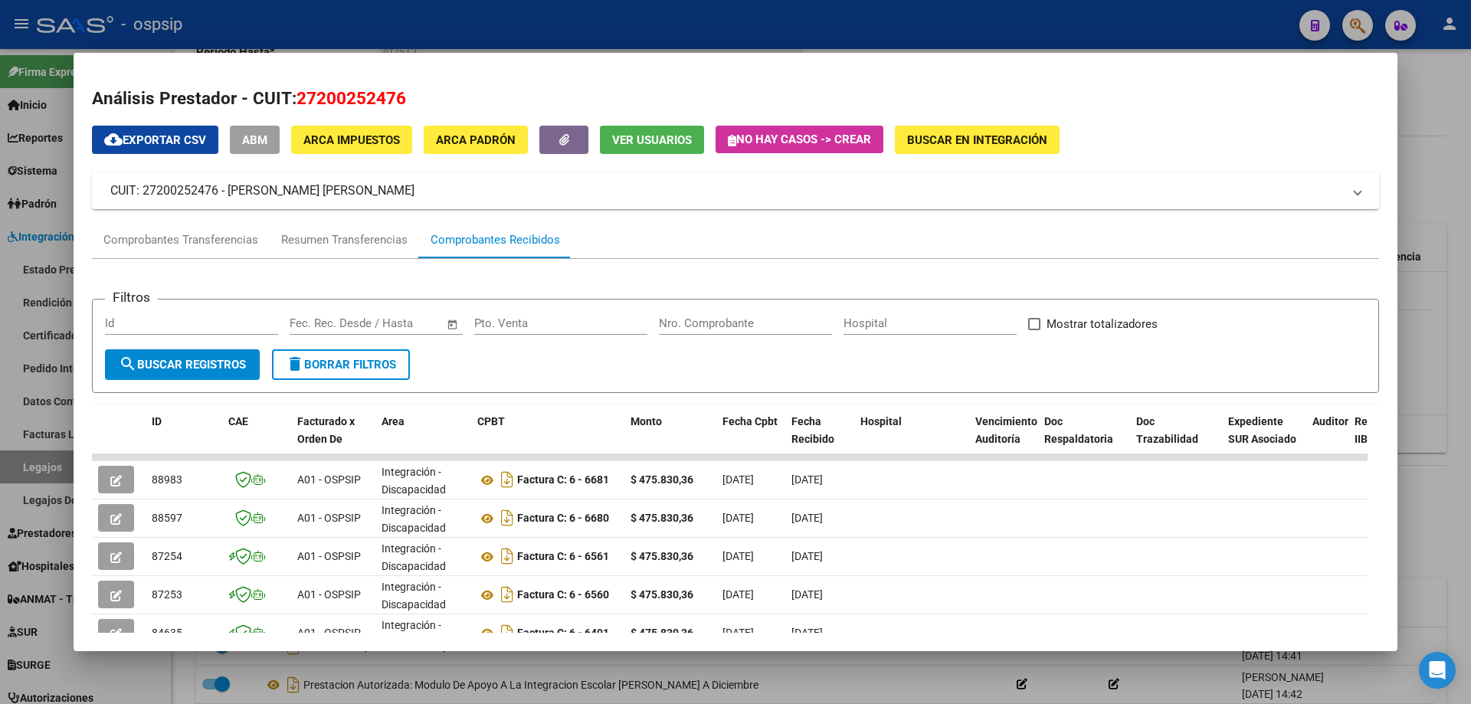
click at [1470, 133] on div at bounding box center [735, 352] width 1471 height 704
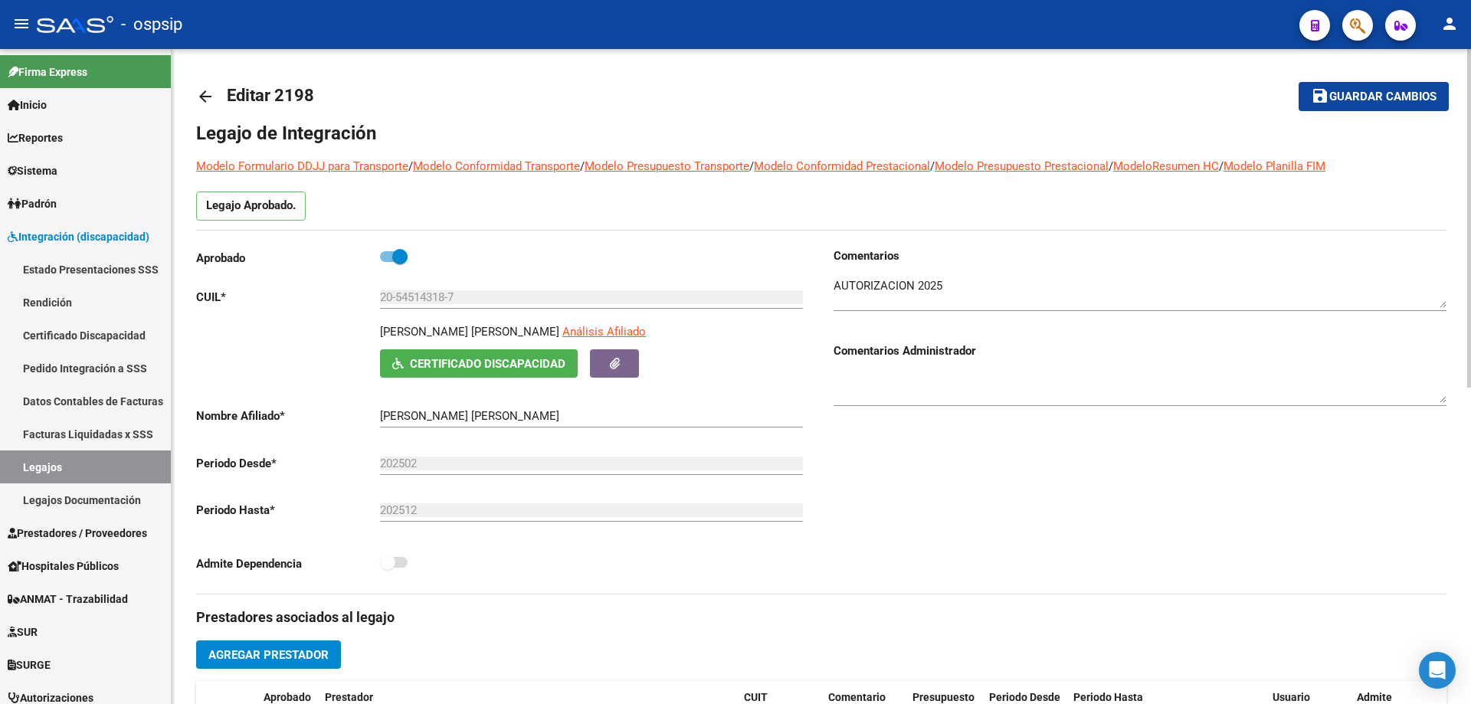
scroll to position [0, 0]
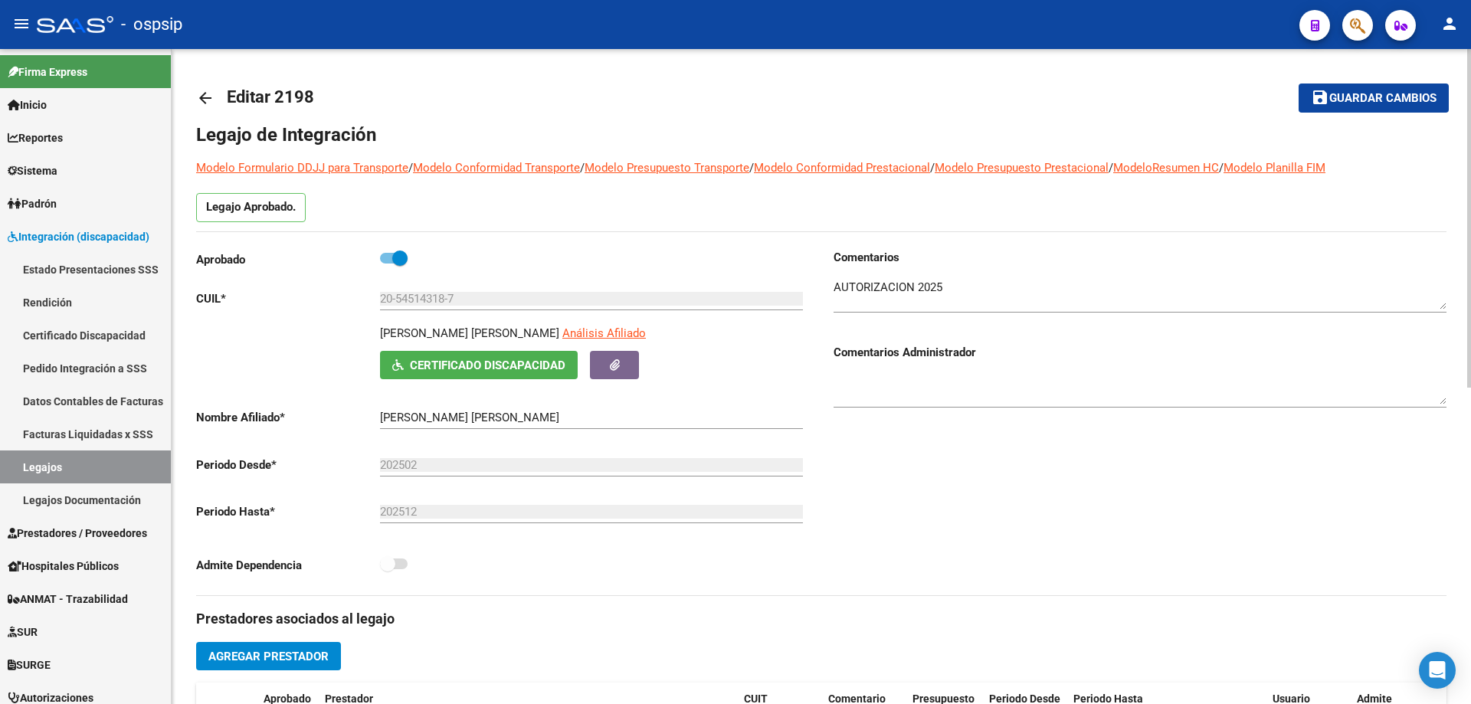
click at [195, 93] on div "arrow_back Editar 2198 save Guardar cambios Legajo de Integración Modelo Formul…" at bounding box center [822, 683] width 1300 height 1268
click at [197, 93] on mat-icon "arrow_back" at bounding box center [205, 98] width 18 height 18
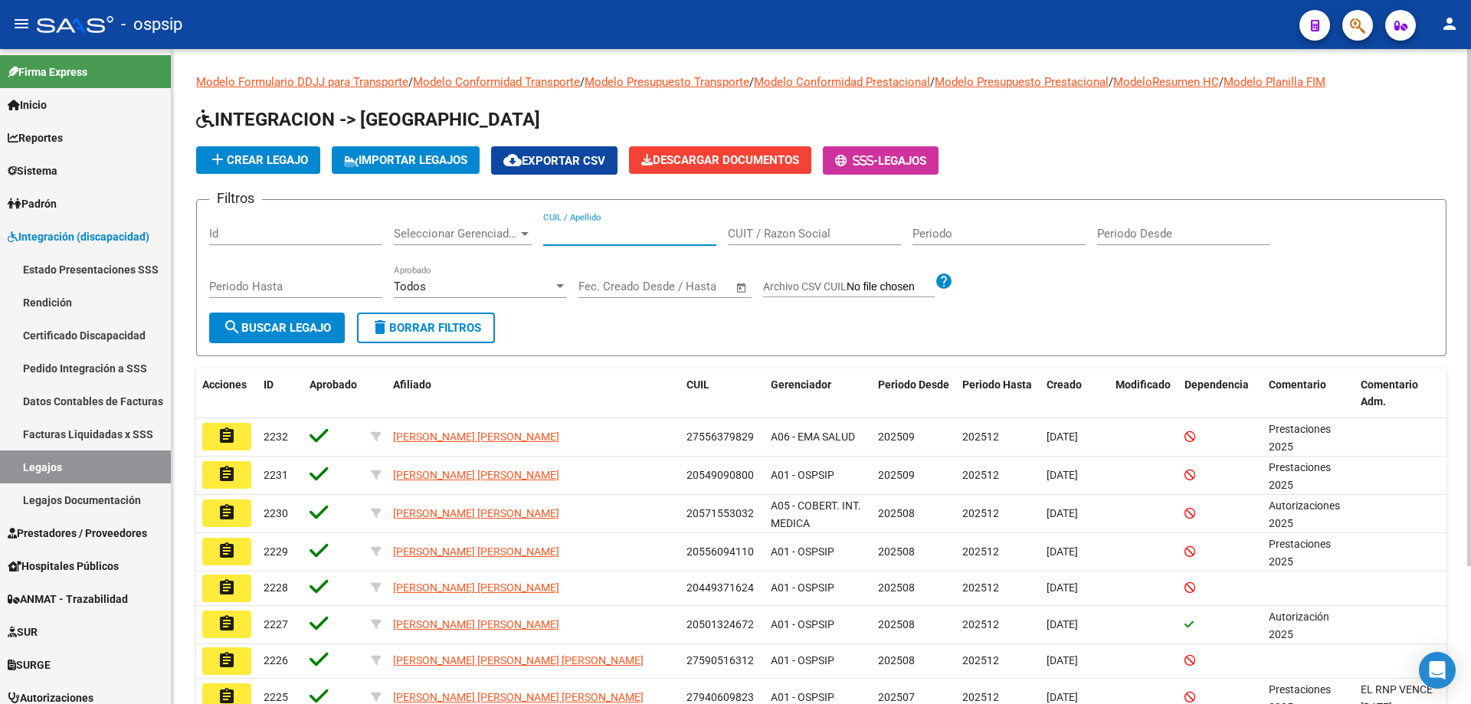
click at [575, 239] on input "CUIL / Apellido" at bounding box center [629, 234] width 173 height 14
paste input "27564951019"
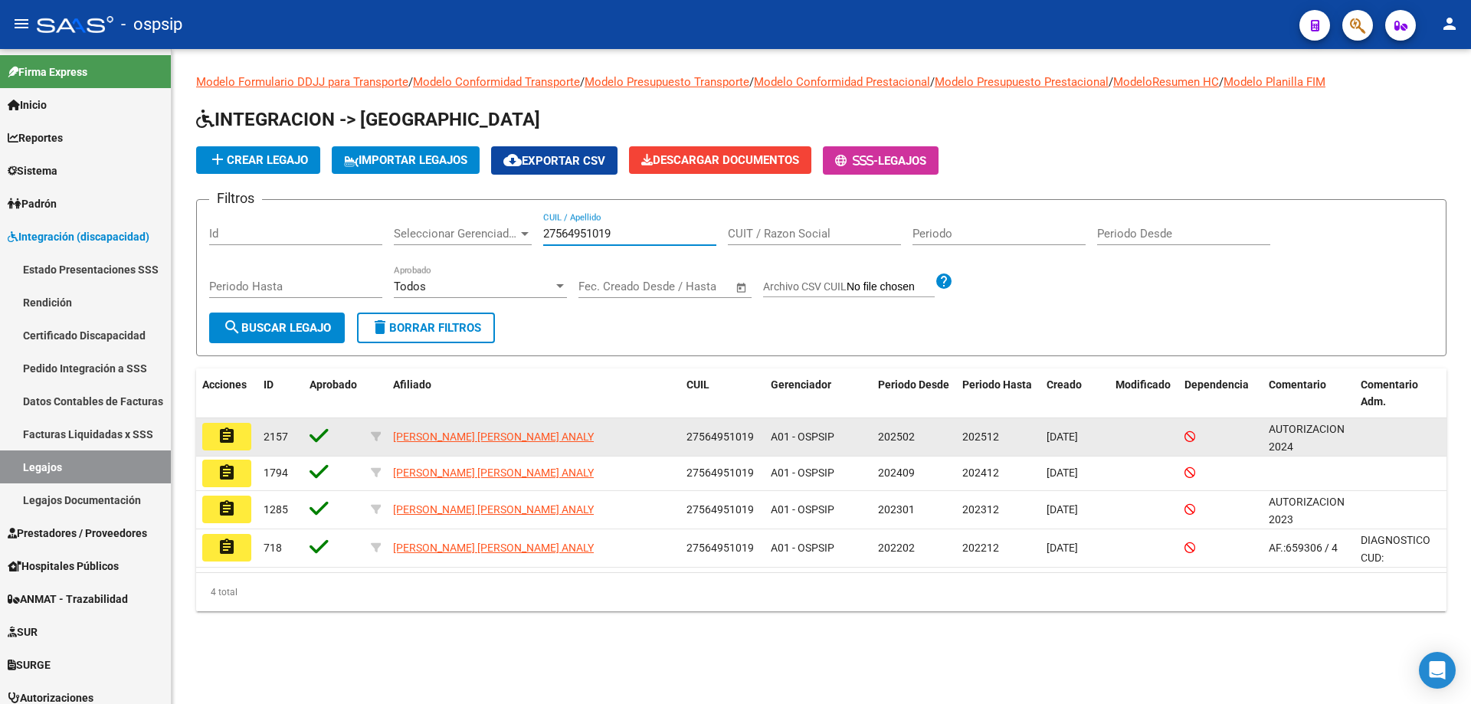
type input "27564951019"
click at [224, 434] on mat-icon "assignment" at bounding box center [227, 436] width 18 height 18
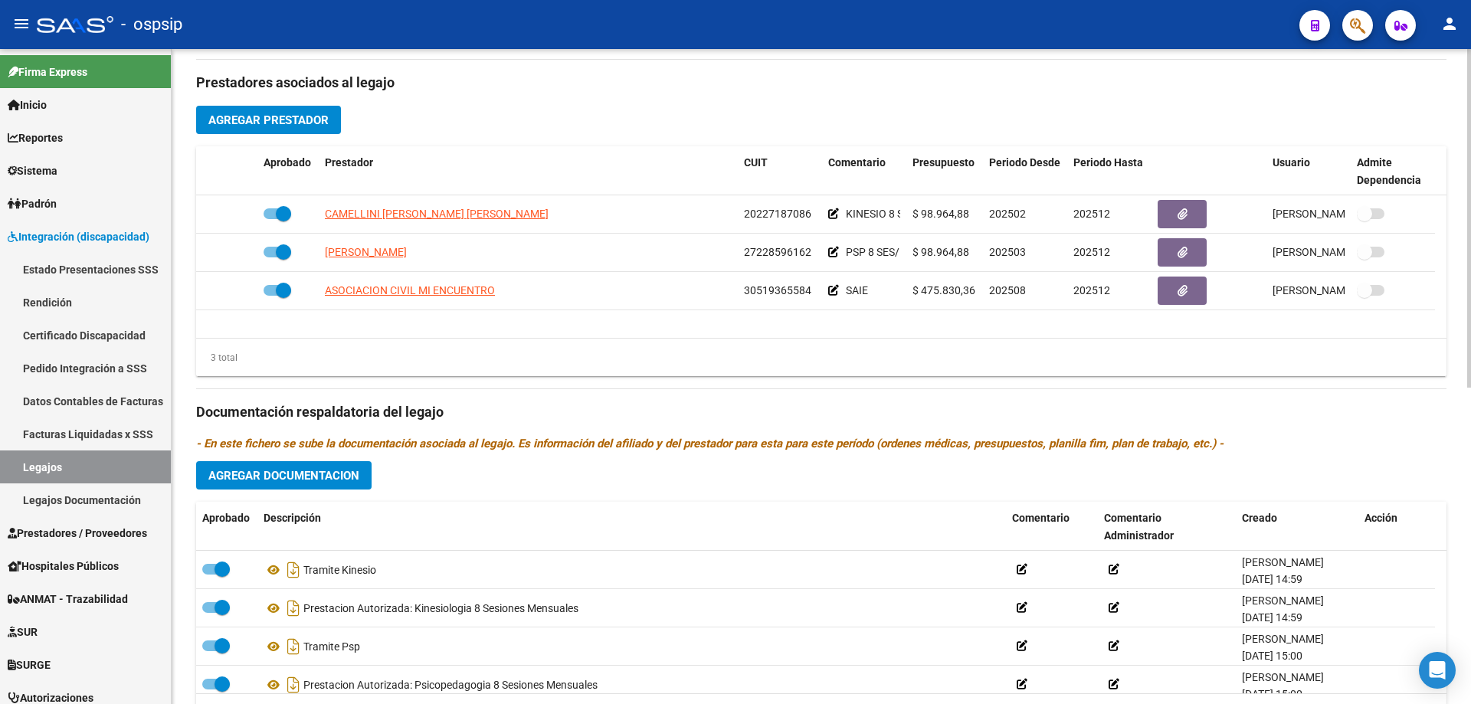
scroll to position [613, 0]
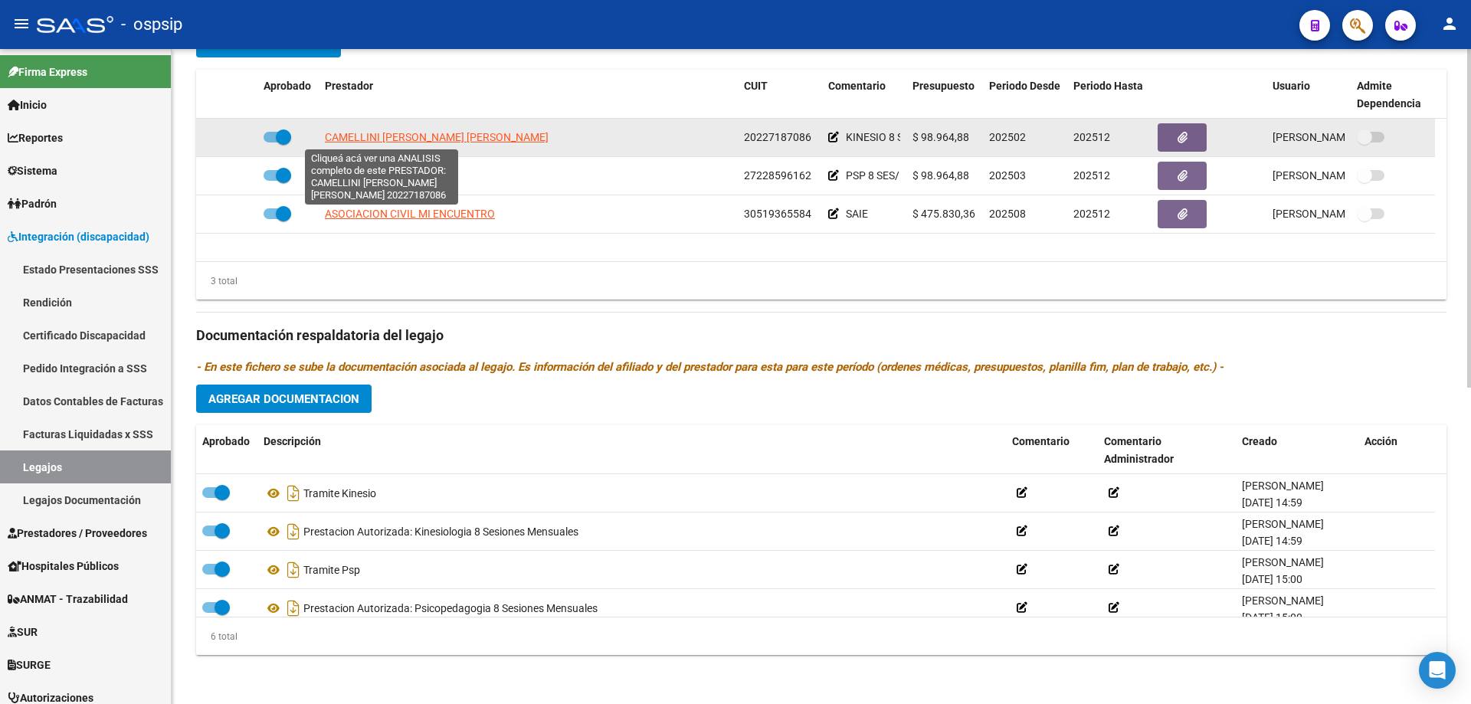
click at [411, 136] on span "CAMELLINI JUAN JOSE" at bounding box center [437, 137] width 224 height 12
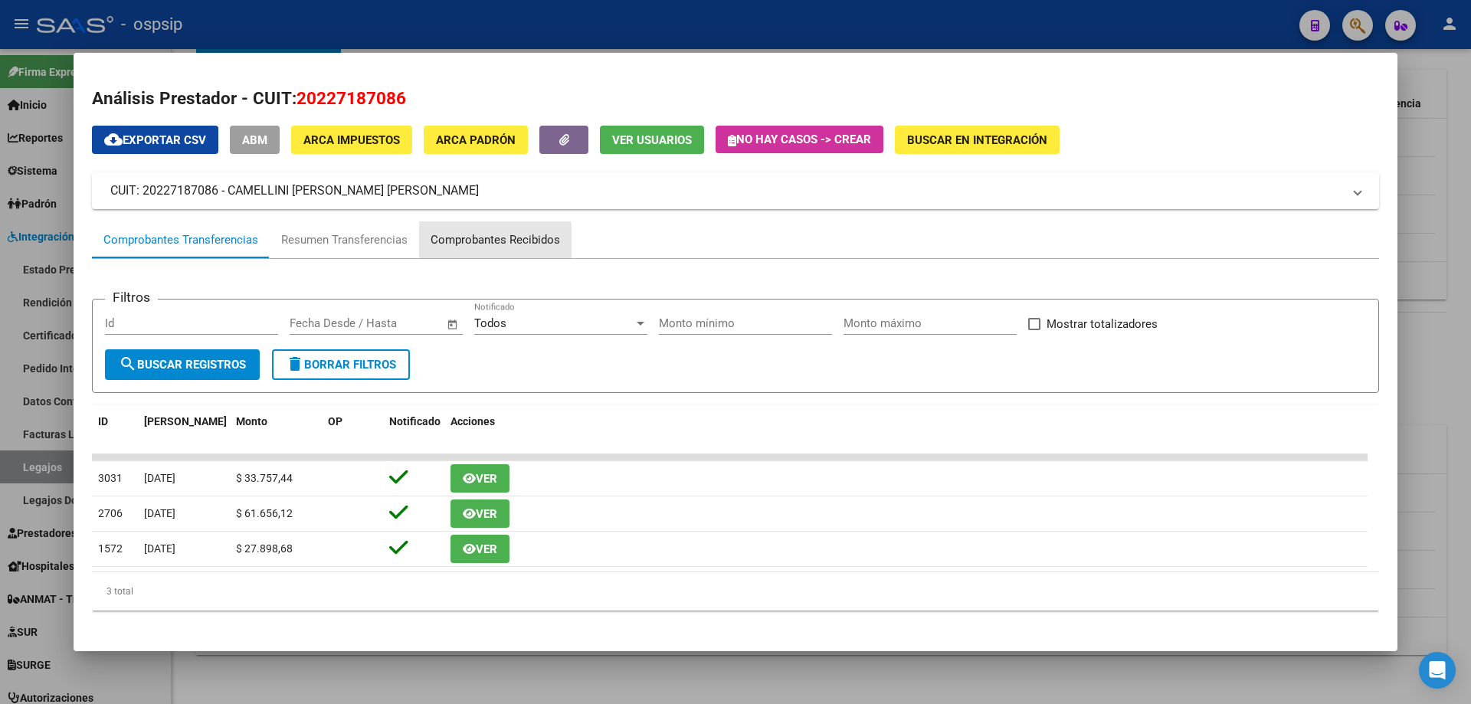
click at [480, 241] on div "Comprobantes Recibidos" at bounding box center [495, 240] width 129 height 18
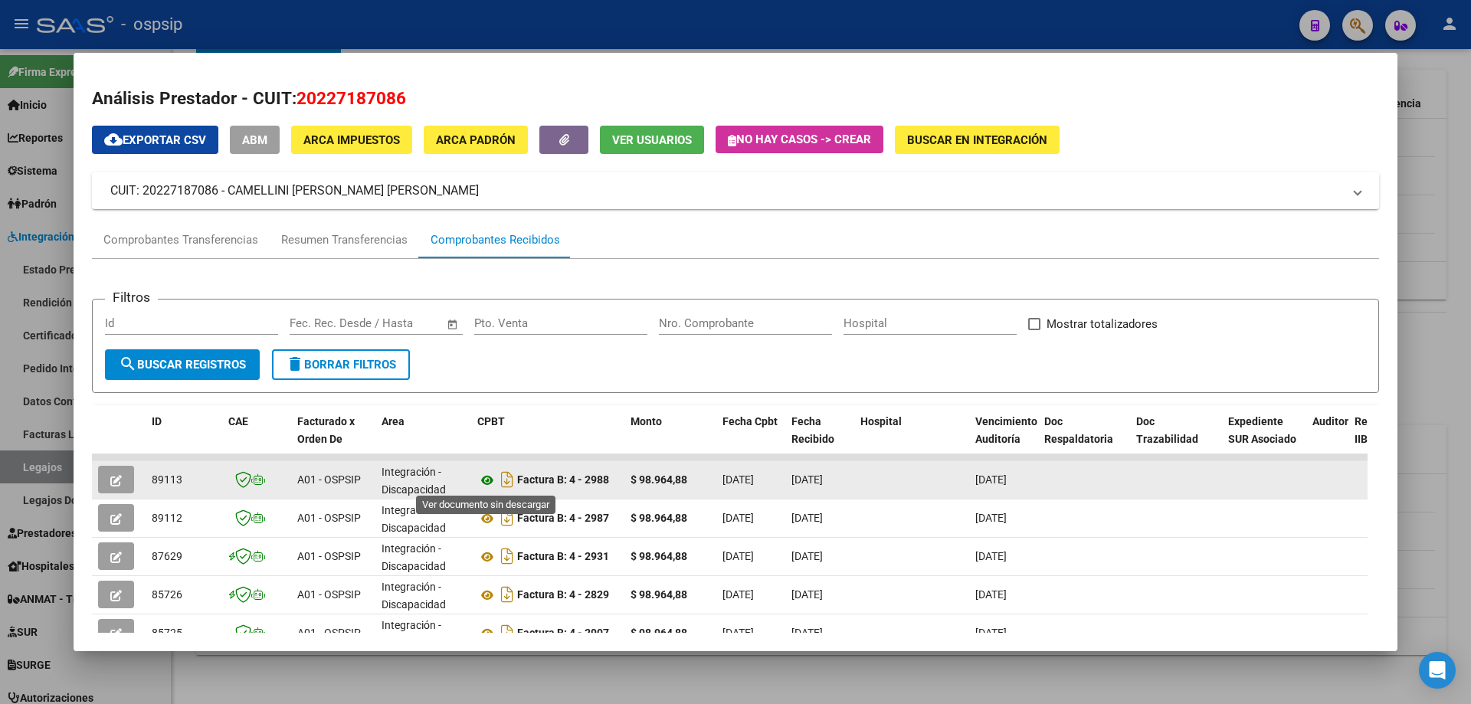
click at [487, 475] on icon at bounding box center [487, 480] width 20 height 18
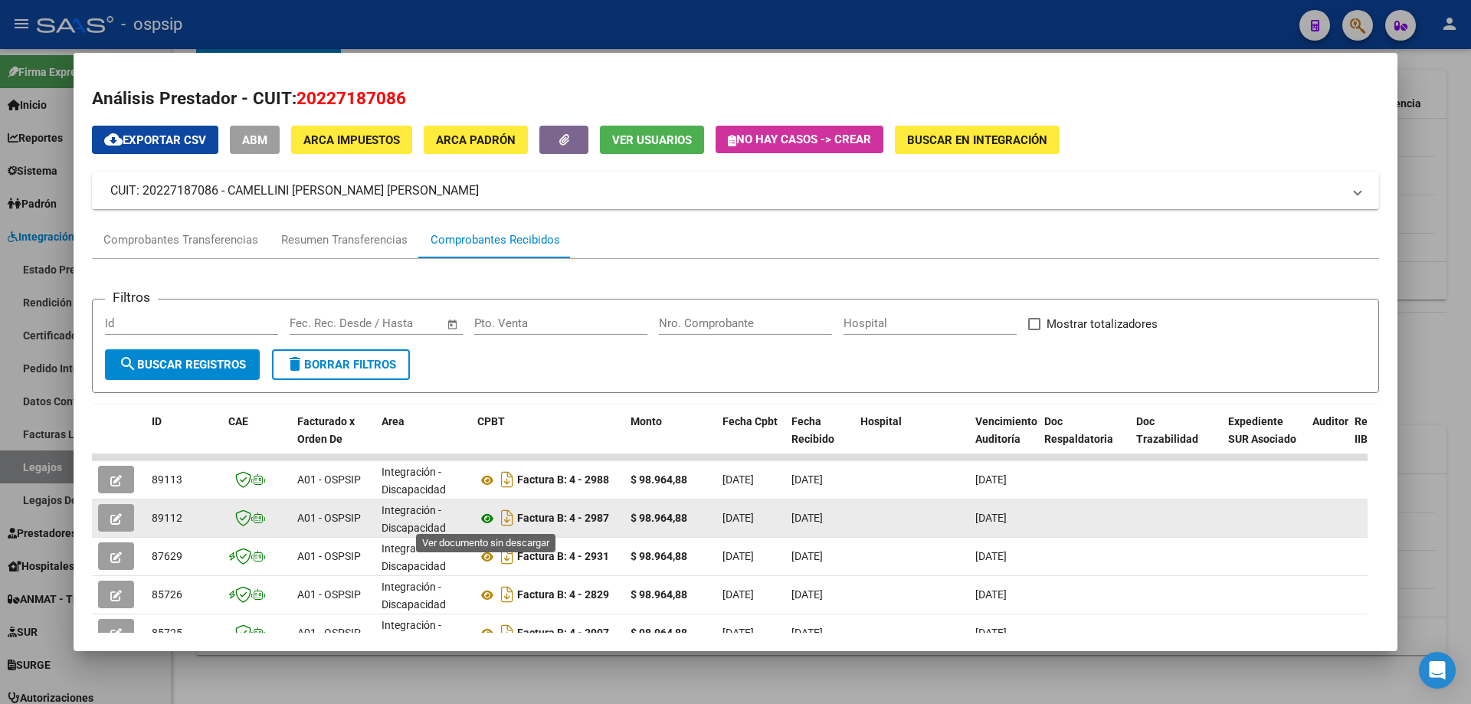
click at [490, 516] on icon at bounding box center [487, 519] width 20 height 18
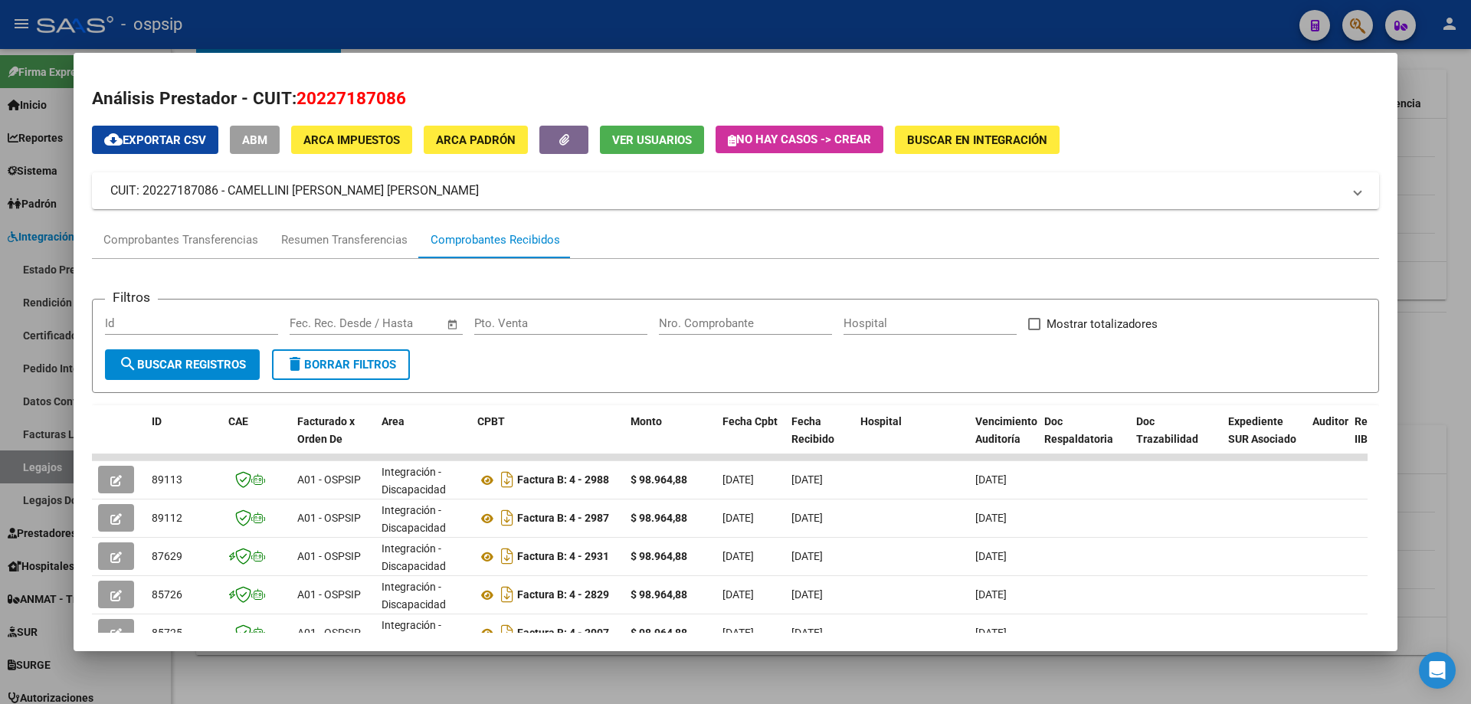
click at [1470, 147] on div at bounding box center [735, 352] width 1471 height 704
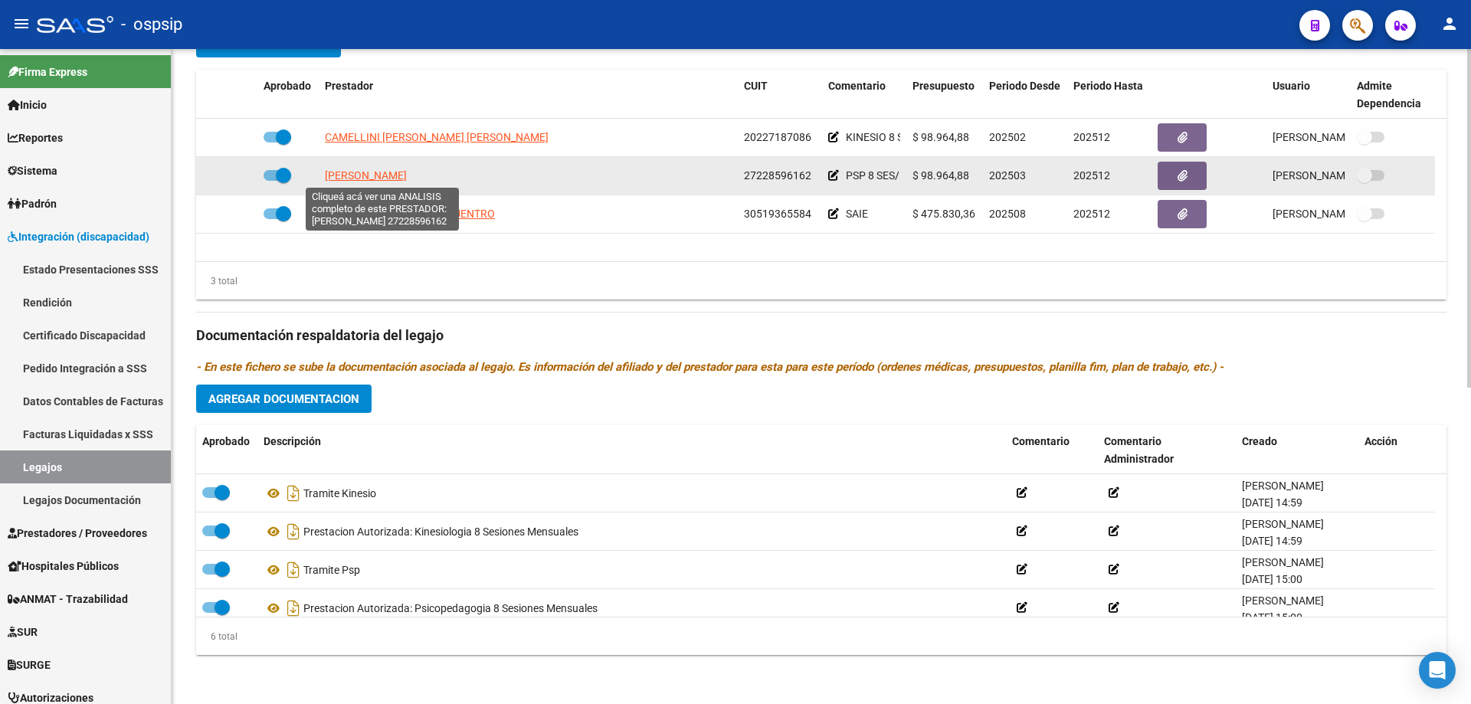
click at [407, 178] on span "DEHEZA LETICIA IVANA" at bounding box center [366, 175] width 82 height 12
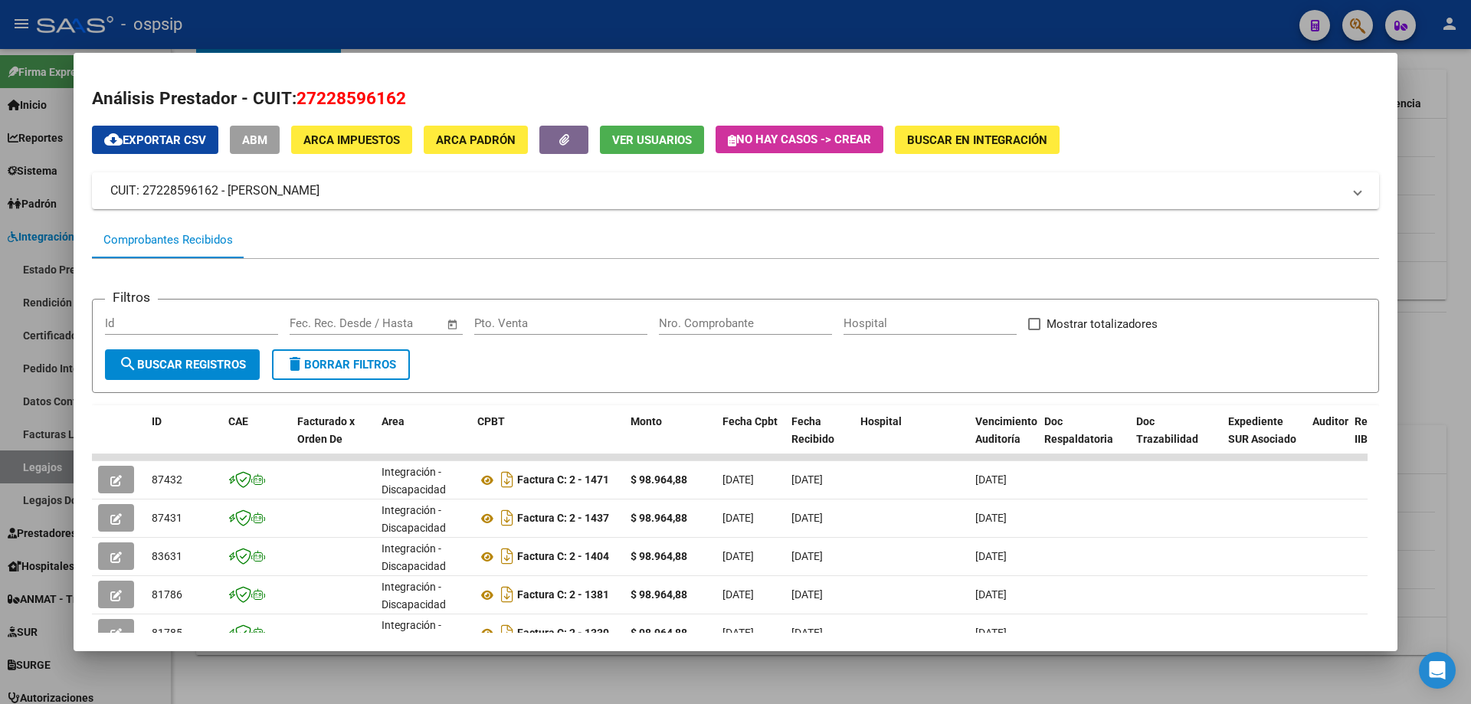
click at [1442, 261] on div at bounding box center [735, 352] width 1471 height 704
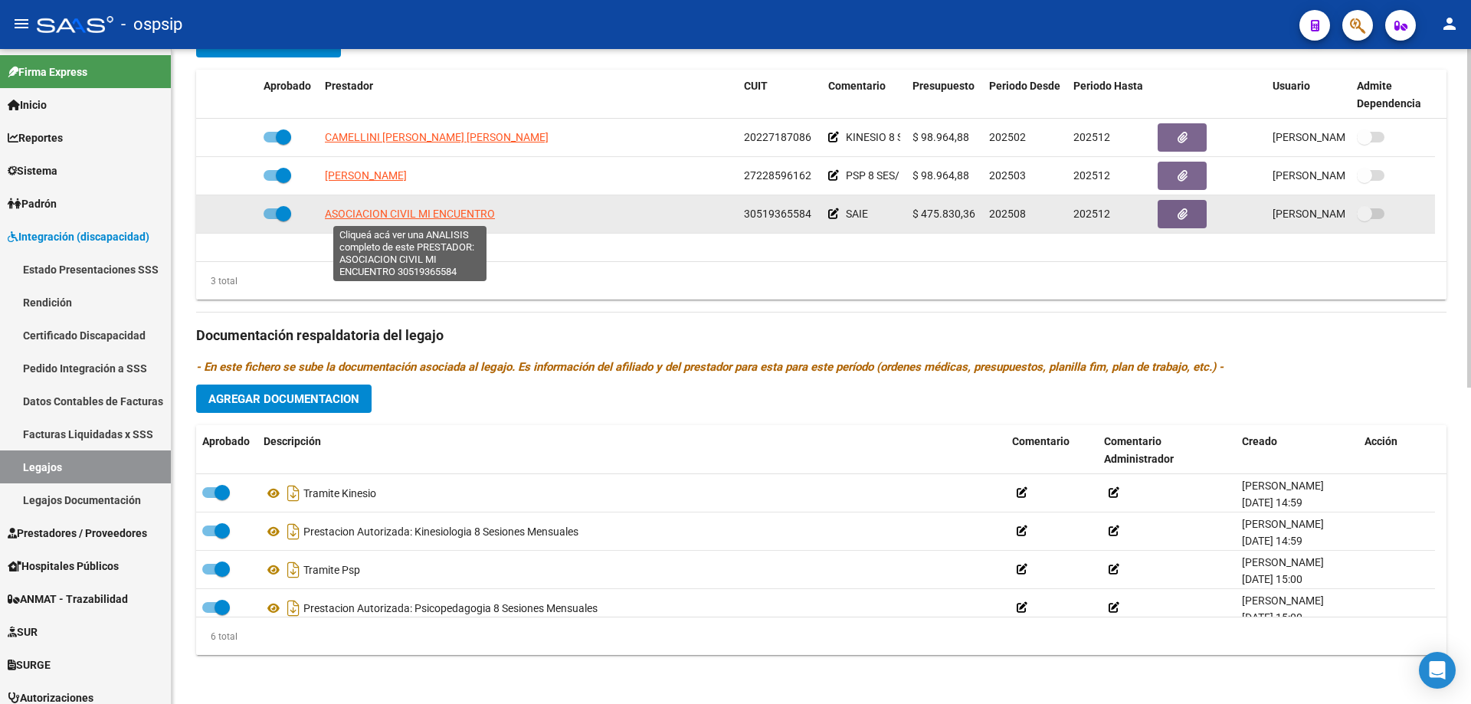
click at [438, 210] on span "ASOCIACION CIVIL MI ENCUENTRO" at bounding box center [410, 214] width 170 height 12
type textarea "30519365584"
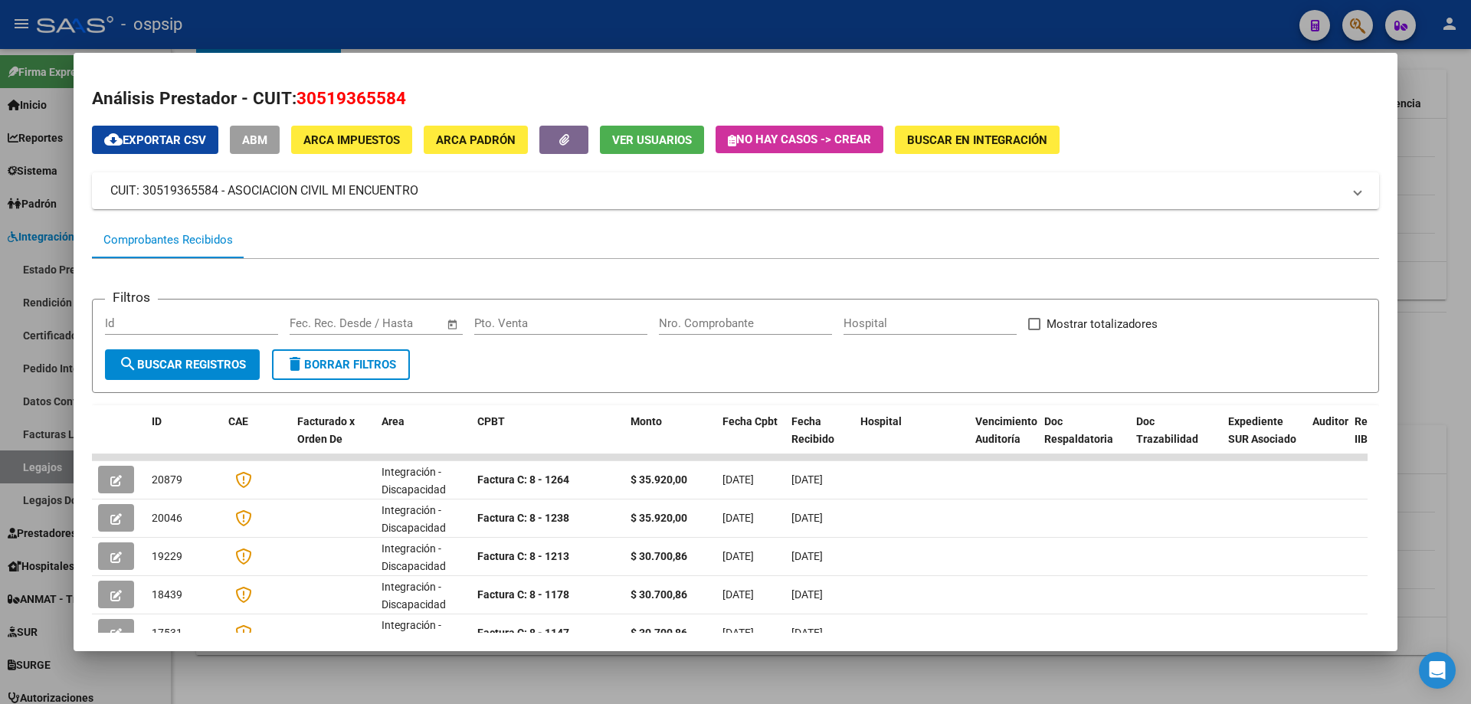
click at [1458, 307] on div at bounding box center [735, 352] width 1471 height 704
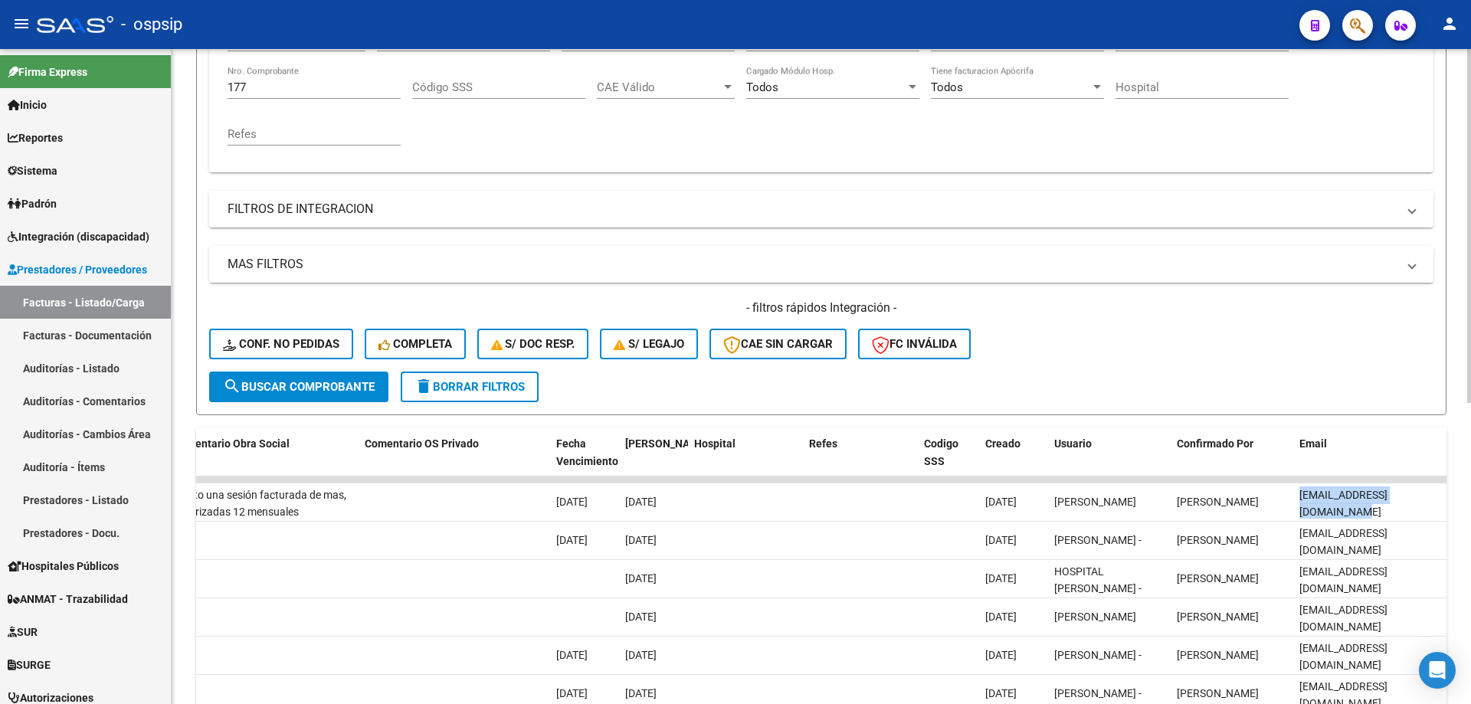
scroll to position [383, 0]
